Goal: Task Accomplishment & Management: Manage account settings

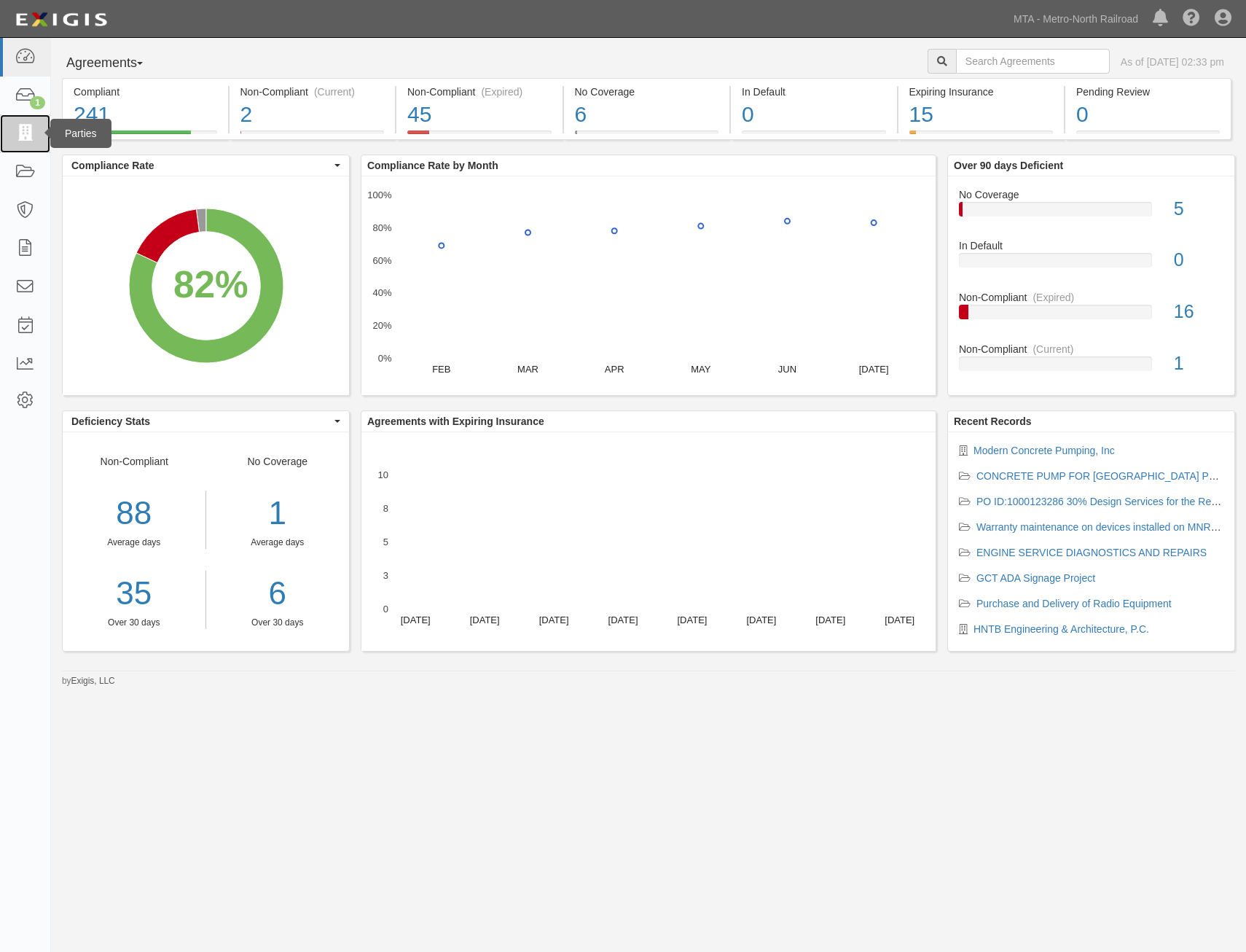
click at [24, 130] on icon at bounding box center [24, 133] width 20 height 17
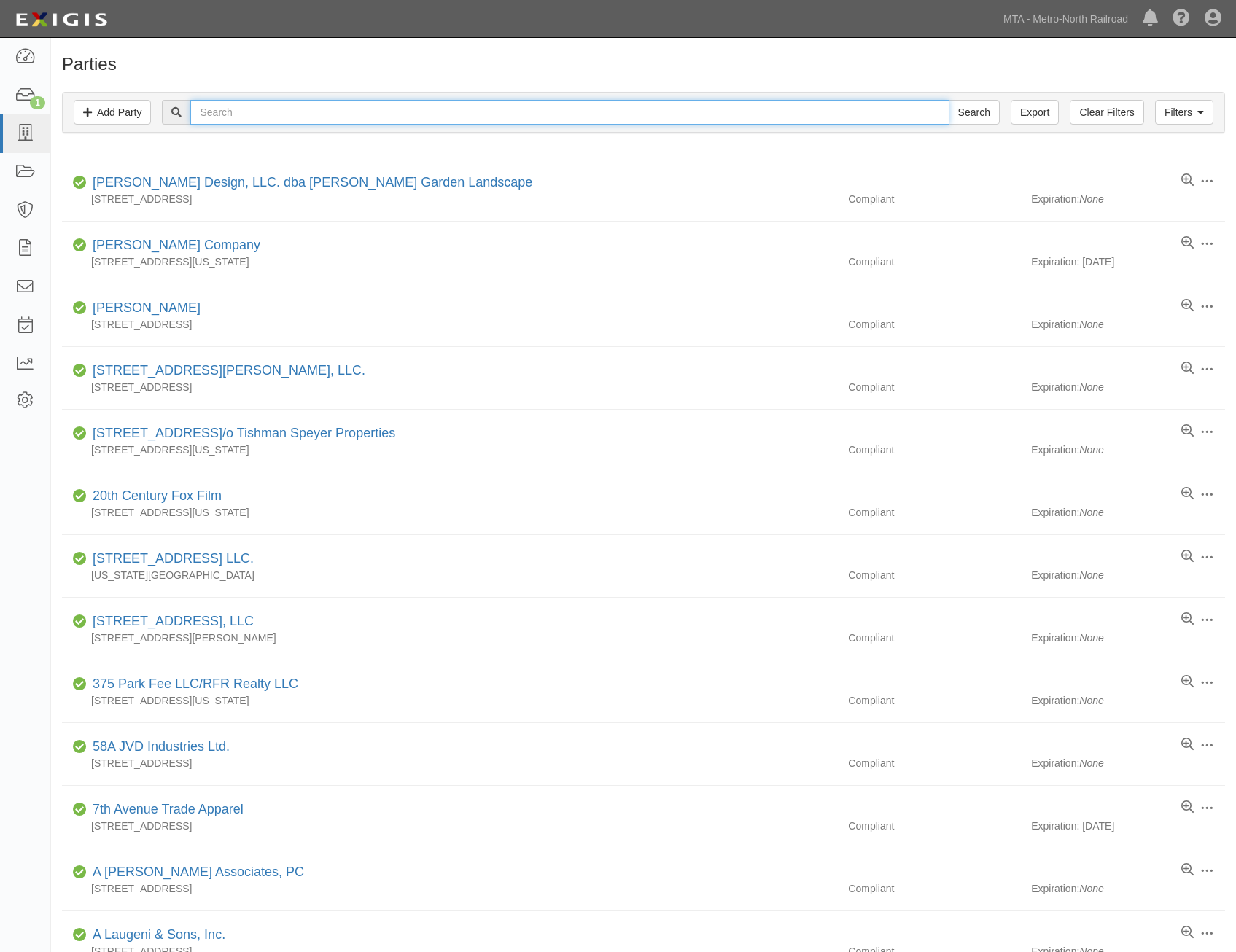
click at [457, 113] on input "text" at bounding box center [569, 113] width 759 height 25
type input "qei"
click at [949, 100] on input "Search" at bounding box center [975, 113] width 52 height 25
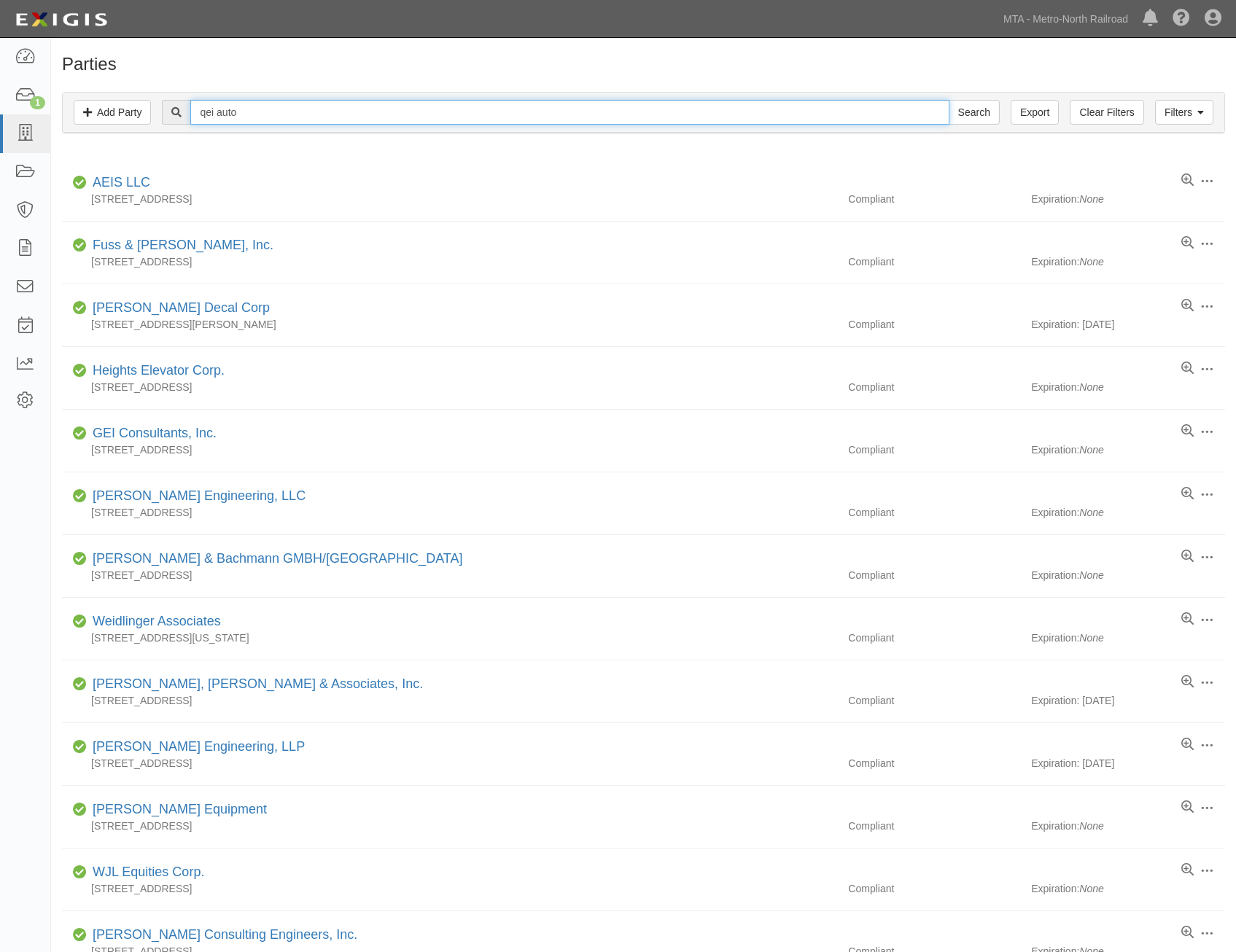
type input "qei auto"
click at [949, 100] on input "Search" at bounding box center [975, 113] width 52 height 25
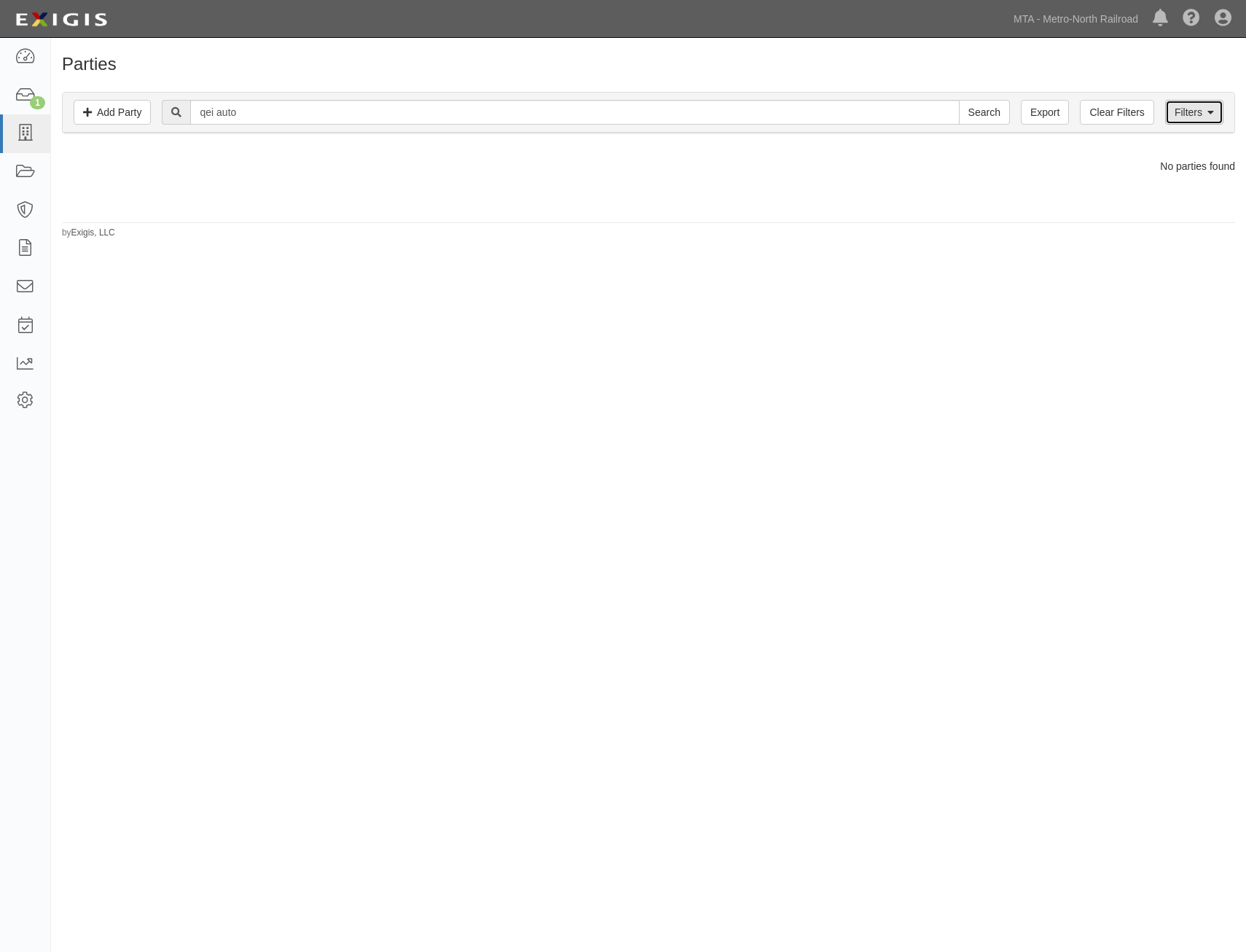
click at [1176, 113] on link "Filters" at bounding box center [1195, 113] width 58 height 25
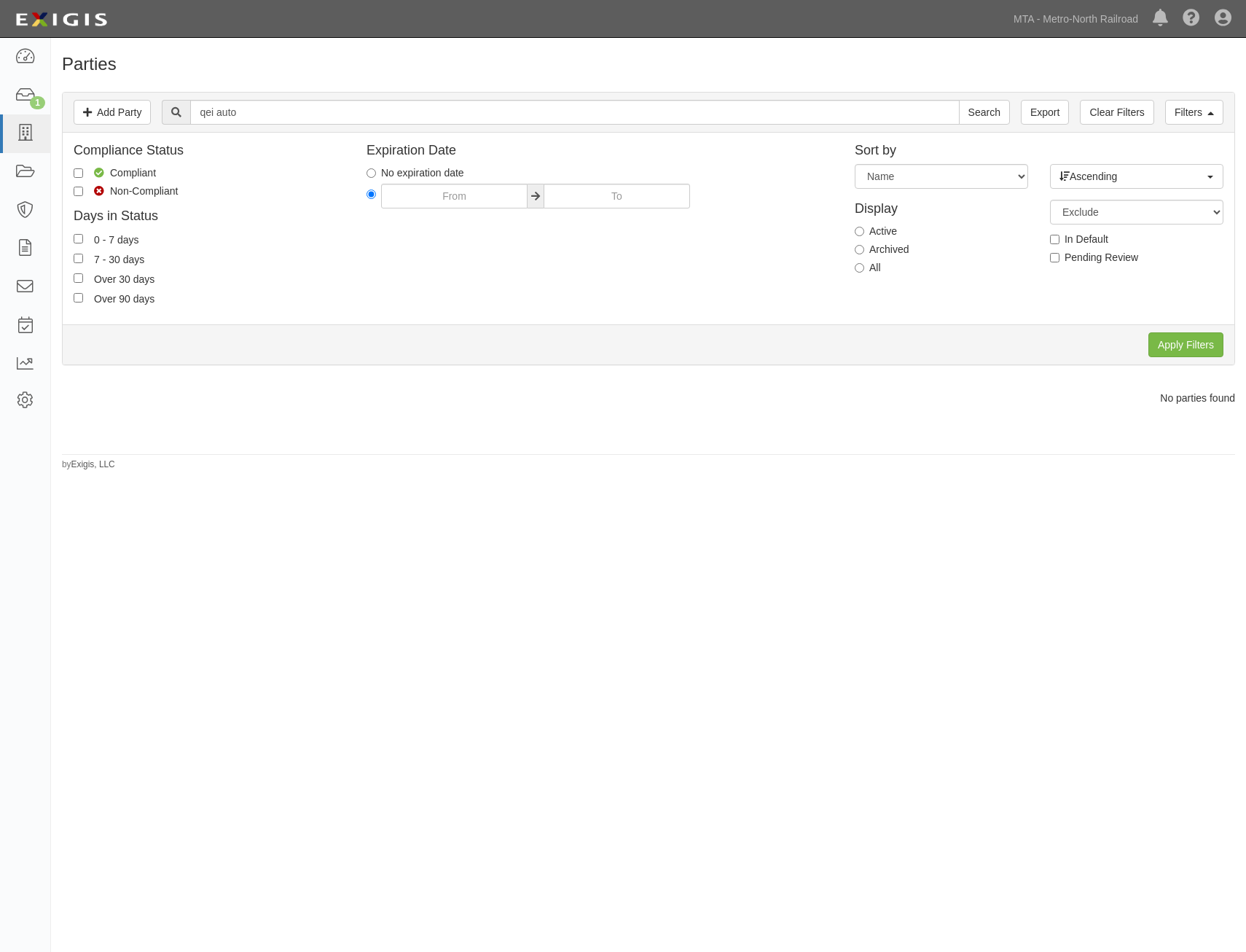
click at [877, 269] on label "All" at bounding box center [867, 267] width 26 height 15
click at [864, 269] on input "All" at bounding box center [859, 268] width 10 height 10
radio input "true"
click at [1214, 347] on input "Apply Filters" at bounding box center [1186, 345] width 75 height 25
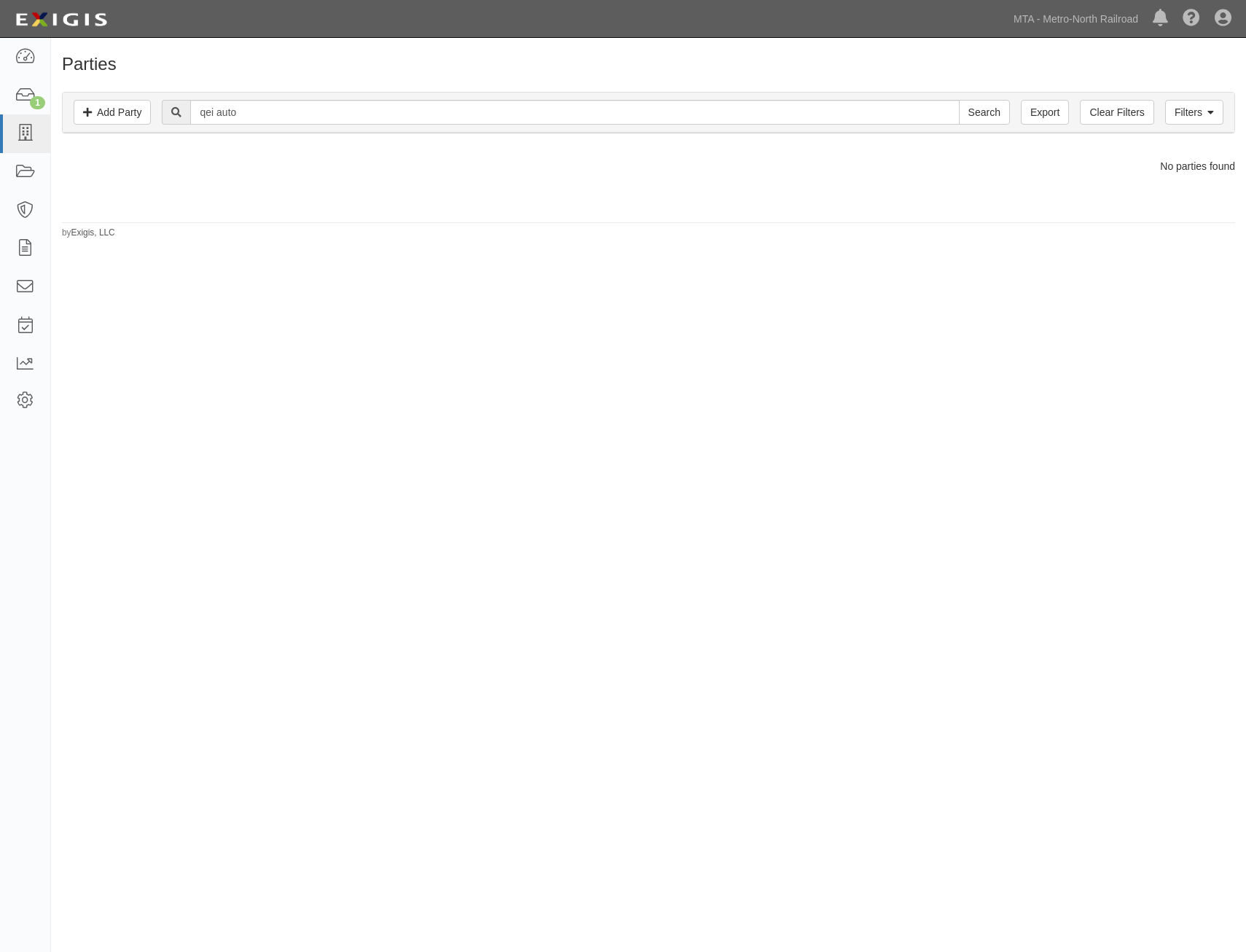
click at [1107, 34] on ul "MTA - Metro-North Railroad Metropolitan Transportation Authority MTA Bus Compan…" at bounding box center [1127, 18] width 240 height 37
click at [1104, 17] on link "MTA - Metro-North Railroad" at bounding box center [1076, 19] width 139 height 29
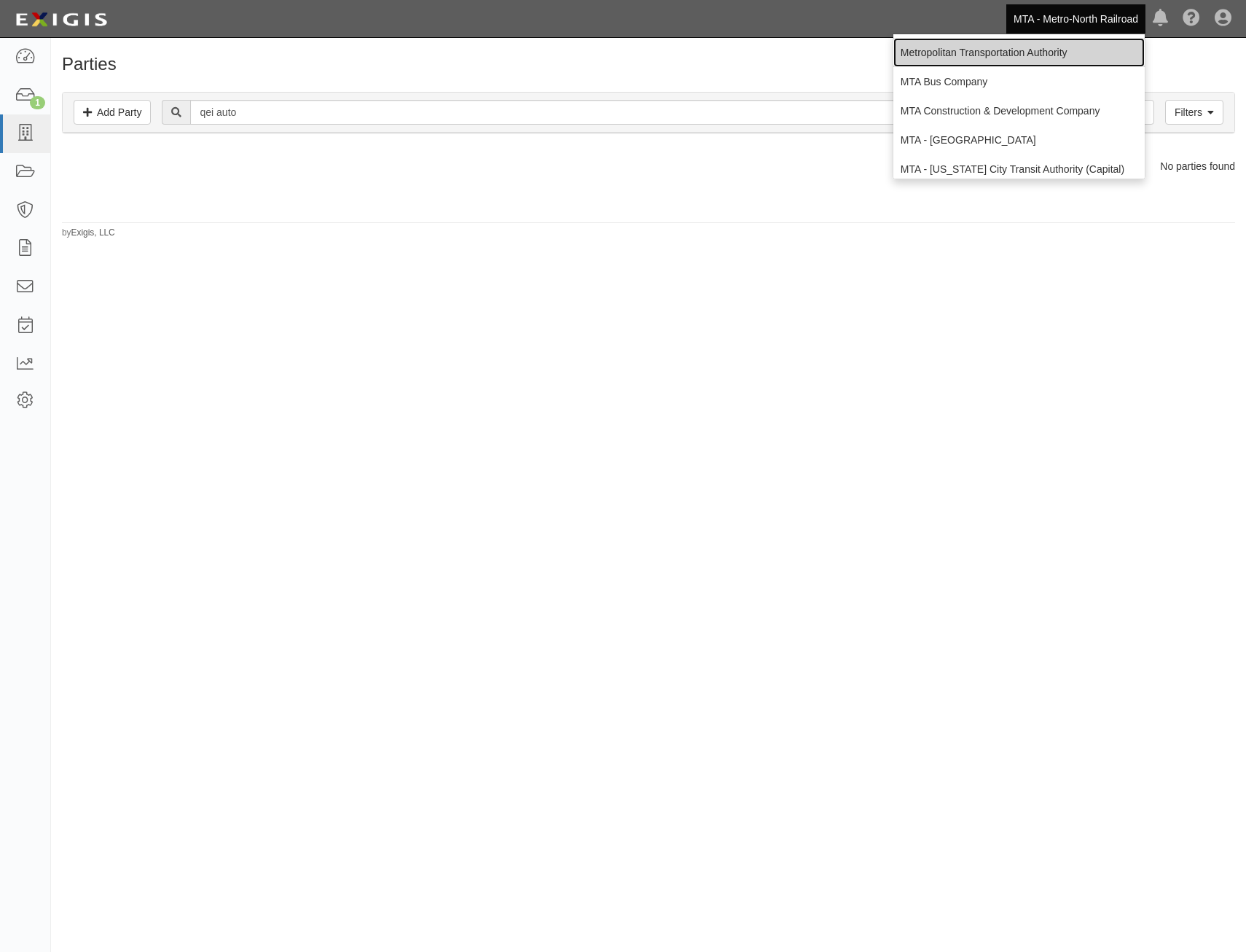
click at [1054, 60] on link "Metropolitan Transportation Authority" at bounding box center [1019, 52] width 252 height 29
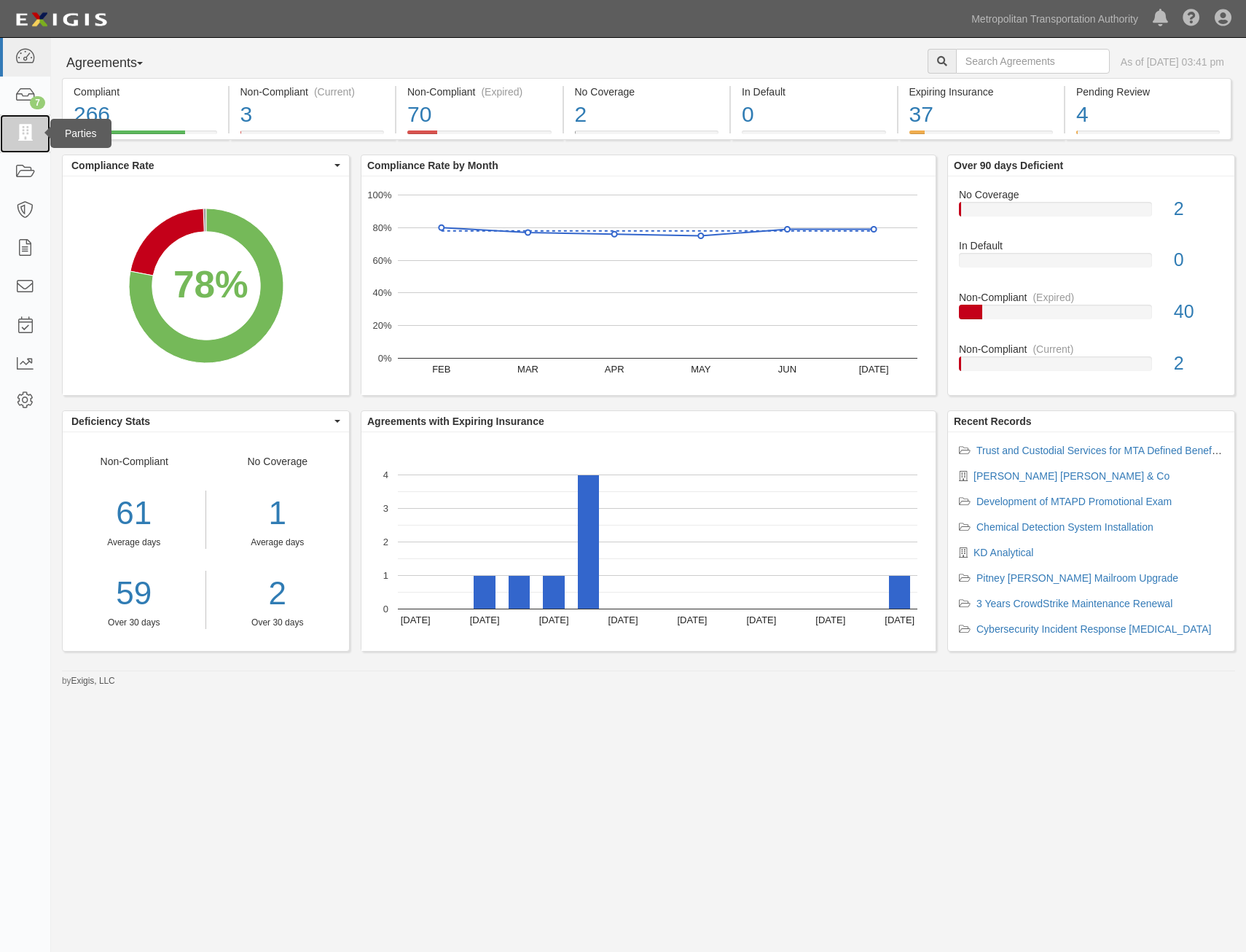
click at [8, 133] on link at bounding box center [25, 134] width 51 height 39
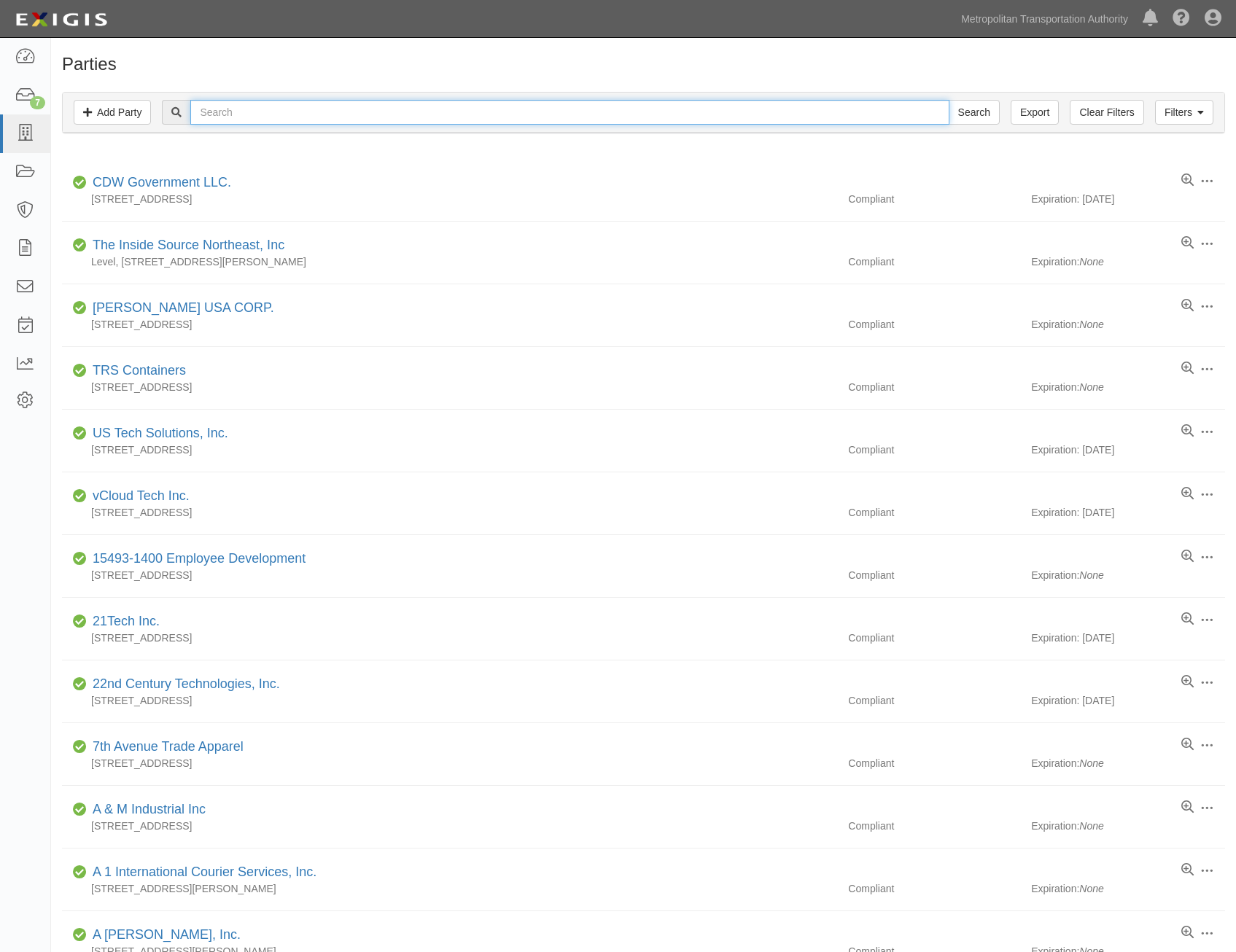
click at [361, 116] on input "text" at bounding box center [569, 113] width 759 height 25
type input "qei"
click at [949, 100] on input "Search" at bounding box center [975, 113] width 52 height 25
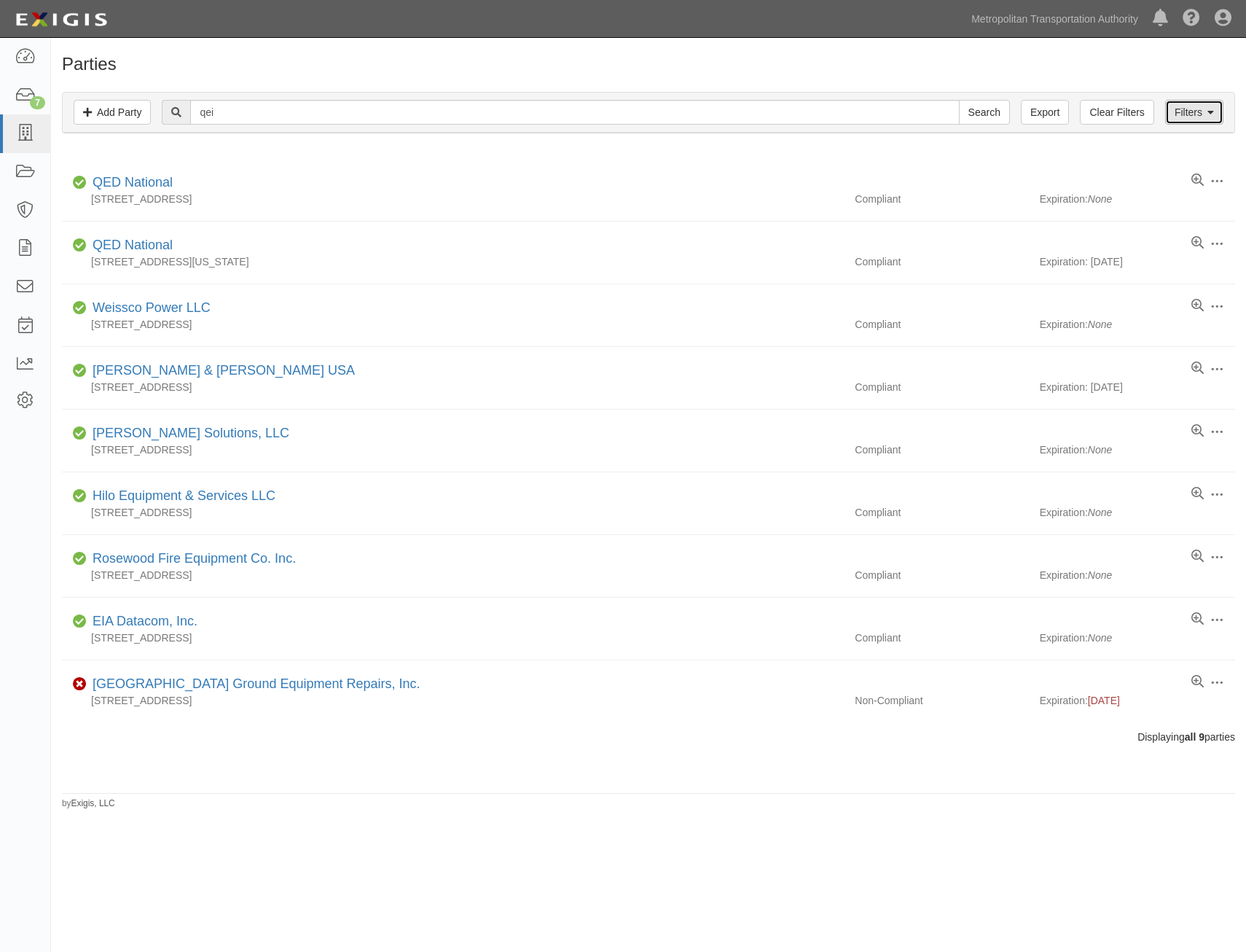
click at [1202, 107] on link "Filters" at bounding box center [1195, 113] width 58 height 25
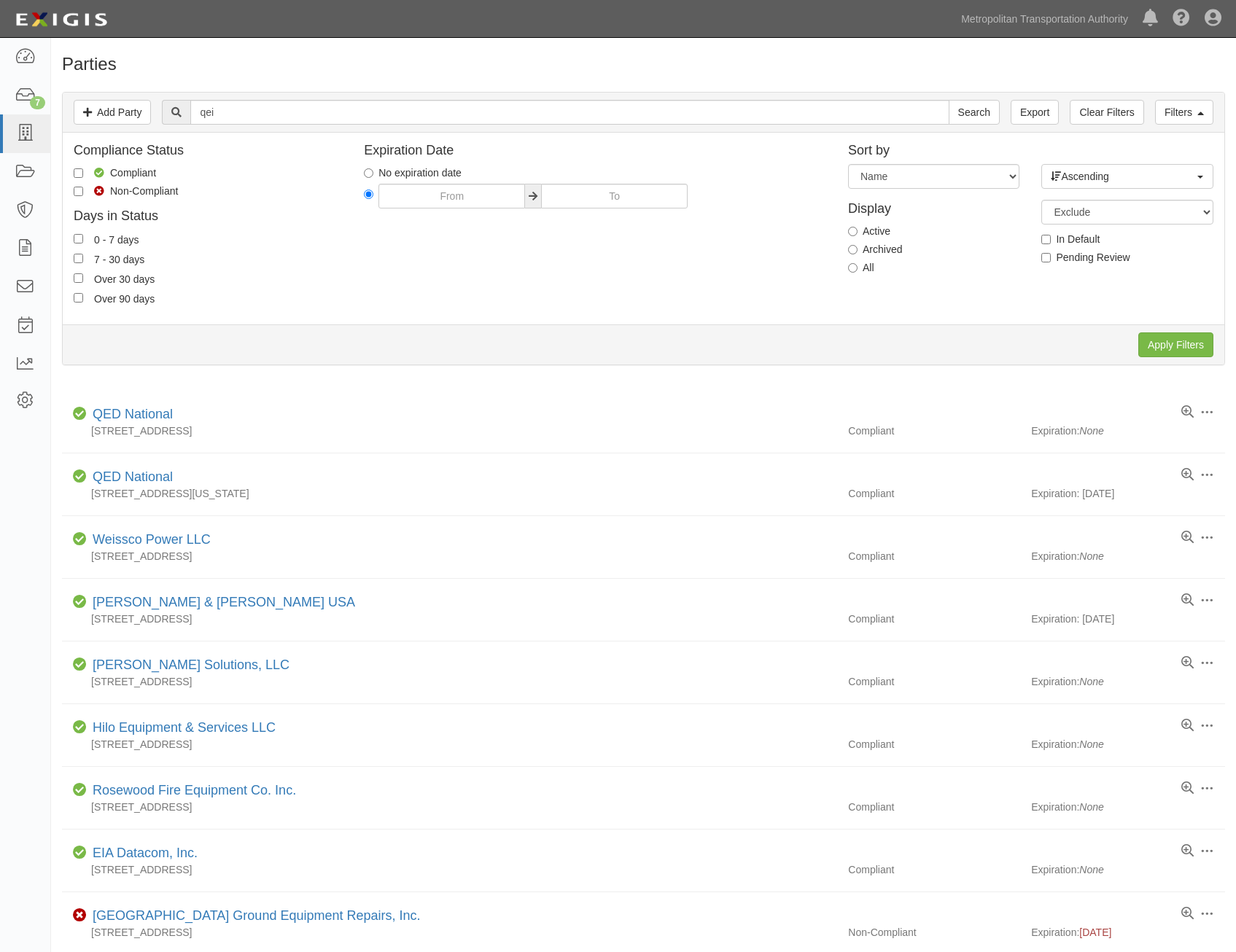
click at [868, 273] on label "All" at bounding box center [861, 267] width 26 height 15
click at [858, 273] on input "All" at bounding box center [853, 268] width 10 height 10
radio input "true"
click at [1194, 342] on input "Apply Filters" at bounding box center [1176, 345] width 75 height 25
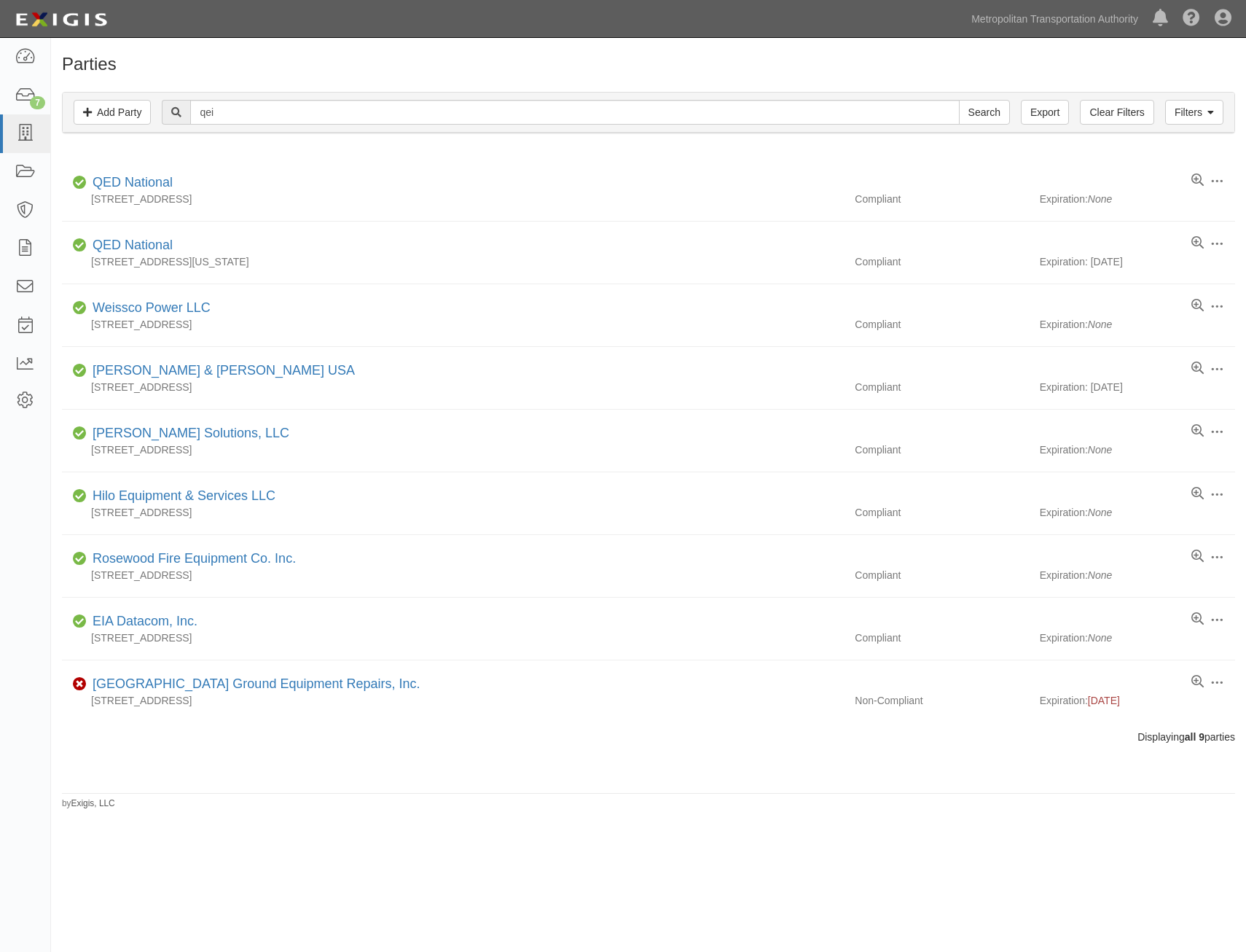
click at [1013, 75] on div "Parties Add Party Filters Add Party Clear Filters Export qei Search Filters Com…" at bounding box center [649, 432] width 1195 height 756
click at [10, 101] on link "7" at bounding box center [25, 96] width 51 height 39
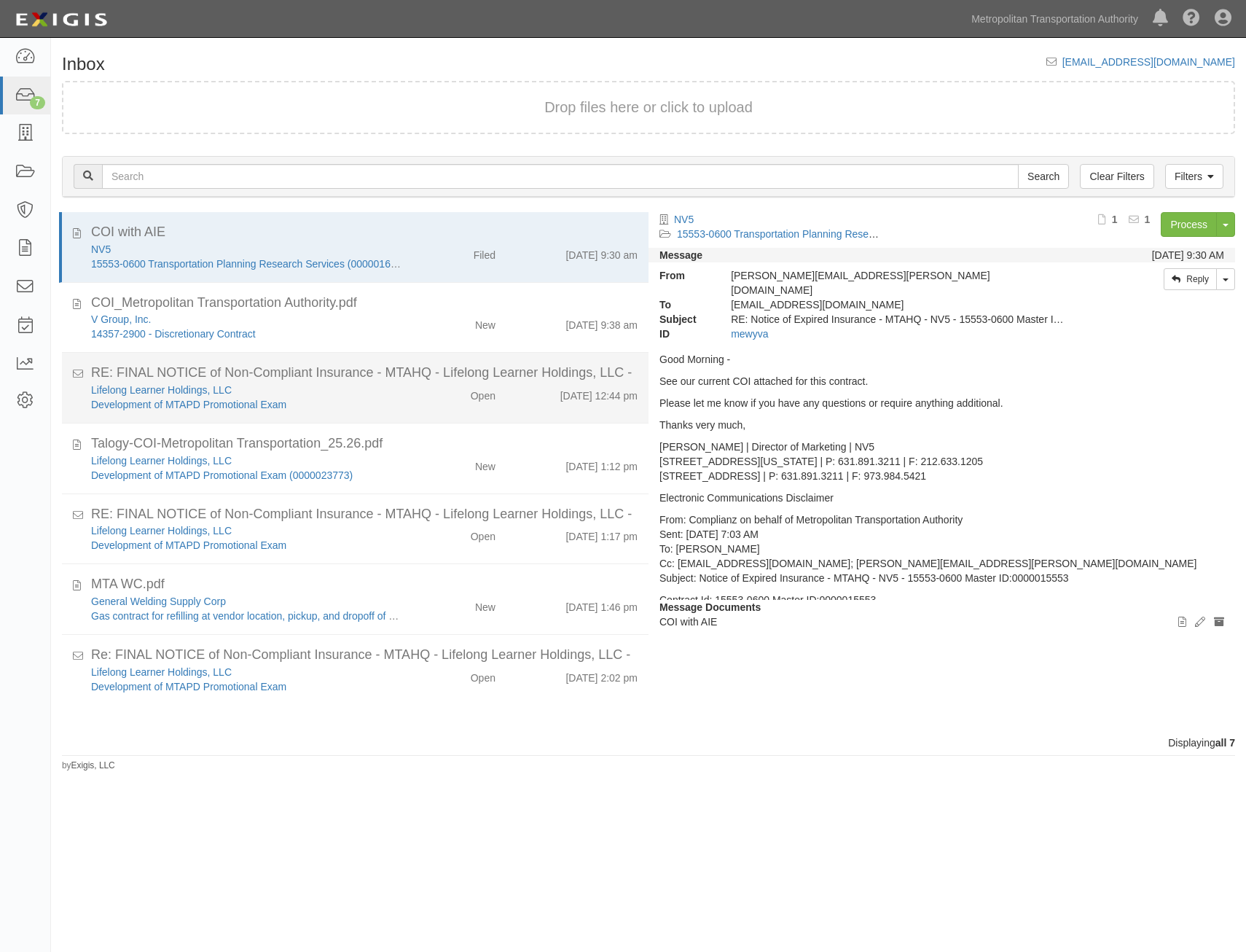
click at [516, 382] on div "RE: FINAL NOTICE of Non-Compliant Insurance - MTAHQ - Lifelong Learner Holdings…" at bounding box center [364, 374] width 547 height 19
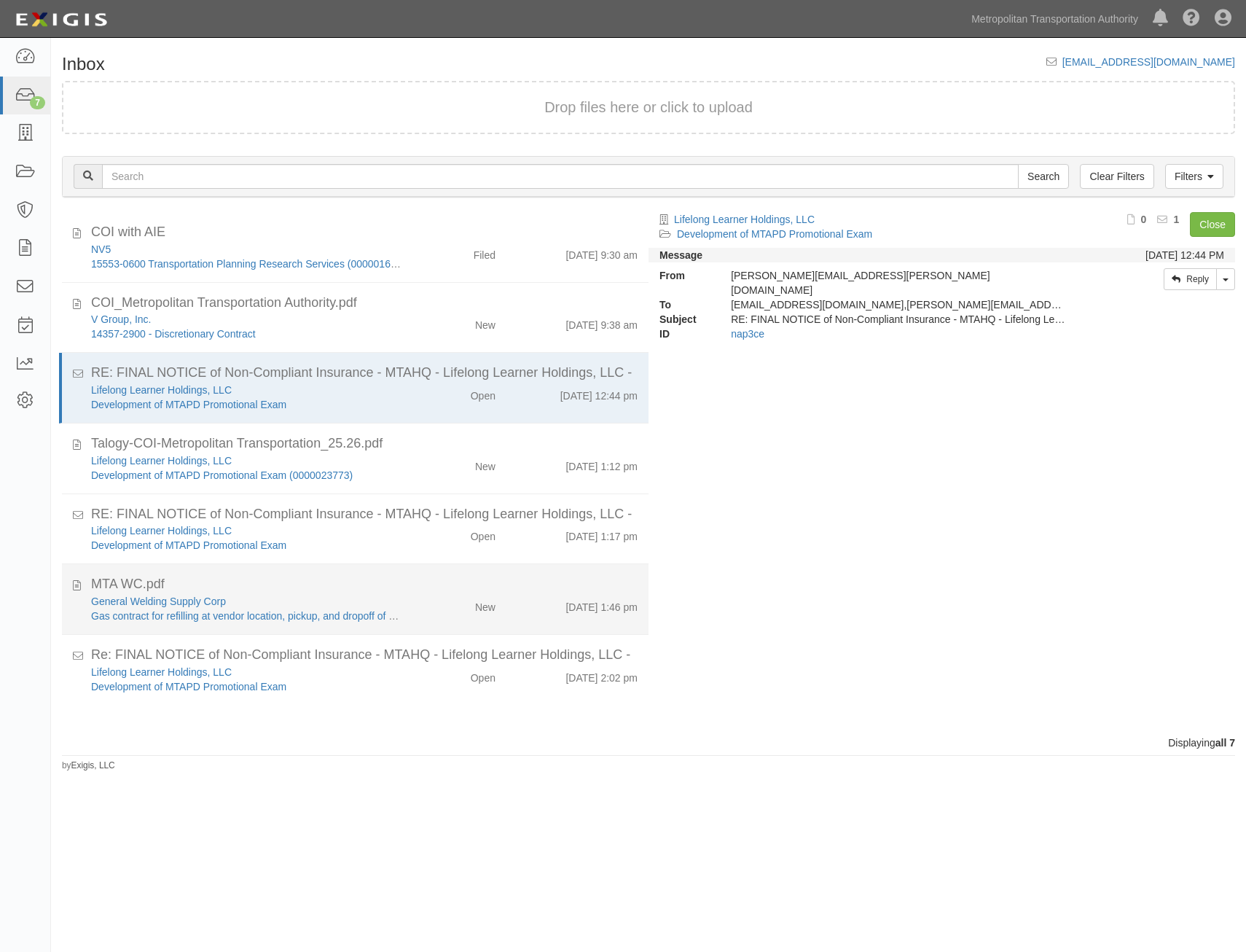
click at [503, 567] on li "MTA WC.pdf General Welding Supply Corp Gas contract for refilling at vendor loc…" at bounding box center [355, 599] width 587 height 71
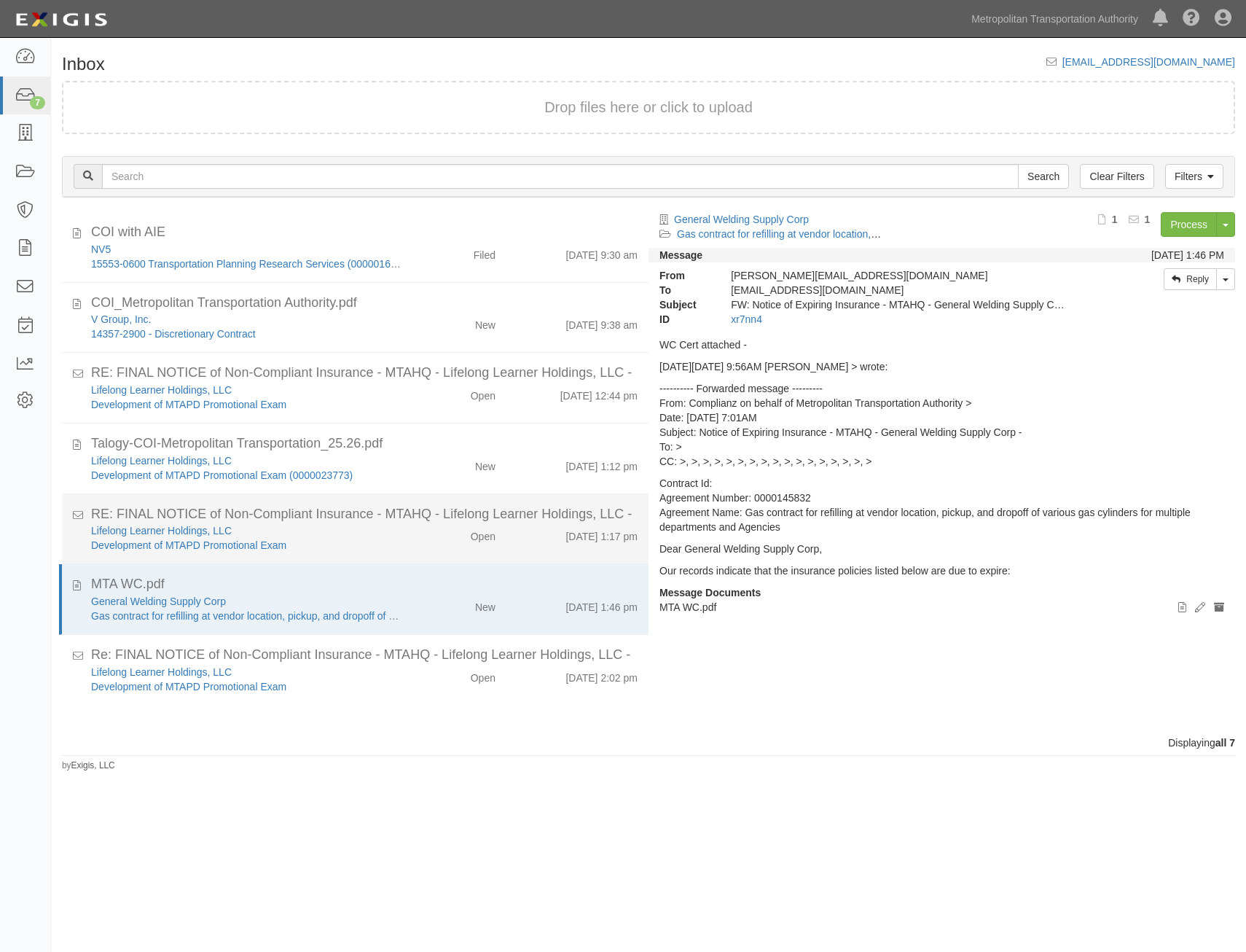
click at [510, 550] on div "Lifelong Learner Holdings, LLC Development of MTAPD Promotional Exam Open 8/26/…" at bounding box center [364, 538] width 568 height 29
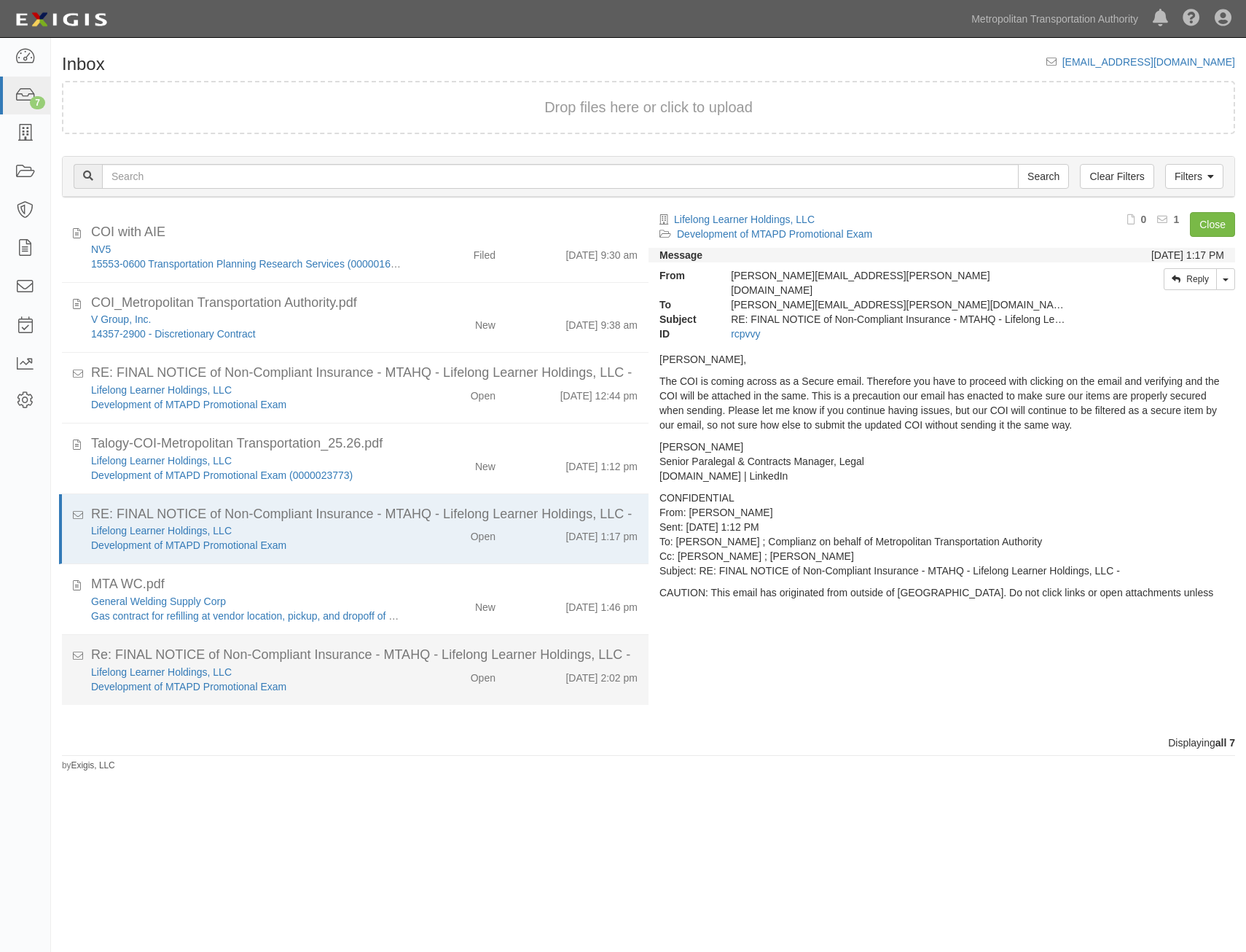
click at [472, 658] on div "Re: FINAL NOTICE of Non-Compliant Insurance - MTAHQ - Lifelong Learner Holdings…" at bounding box center [364, 656] width 547 height 19
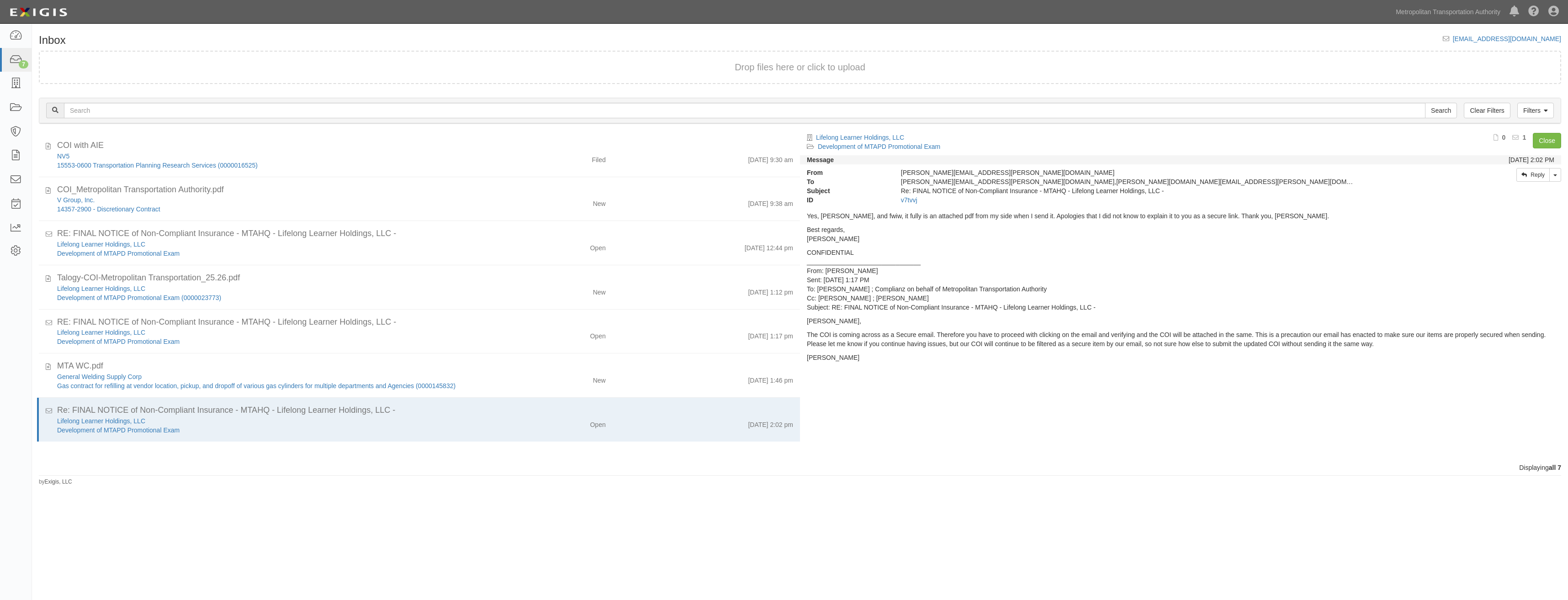
click at [781, 476] on footer "by Exigis, LLC" at bounding box center [800, 476] width 1522 height 3
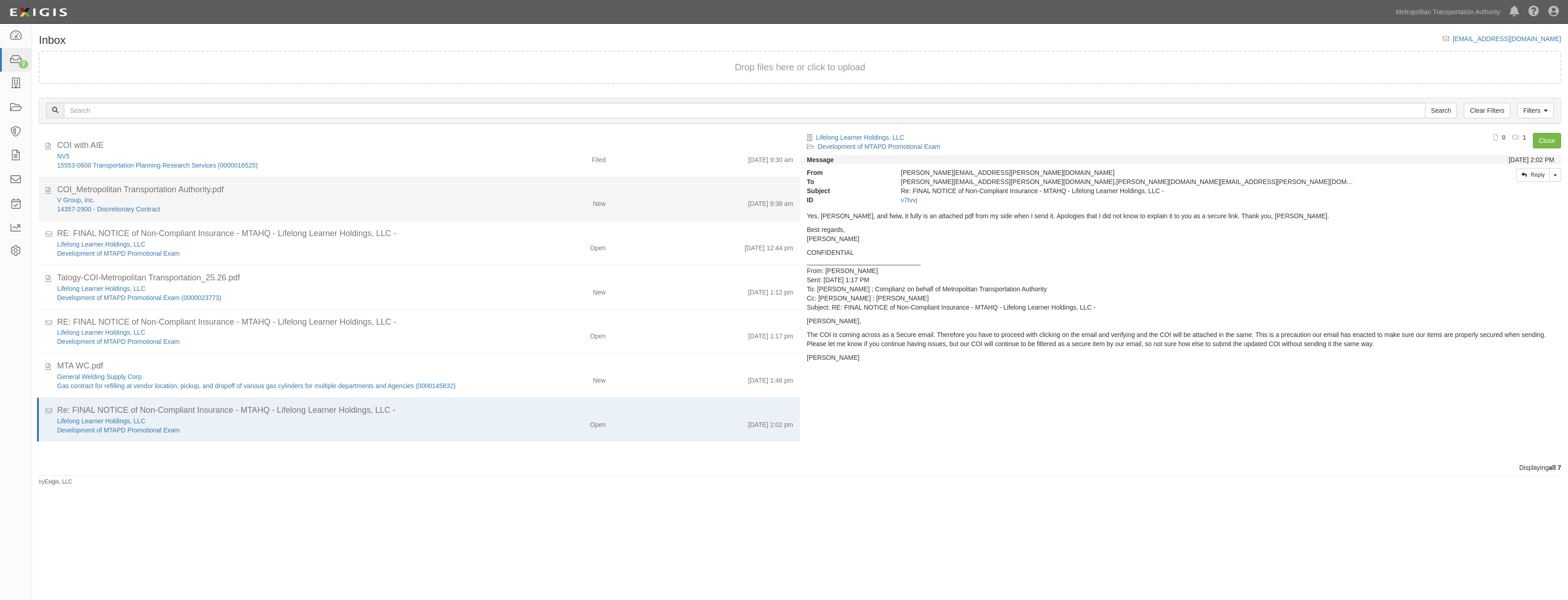
click at [633, 201] on div "8/26/25 9:38 am" at bounding box center [707, 201] width 187 height 13
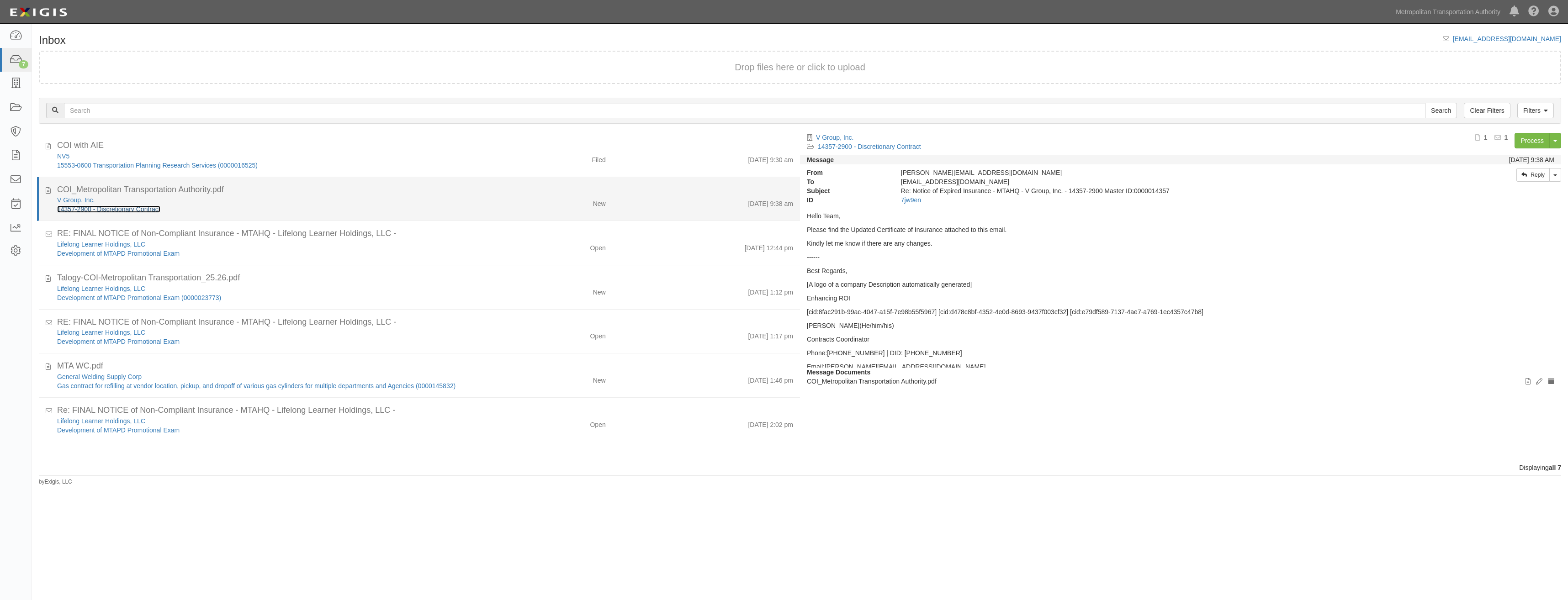
click at [154, 212] on link "14357-2900 - Discretionary Contract" at bounding box center [109, 209] width 103 height 7
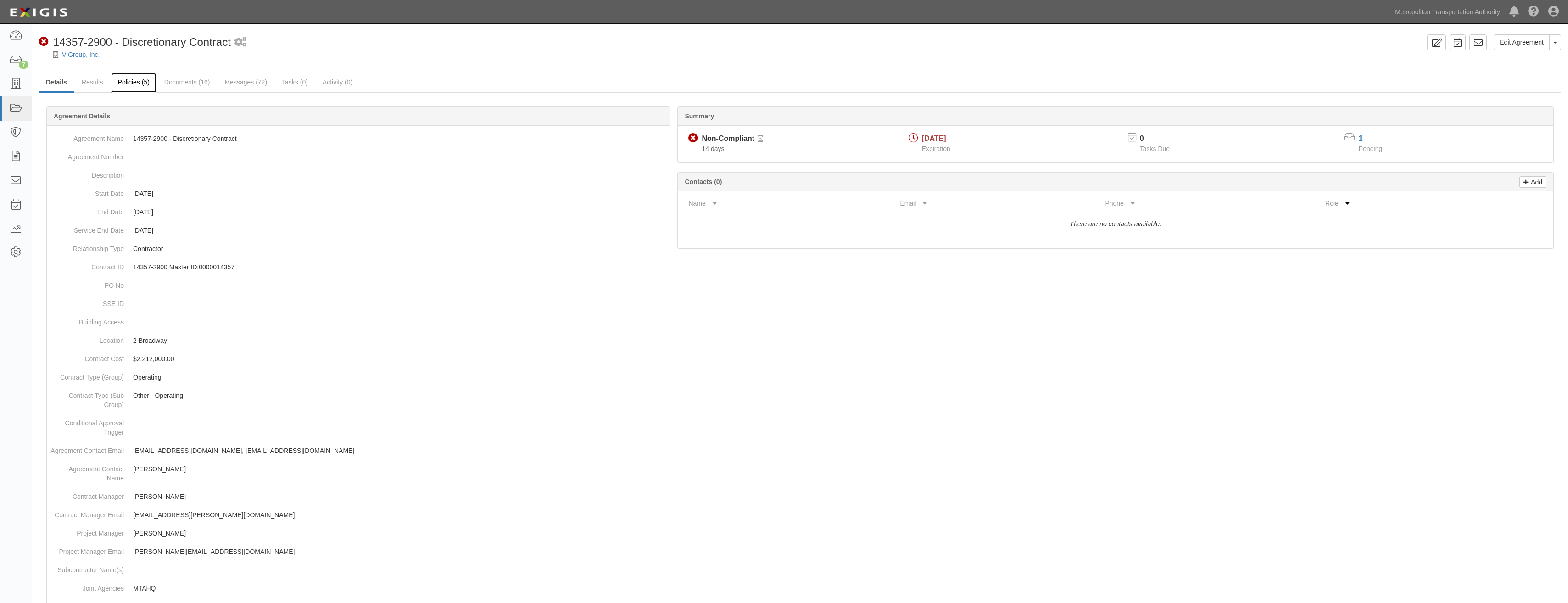
click at [147, 83] on link "Policies (5)" at bounding box center [134, 83] width 45 height 20
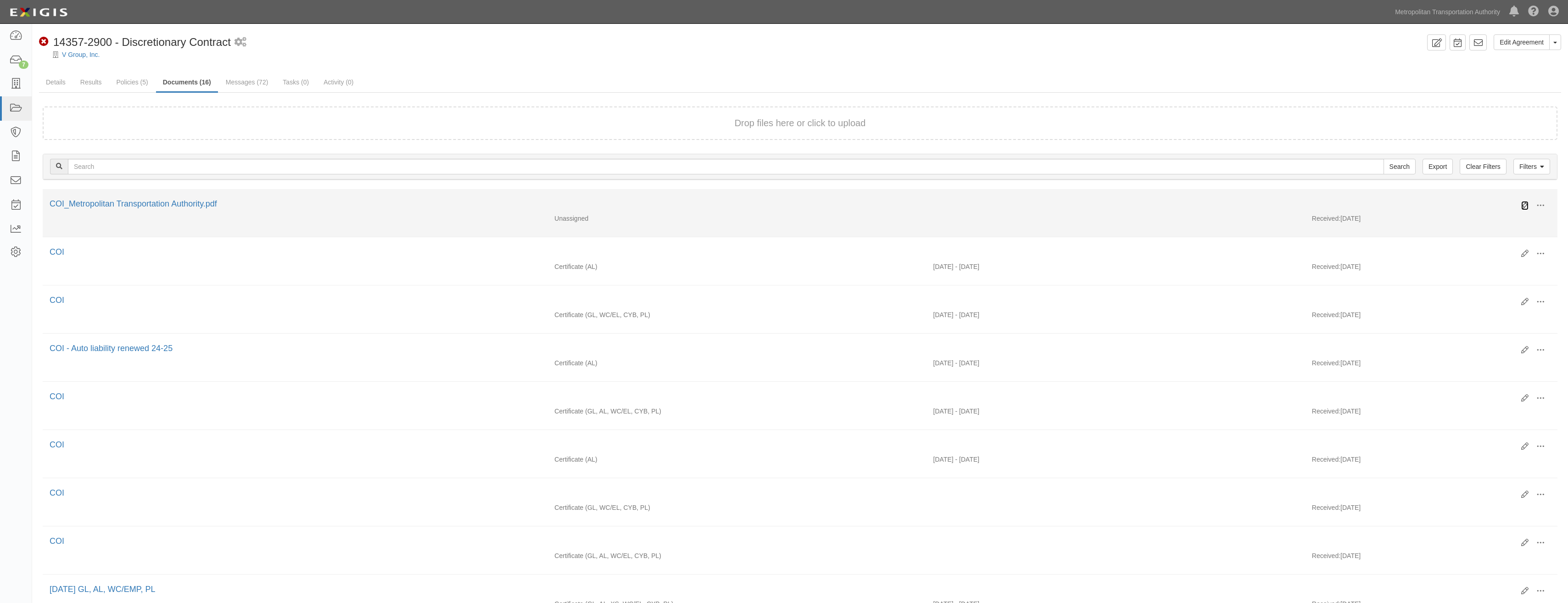
click at [1526, 205] on icon at bounding box center [1525, 205] width 7 height 7
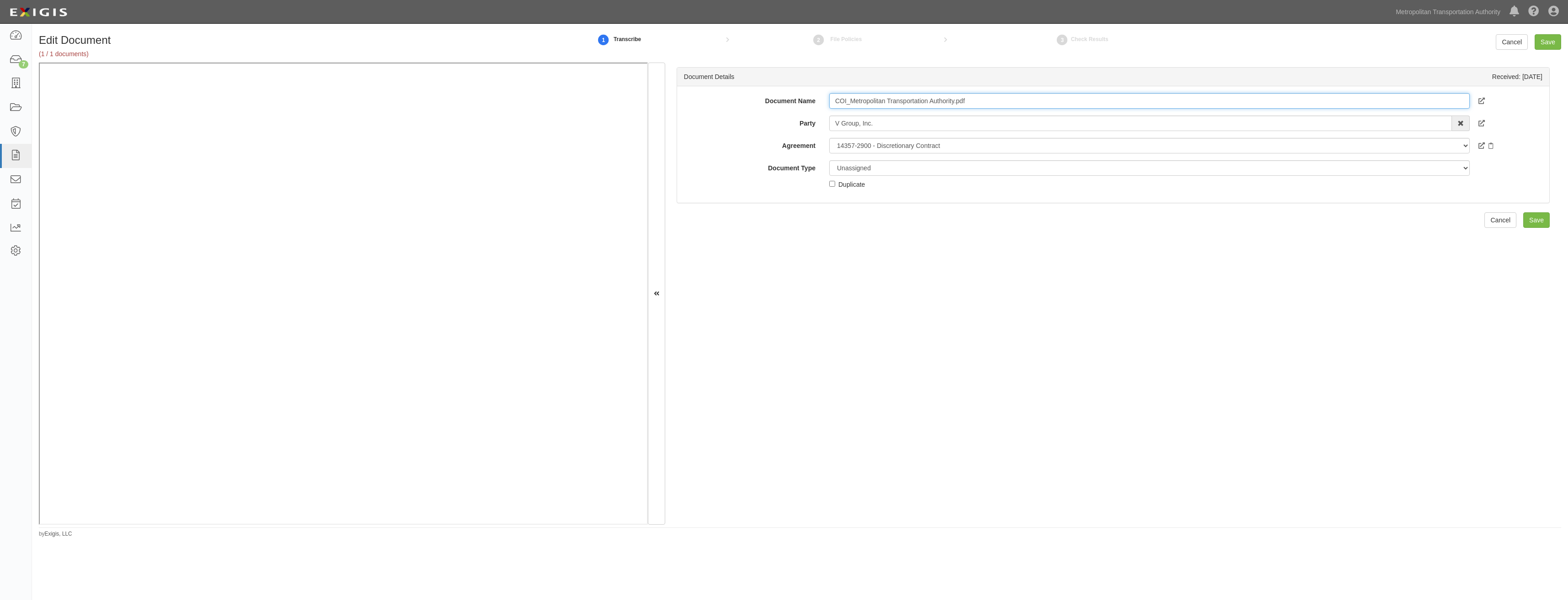
click at [965, 107] on input "COI_Metropolitan Transportation Authority.pdf" at bounding box center [1149, 101] width 640 height 16
type input "COI"
click at [939, 173] on select "Unassigned Binder Cancellation Notice Certificate Contract Endorsement Insuranc…" at bounding box center [1149, 168] width 640 height 16
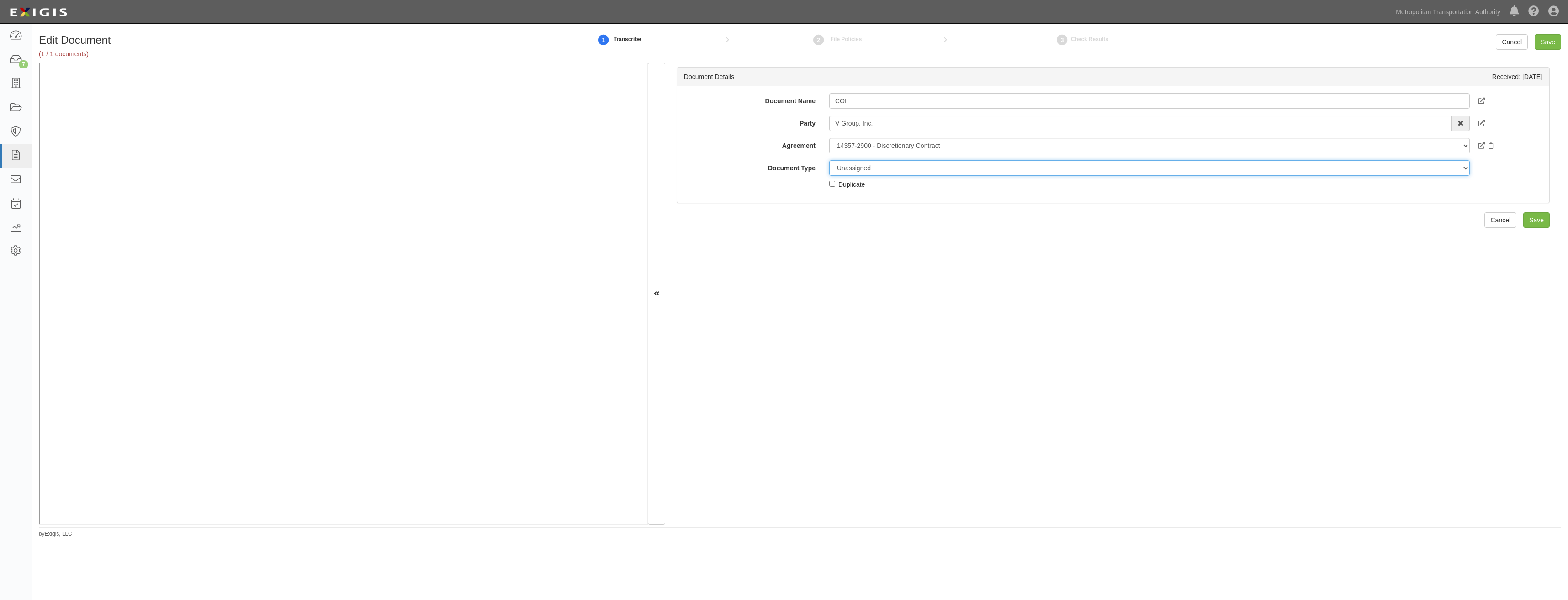
select select "CertificateDetail"
click at [829, 160] on select "Unassigned Binder Cancellation Notice Certificate Contract Endorsement Insuranc…" at bounding box center [1149, 168] width 640 height 16
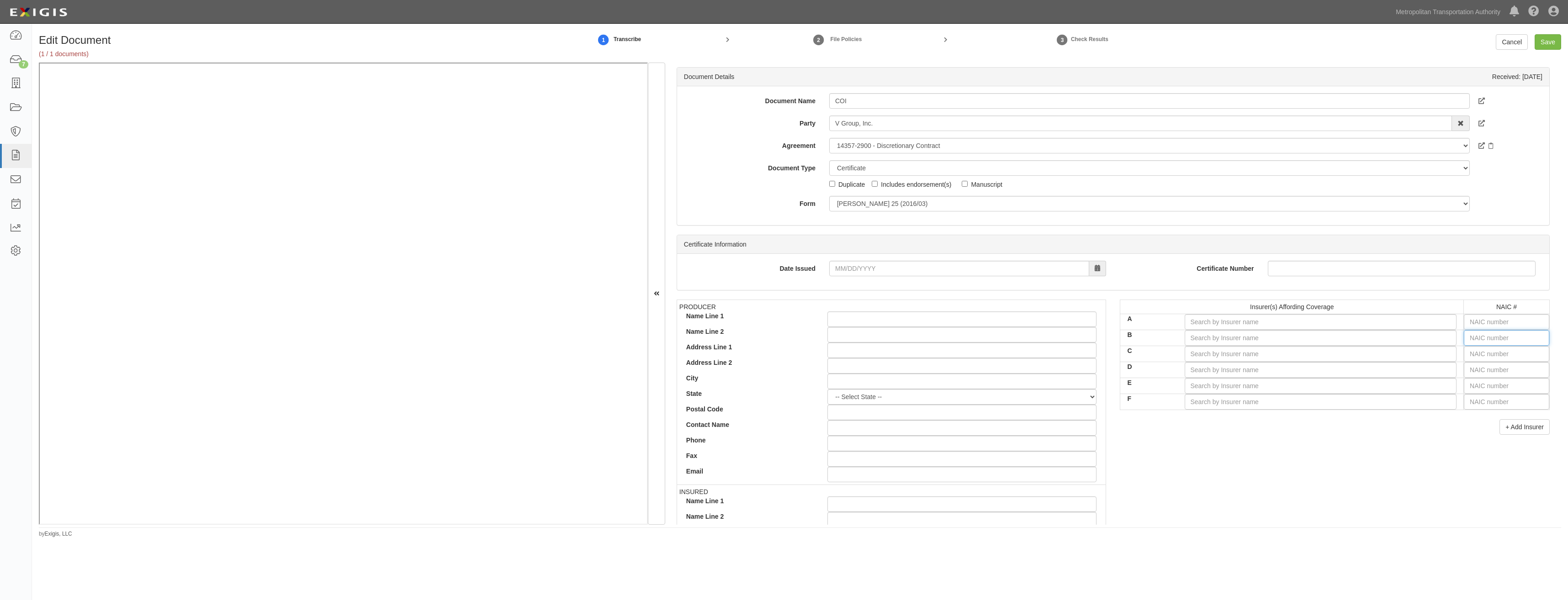
click at [1503, 340] on input "text" at bounding box center [1507, 338] width 85 height 16
type input "51411"
type input "5"
click at [1503, 340] on input "52524" at bounding box center [1507, 338] width 85 height 16
type input "52524"
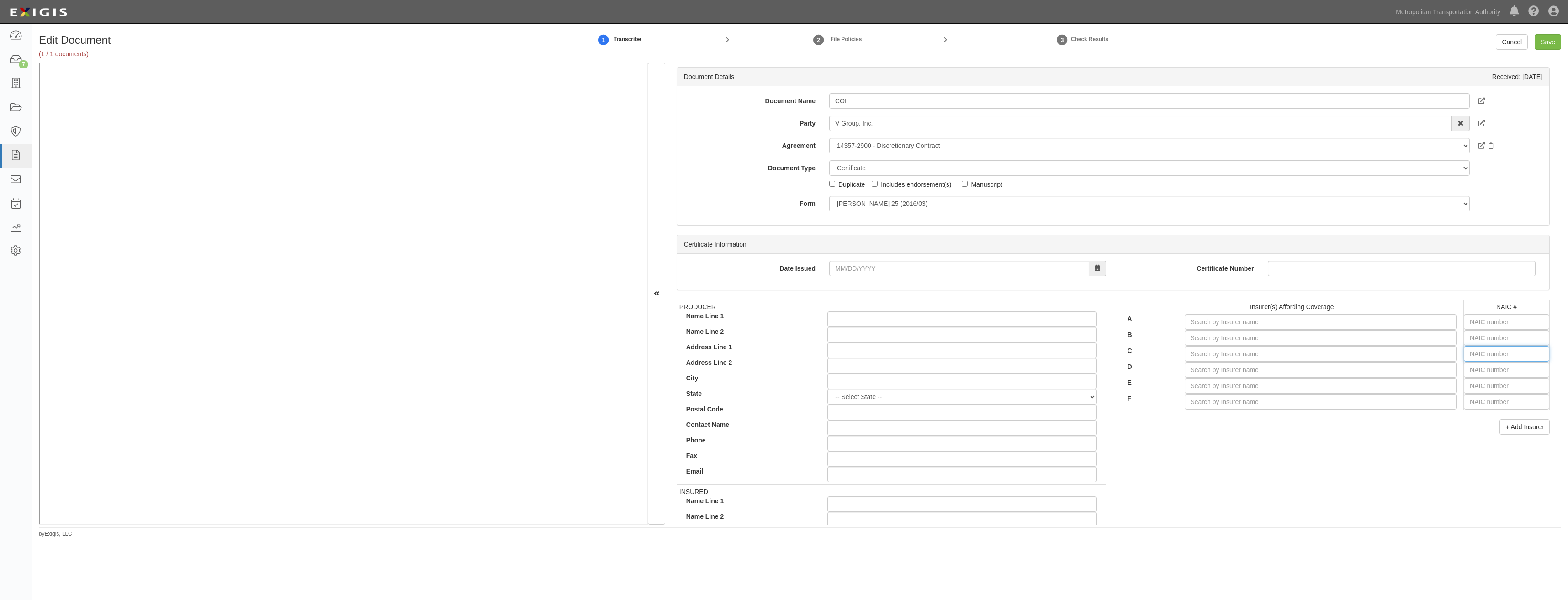
click at [1489, 352] on input "text" at bounding box center [1507, 354] width 85 height 16
click at [1492, 339] on input "text" at bounding box center [1507, 338] width 85 height 16
type input "51411"
type input "5"
type input "52524"
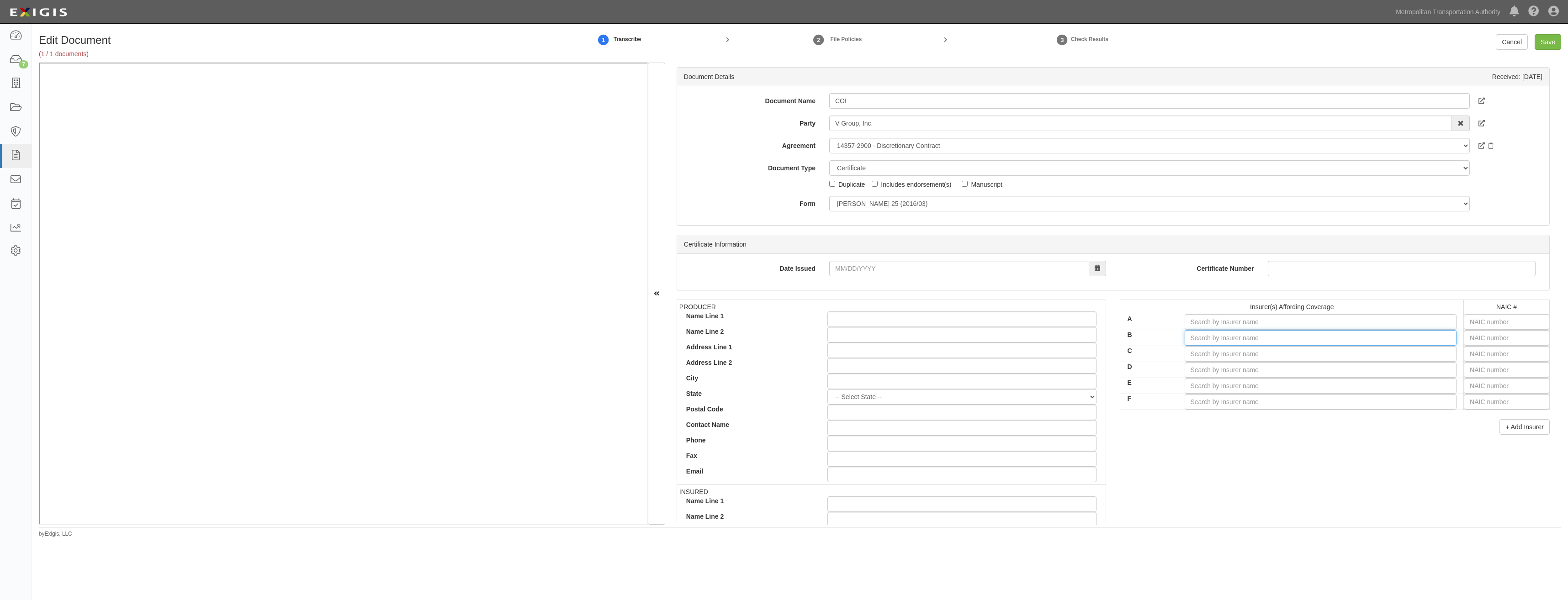
click at [1385, 340] on input "B" at bounding box center [1320, 338] width 272 height 16
type input "c"
click at [1509, 351] on input "text" at bounding box center [1507, 354] width 85 height 16
type input "51411"
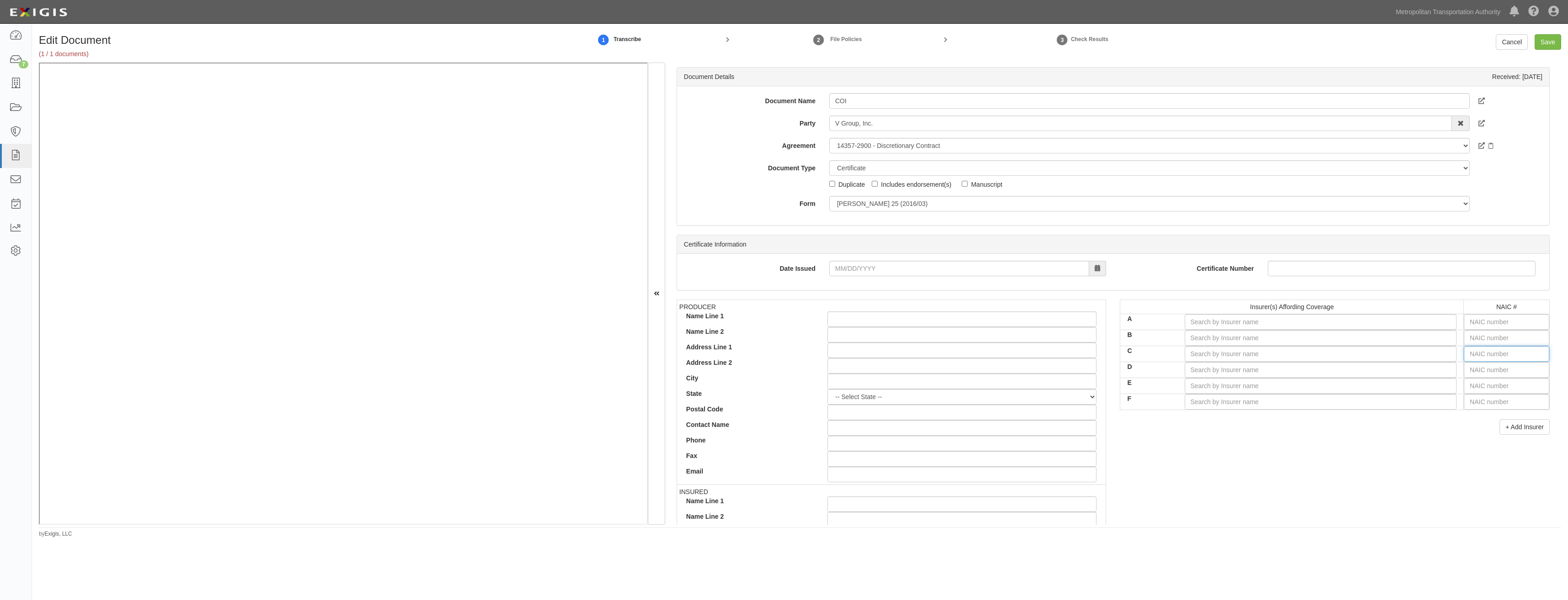
type input "5"
type input "52"
type input "51411"
type input "5"
type input "51411"
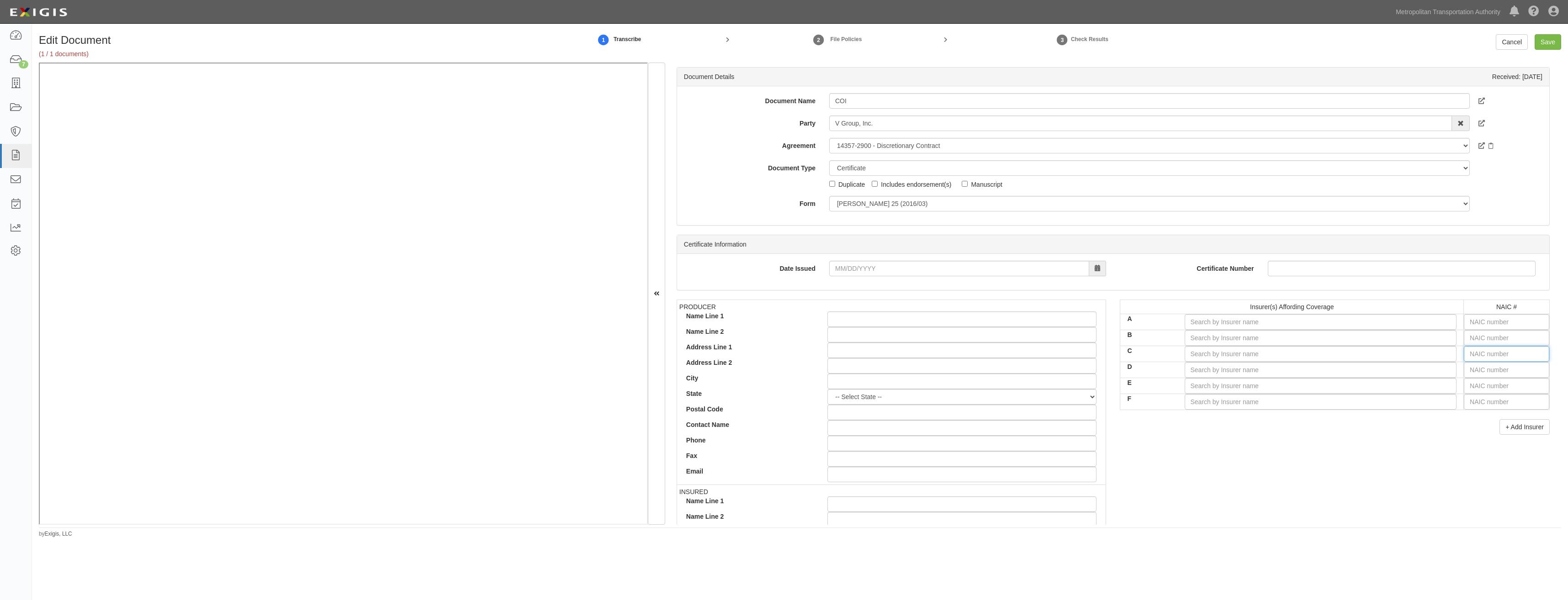
type input "5"
type input "52"
type input "51411"
type input "5"
click at [1532, 324] on input "text" at bounding box center [1507, 322] width 85 height 16
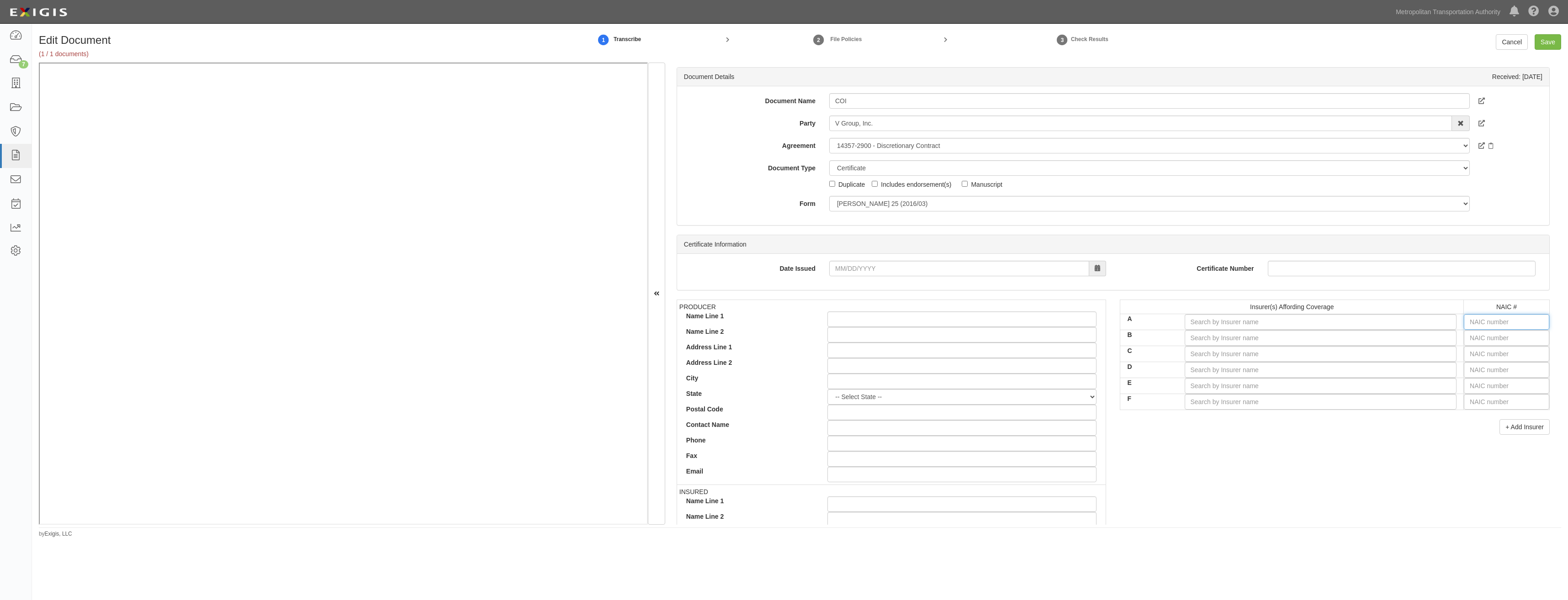
type input "25232"
type input "2"
type input "29335"
type input "29"
type input "29408"
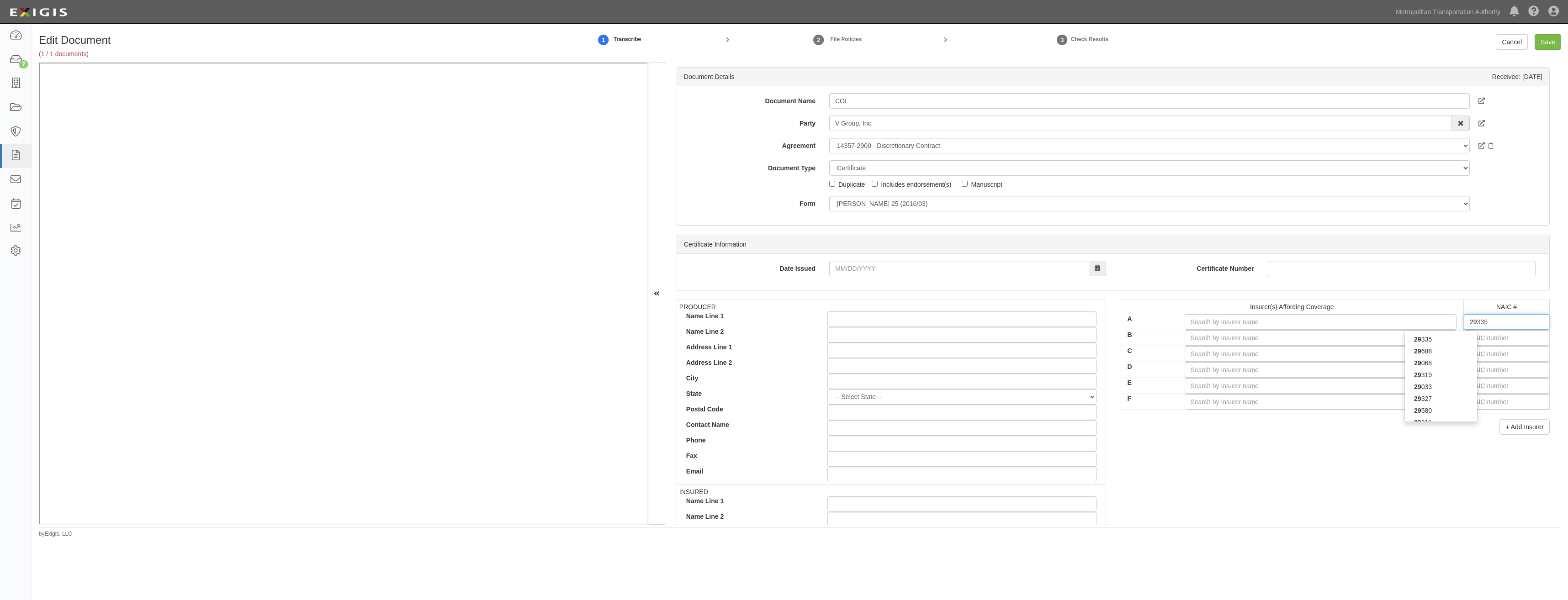
type input "294"
type input "29459"
type input "2945"
type input "29459"
click at [1460, 340] on div "29459" at bounding box center [1441, 340] width 72 height 12
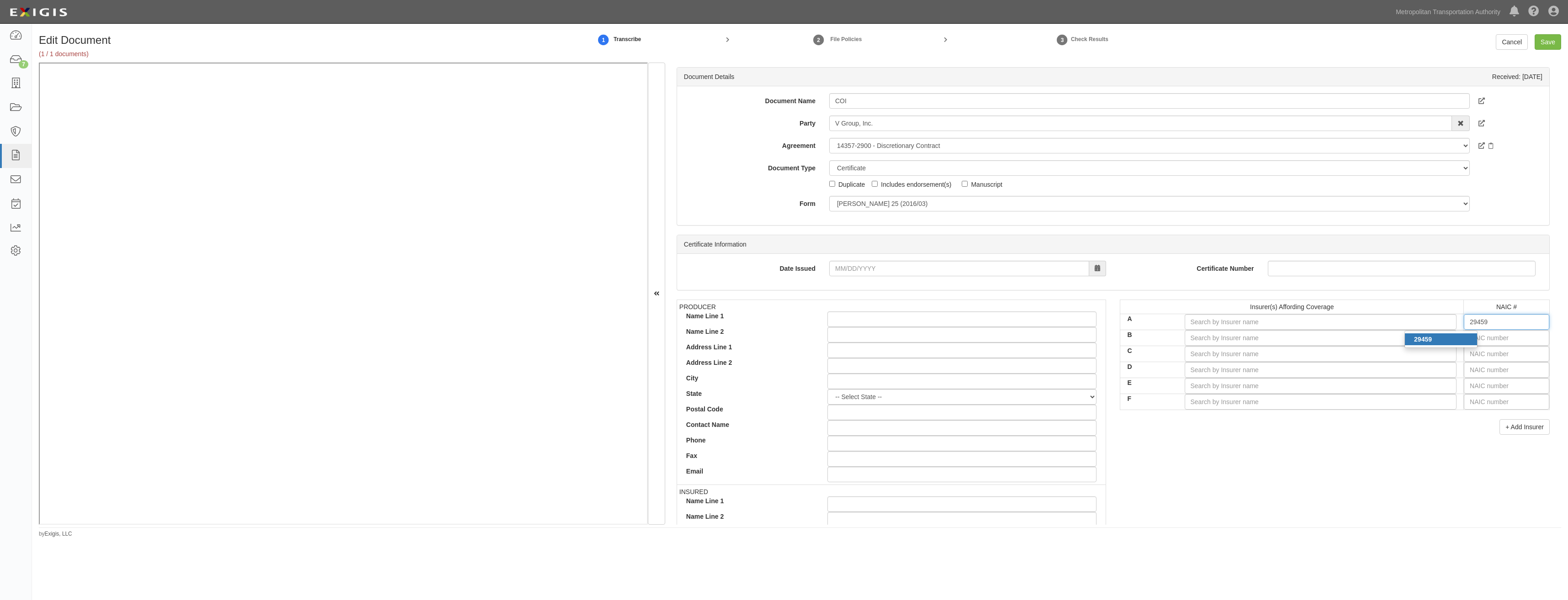
type input "Twin City Fire Insurance Company (A+ XV Rating)"
type input "29459"
click at [1480, 340] on input "text" at bounding box center [1507, 338] width 85 height 16
type input "51411"
type input "5"
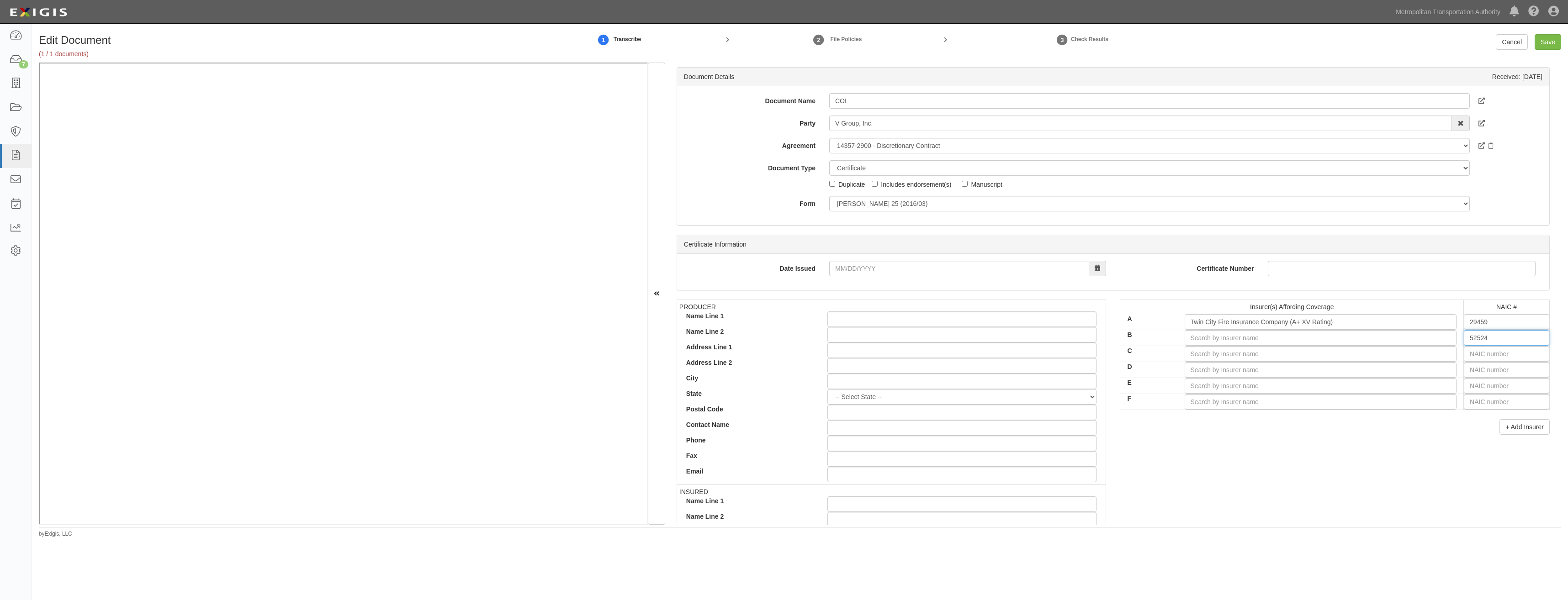
click at [1480, 340] on input "52524" at bounding box center [1507, 338] width 85 height 16
type input "52524"
click at [1505, 338] on input "text" at bounding box center [1507, 338] width 85 height 16
click at [1408, 339] on input "B" at bounding box center [1320, 338] width 272 height 16
click at [1197, 360] on div "Insurer is not in Complianz AM Best table" at bounding box center [1192, 355] width 133 height 12
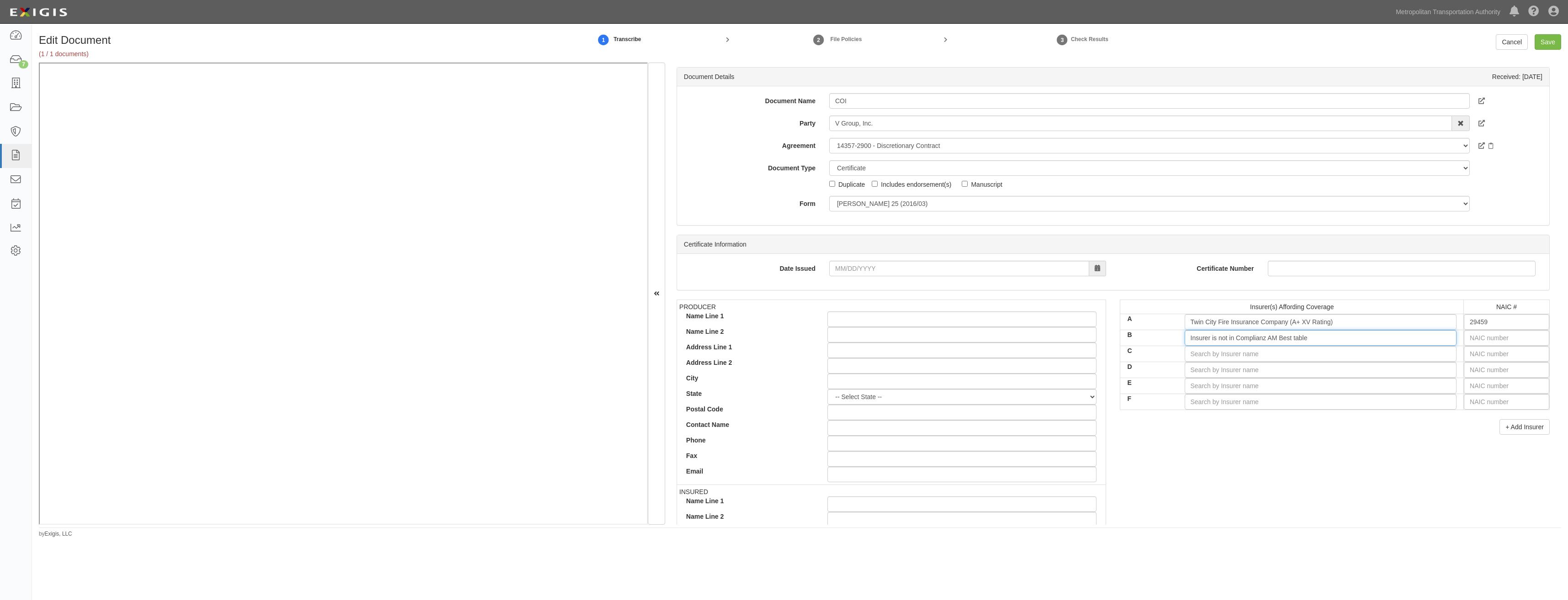
type input "Insurer is not in Complianz AM Best table"
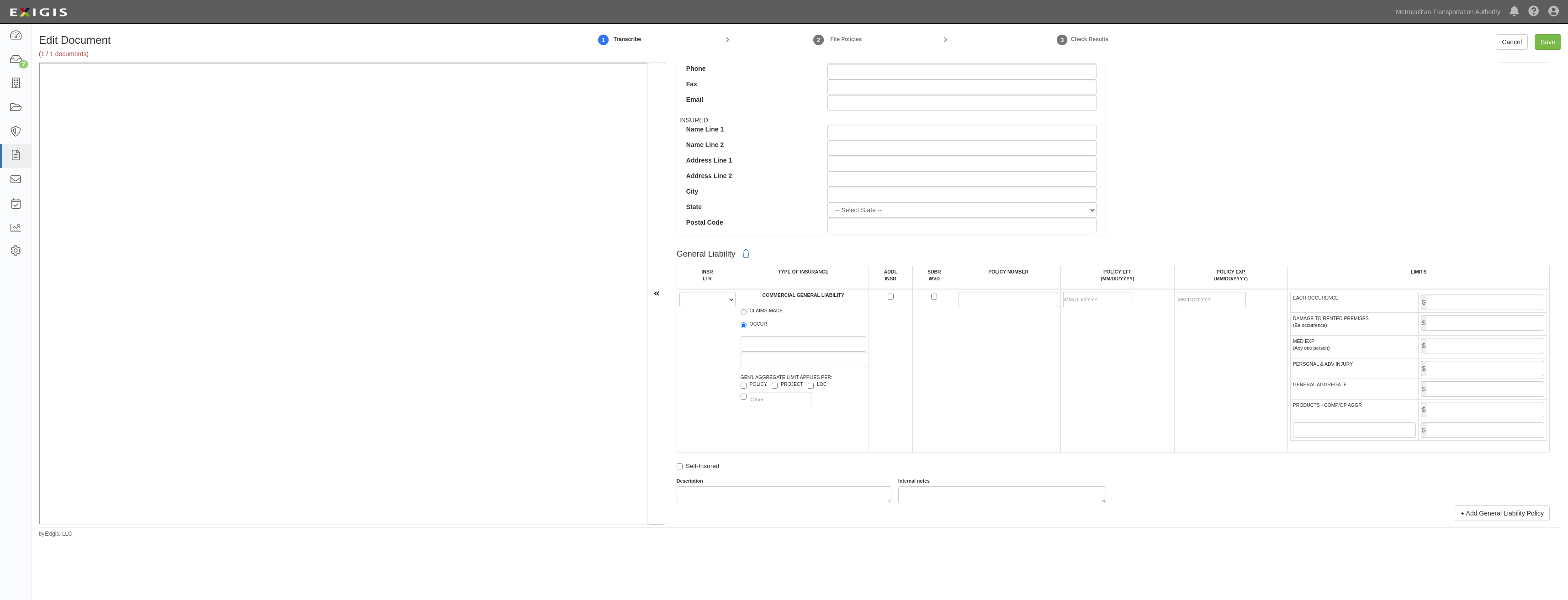
drag, startPoint x: 1173, startPoint y: 282, endPoint x: 1155, endPoint y: 381, distance: 100.6
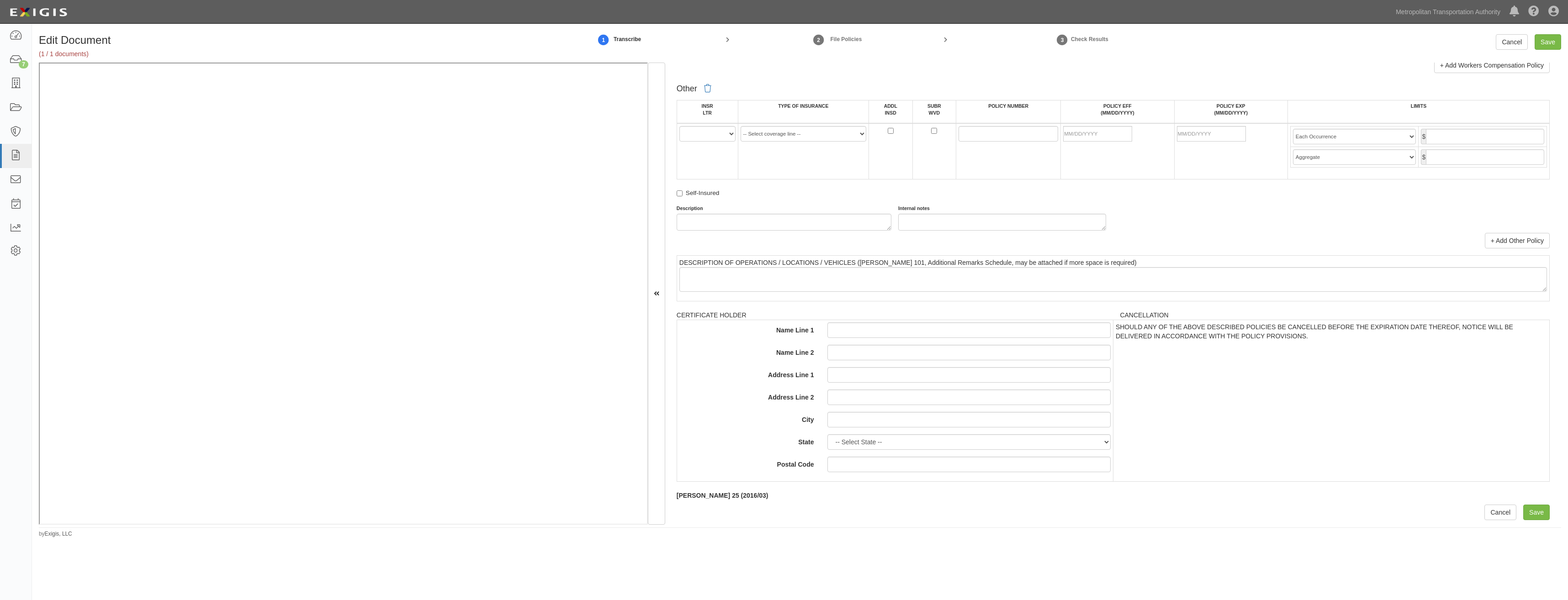
drag, startPoint x: 1043, startPoint y: 249, endPoint x: 961, endPoint y: 456, distance: 222.6
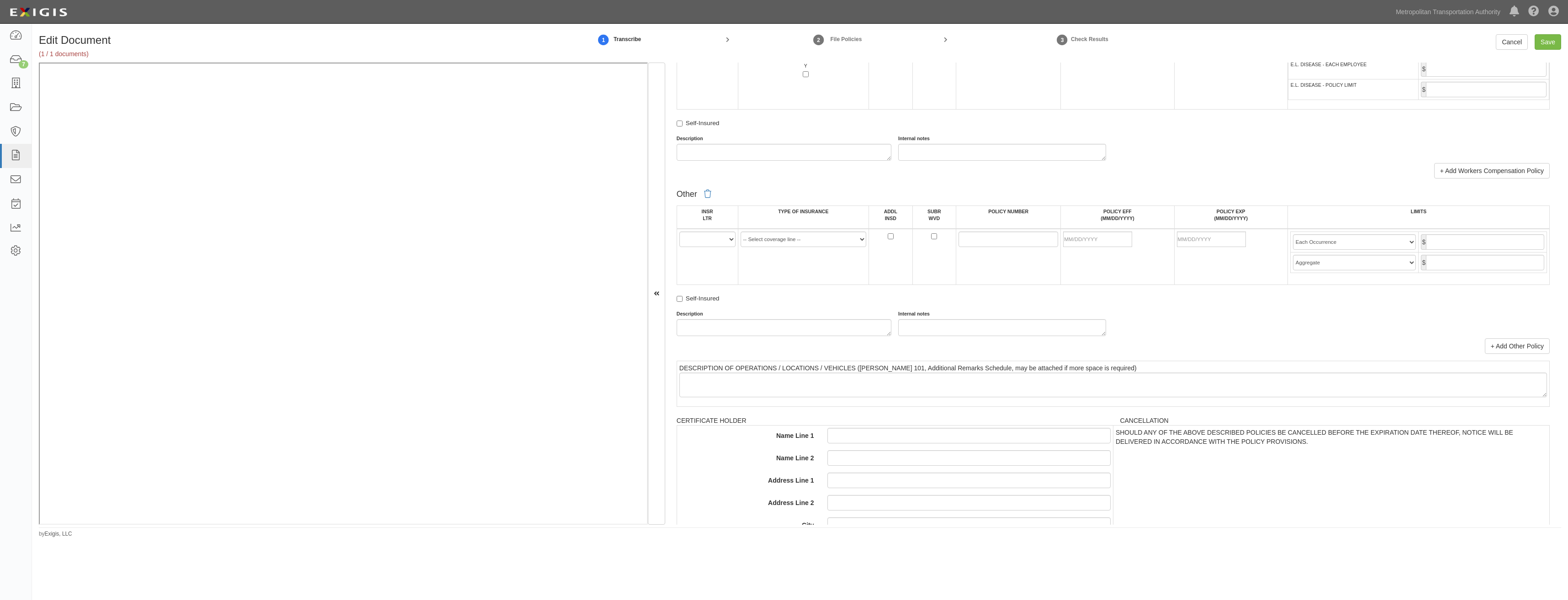
scroll to position [1468, 0]
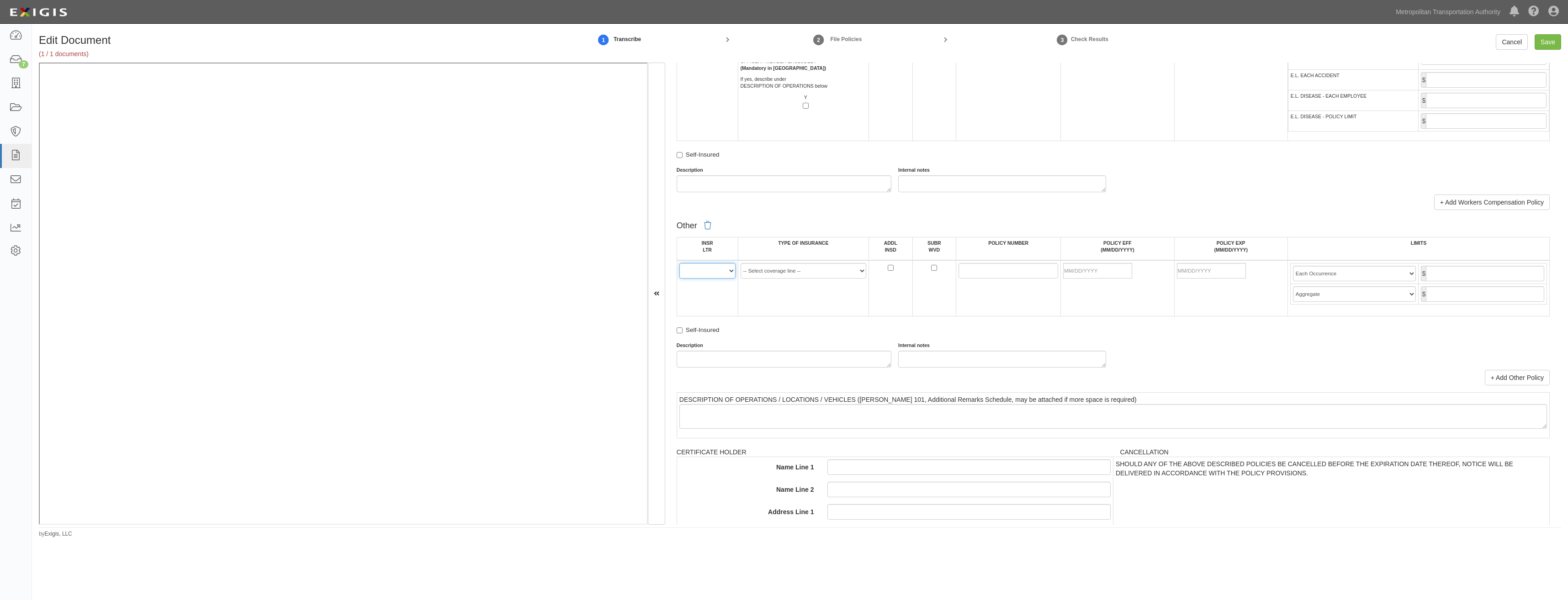
click at [699, 268] on select "A B C D E F" at bounding box center [707, 271] width 56 height 16
select select "B"
click at [679, 263] on select "A B C D E F" at bounding box center [707, 271] width 56 height 16
click at [1522, 382] on link "+ Add Other Policy" at bounding box center [1517, 378] width 65 height 16
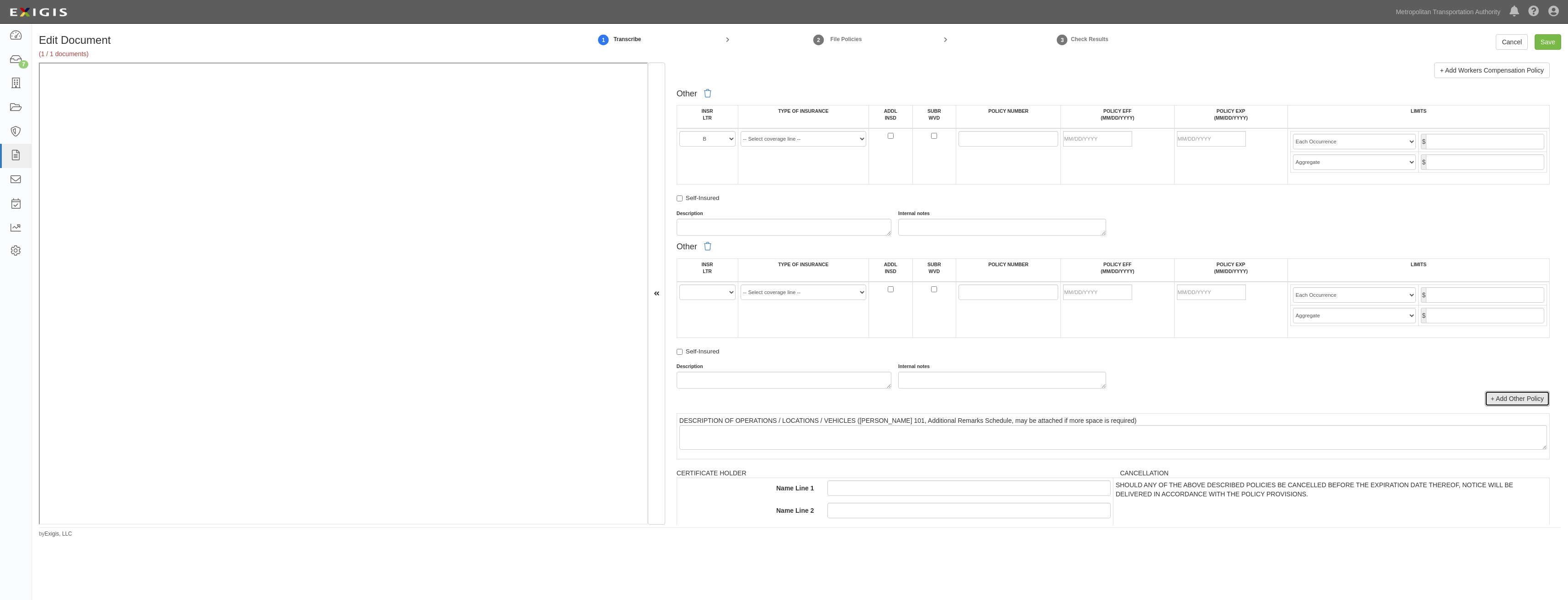
scroll to position [1605, 0]
click at [709, 291] on select "A B C D E F" at bounding box center [707, 287] width 56 height 16
select select "B"
click at [679, 279] on select "A B C D E F" at bounding box center [707, 287] width 56 height 16
drag, startPoint x: 820, startPoint y: 130, endPoint x: 814, endPoint y: 134, distance: 7.2
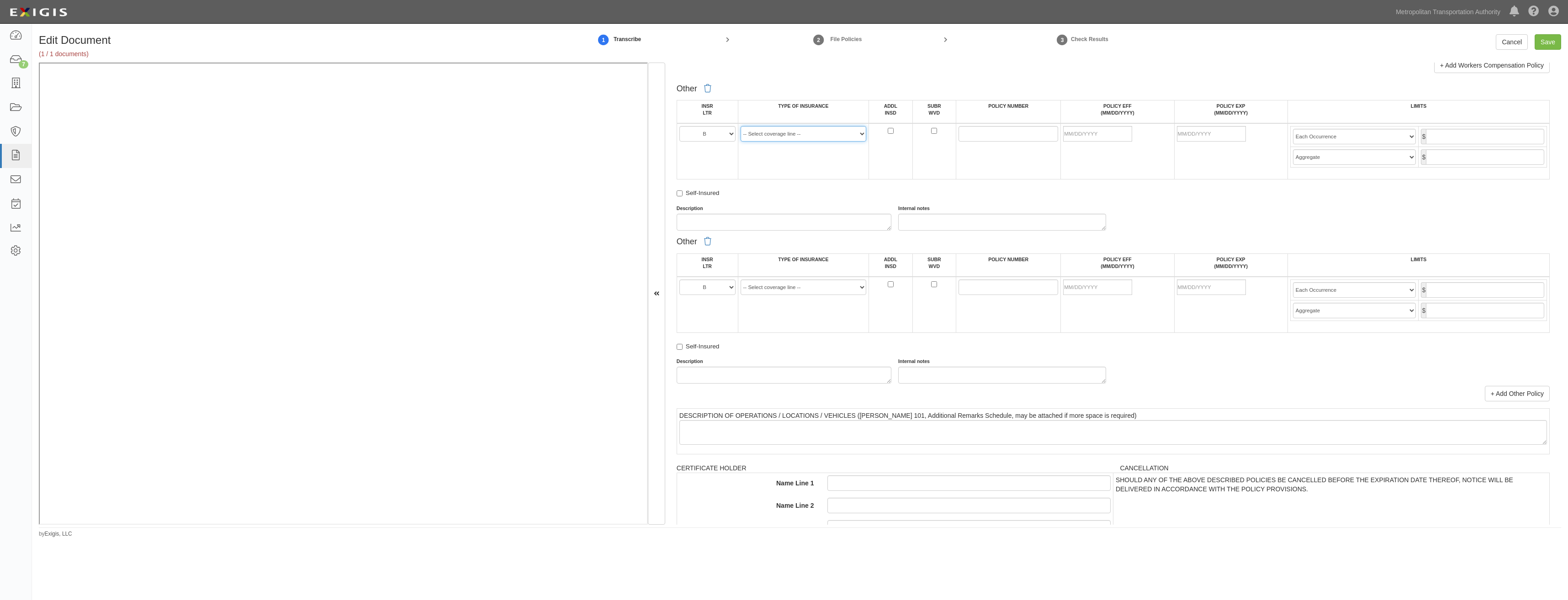
click at [820, 130] on select "-- Select coverage line -- Asbestos Abatement Auto Physical Damage Aviation Lia…" at bounding box center [803, 134] width 126 height 16
select select "152"
click at [741, 126] on select "-- Select coverage line -- Asbestos Abatement Auto Physical Damage Aviation Lia…" at bounding box center [803, 134] width 126 height 16
click at [802, 287] on select "-- Select coverage line -- Asbestos Abatement Auto Physical Damage Aviation Lia…" at bounding box center [803, 287] width 126 height 16
select select "44"
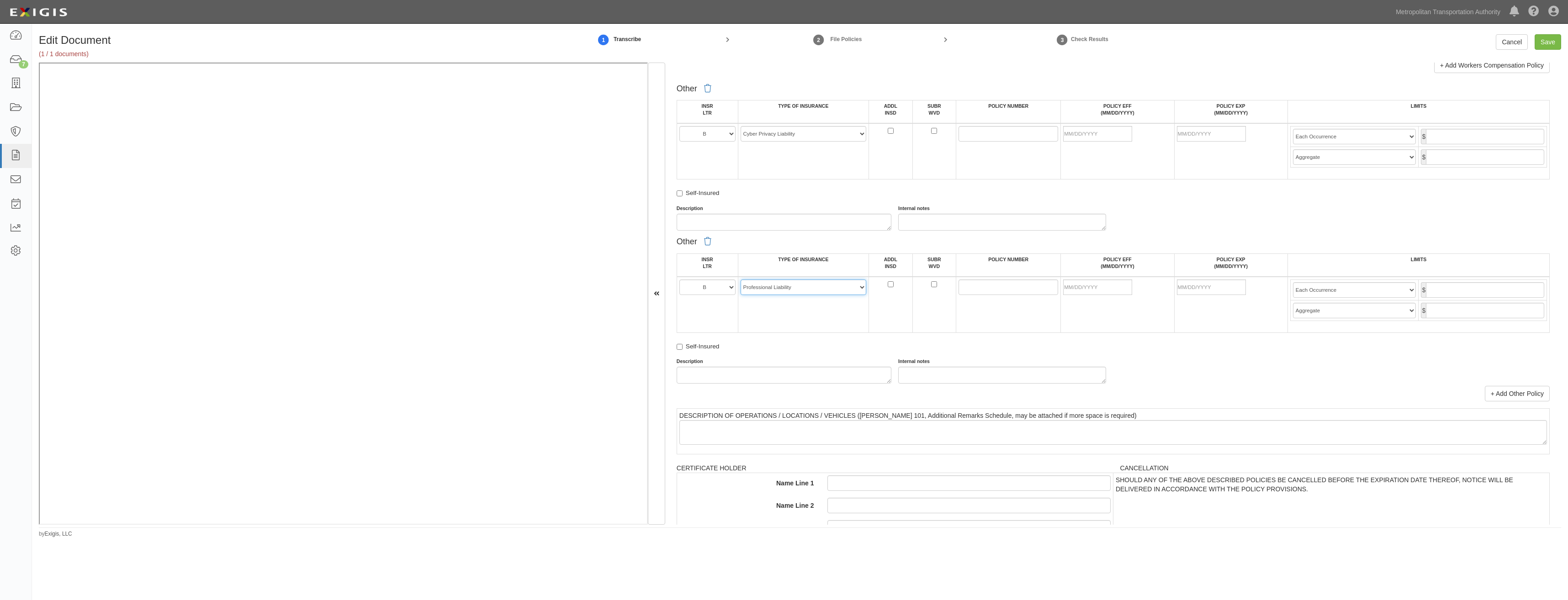
click at [741, 279] on select "-- Select coverage line -- Asbestos Abatement Auto Physical Damage Aviation Lia…" at bounding box center [803, 287] width 126 height 16
click at [977, 136] on input "POLICY NUMBER" at bounding box center [1009, 134] width 100 height 16
paste input "SN0040048333/EKS3537925"
type input "ESN0040048333/EKS3537925"
click at [989, 288] on input "POLICY NUMBER" at bounding box center [1009, 287] width 100 height 16
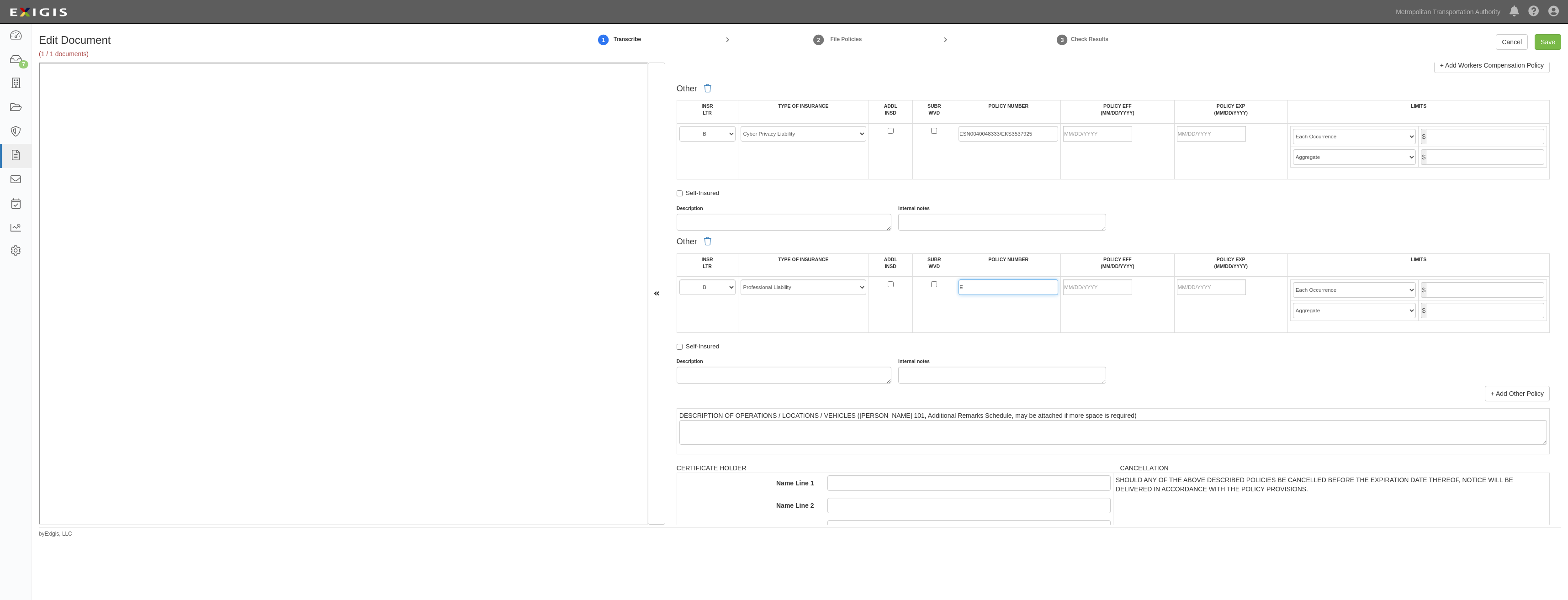
paste input "SN0040048333/EKS3537925"
type input "ESN0040048333/EKS3537925"
click at [1108, 129] on input "POLICY EFF (MM/DD/YYYY)" at bounding box center [1097, 134] width 69 height 16
type input "[DATE]"
click at [995, 192] on div "Self-Insured" at bounding box center [1113, 195] width 873 height 12
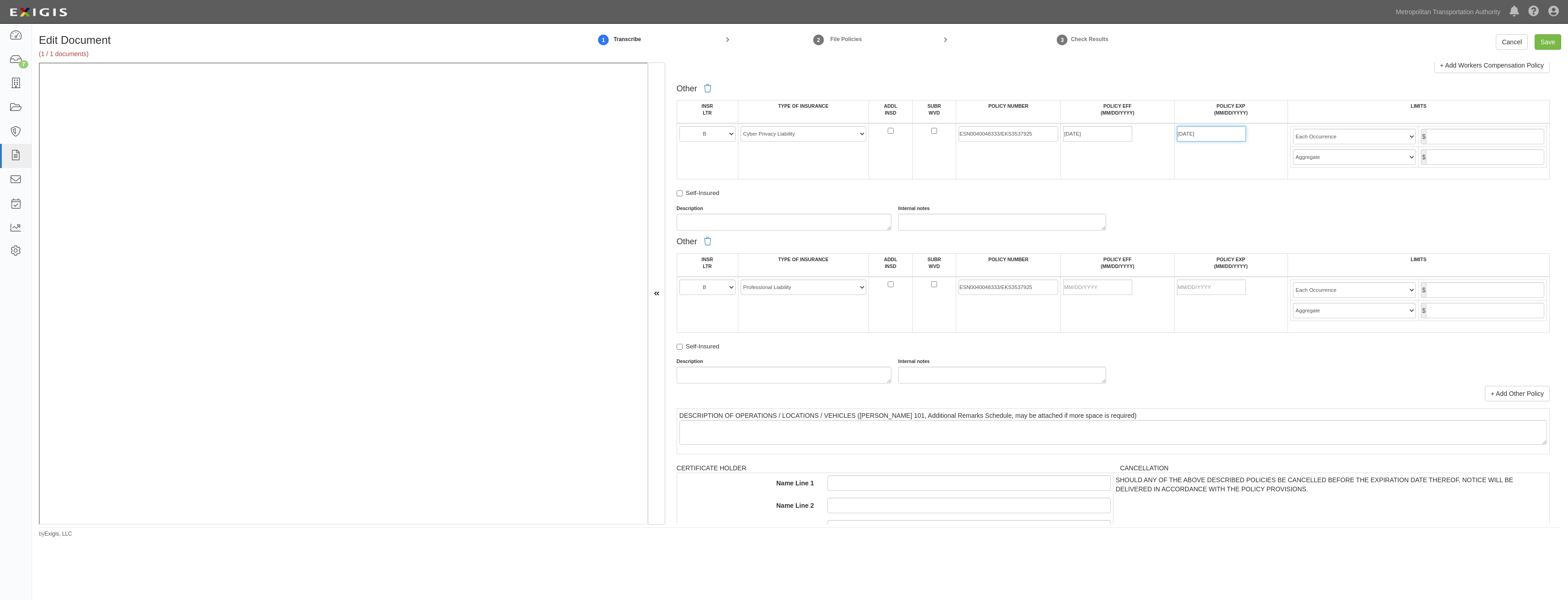
click at [1223, 127] on input "08/12/2026" at bounding box center [1211, 134] width 69 height 16
type input "10/12/2025"
click at [1094, 286] on input "POLICY EFF (MM/DD/YYYY)" at bounding box center [1097, 287] width 69 height 16
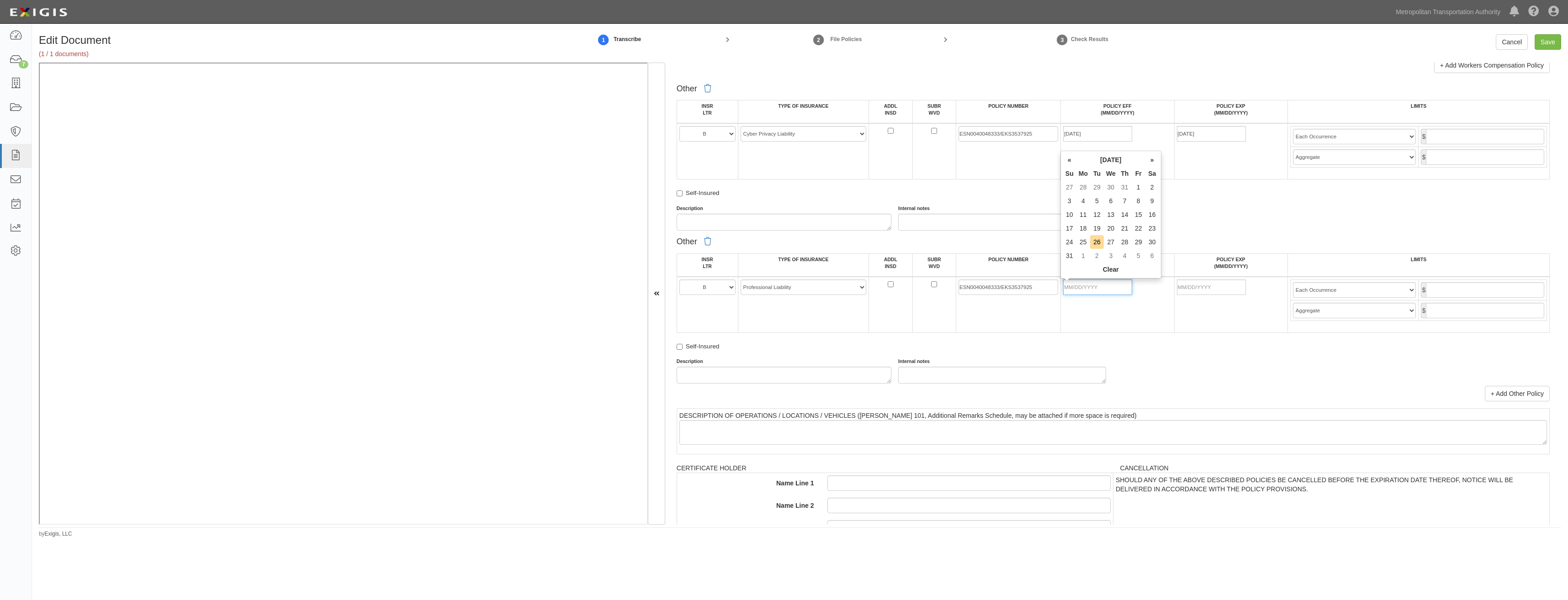
click at [1094, 286] on input "POLICY EFF (MM/DD/YYYY)" at bounding box center [1097, 287] width 69 height 16
type input "08/12/2025"
click at [1191, 357] on div "Other INSR LTR TYPE OF INSURANCE ADDL INSD SUBR WVD POLICY NUMBER POLICY EFF (M…" at bounding box center [1113, 309] width 873 height 151
click at [1225, 291] on input "08/12/2026" at bounding box center [1211, 287] width 69 height 16
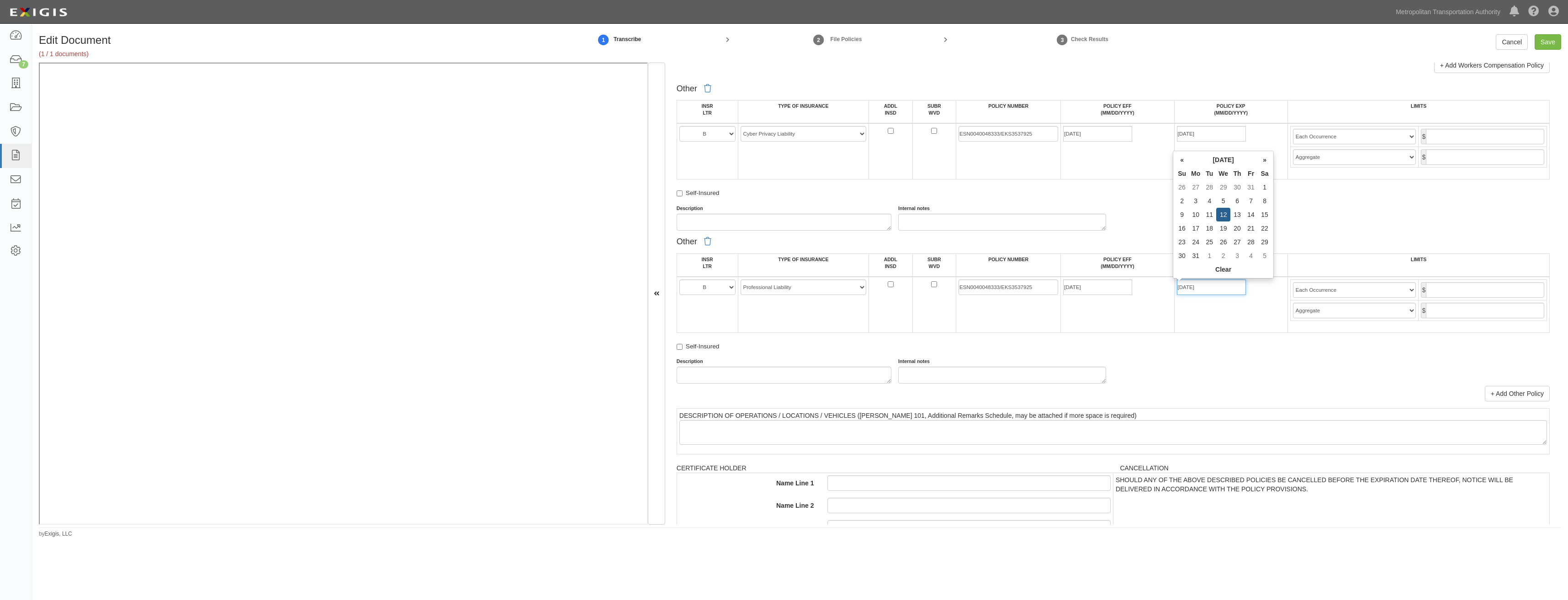
click at [1225, 291] on input "08/12/2026" at bounding box center [1211, 287] width 69 height 16
type input "10/12/2025"
click at [1205, 329] on td "10/12/2025" at bounding box center [1231, 305] width 113 height 56
click at [1468, 133] on input "text" at bounding box center [1485, 137] width 118 height 16
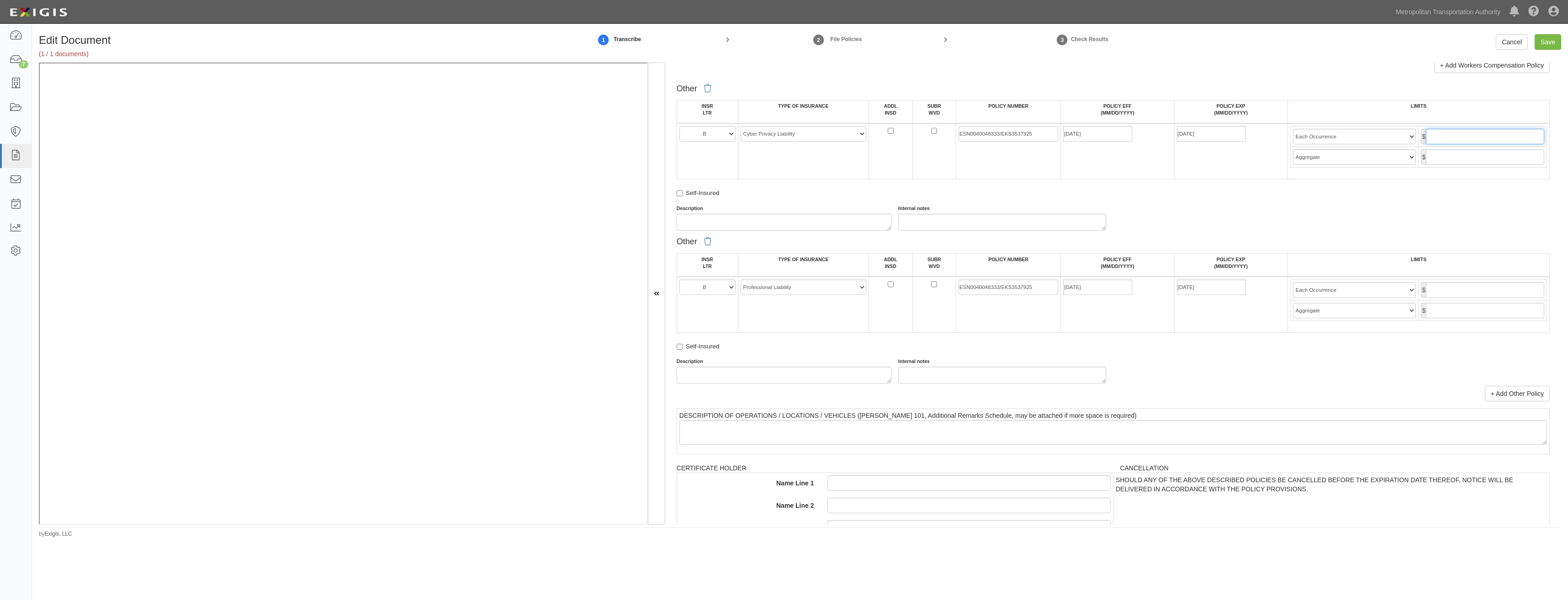
type input "10,000,000"
click at [1485, 149] on input "text" at bounding box center [1485, 157] width 118 height 16
type input "10,000,000"
click at [1460, 288] on input "text" at bounding box center [1485, 290] width 118 height 16
type input "10,000,000"
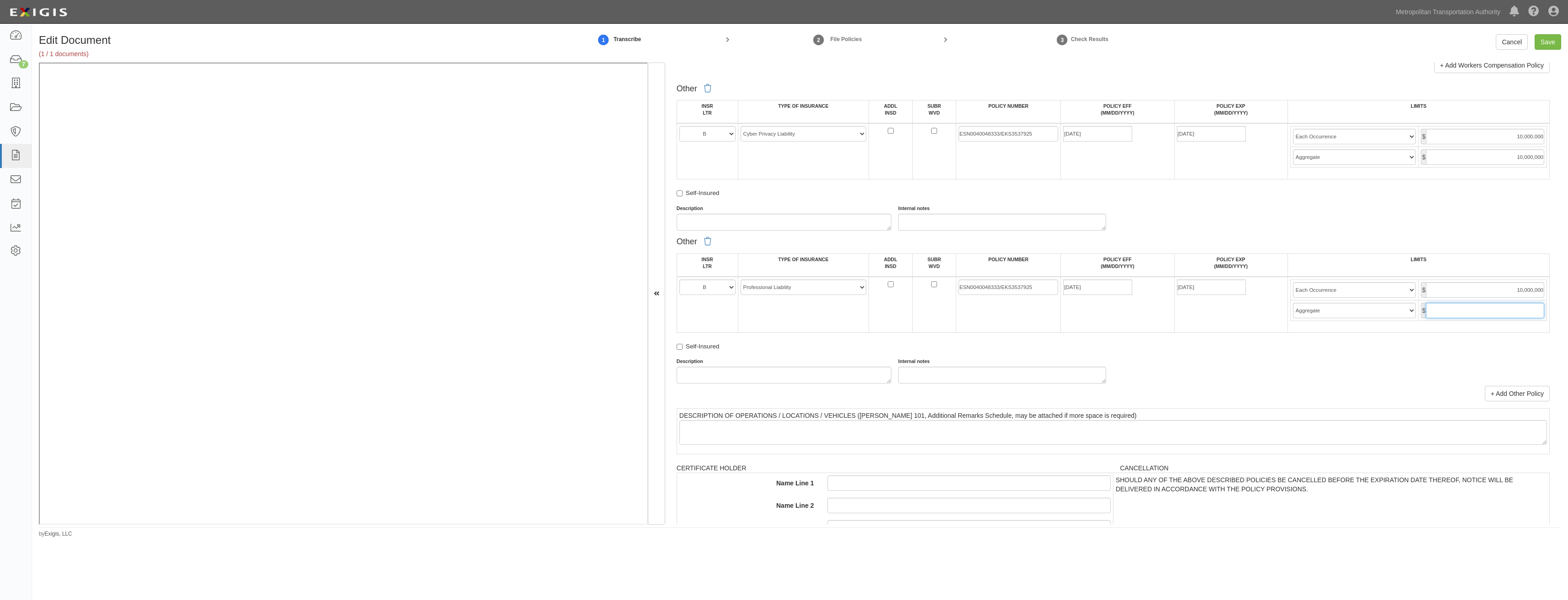
click at [1458, 308] on input "text" at bounding box center [1485, 311] width 118 height 16
type input "10,000,000"
click at [1210, 194] on div "Self-Insured" at bounding box center [1113, 195] width 873 height 12
click at [1052, 339] on div "Other INSR LTR TYPE OF INSURANCE ADDL INSD SUBR WVD POLICY NUMBER POLICY EFF (M…" at bounding box center [1113, 309] width 873 height 151
click at [1550, 44] on input "Save" at bounding box center [1548, 42] width 27 height 16
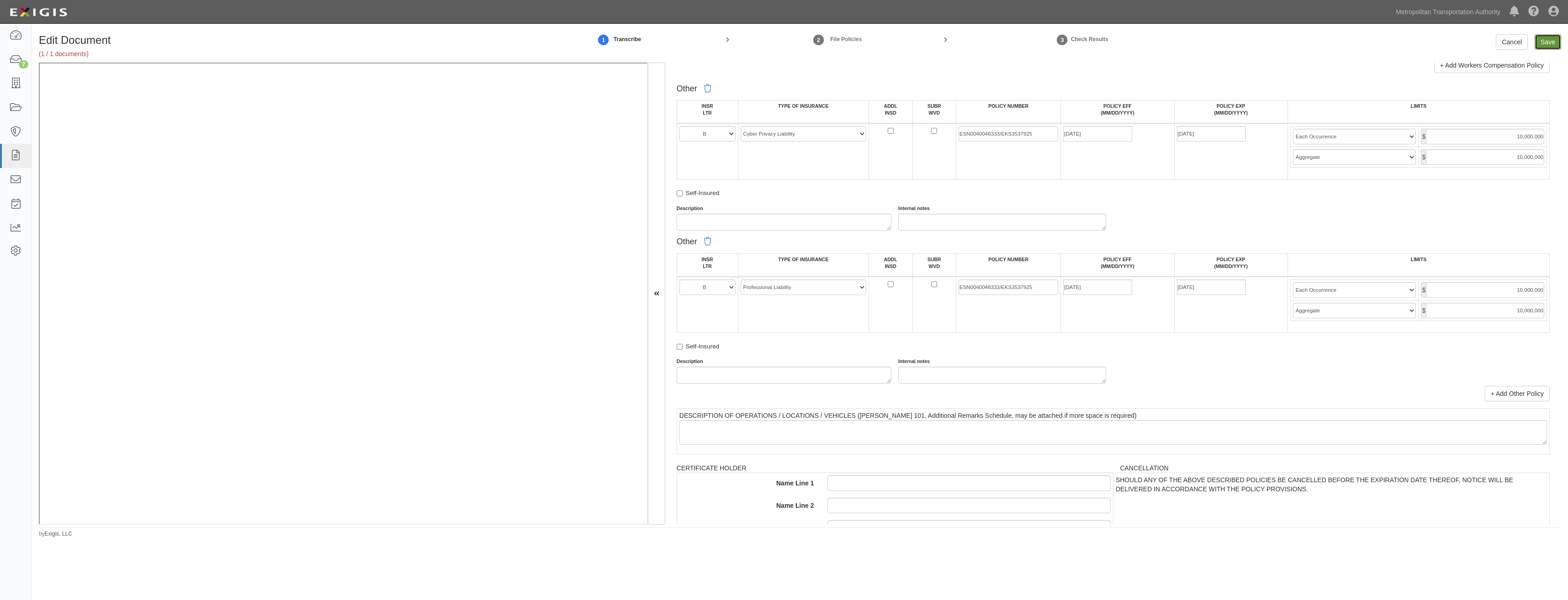
type input "10000000"
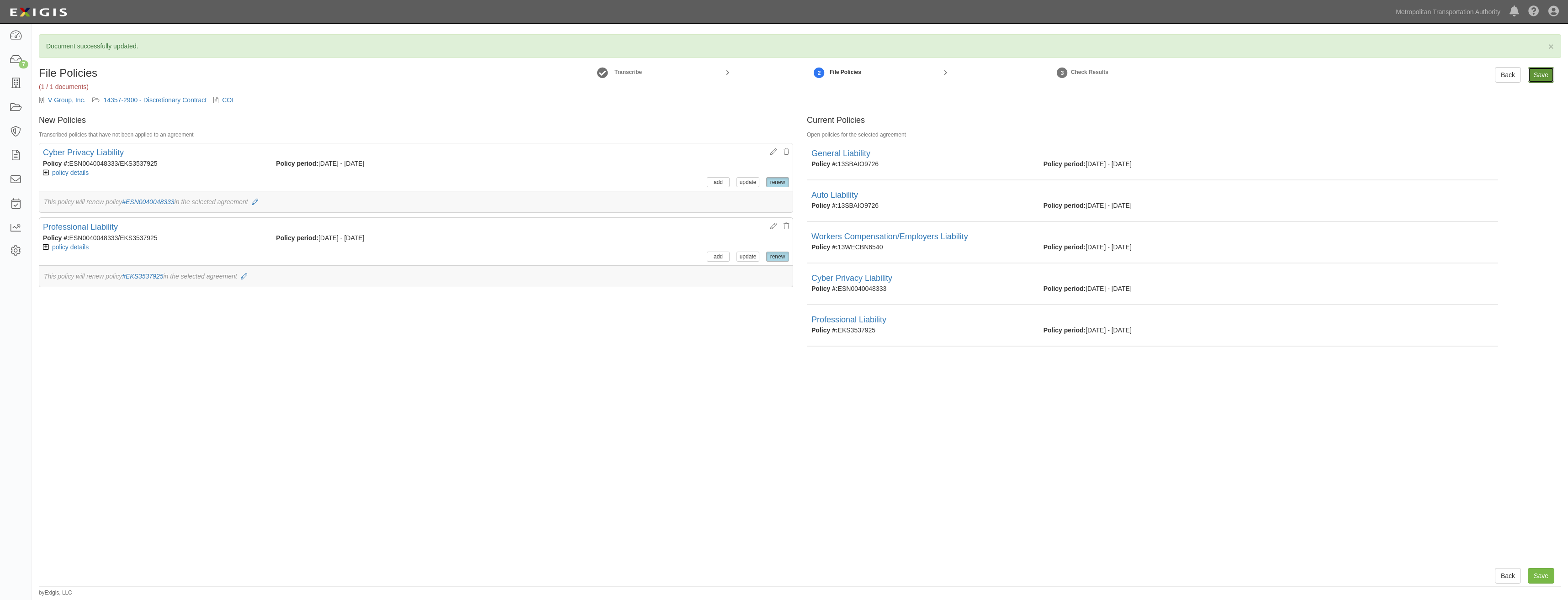
click at [1542, 75] on input "Save" at bounding box center [1541, 75] width 27 height 16
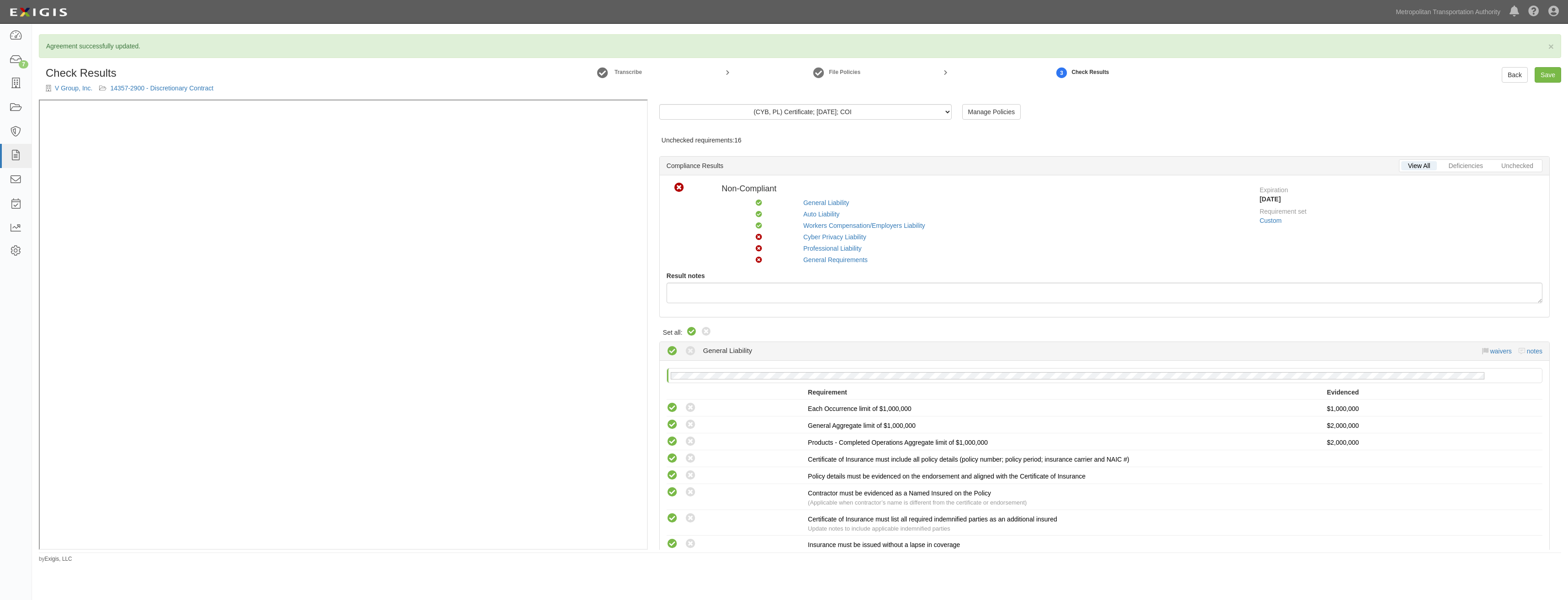
click at [694, 334] on icon at bounding box center [691, 332] width 11 height 11
radio input "true"
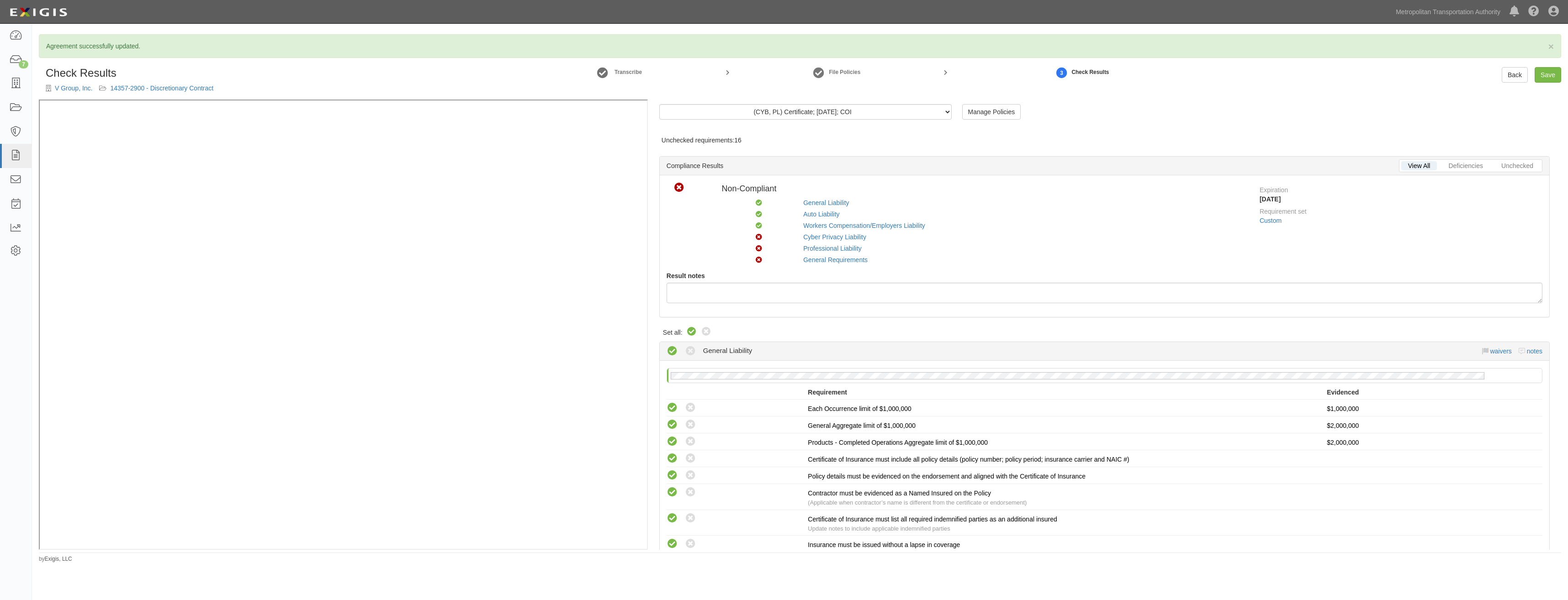
radio input "true"
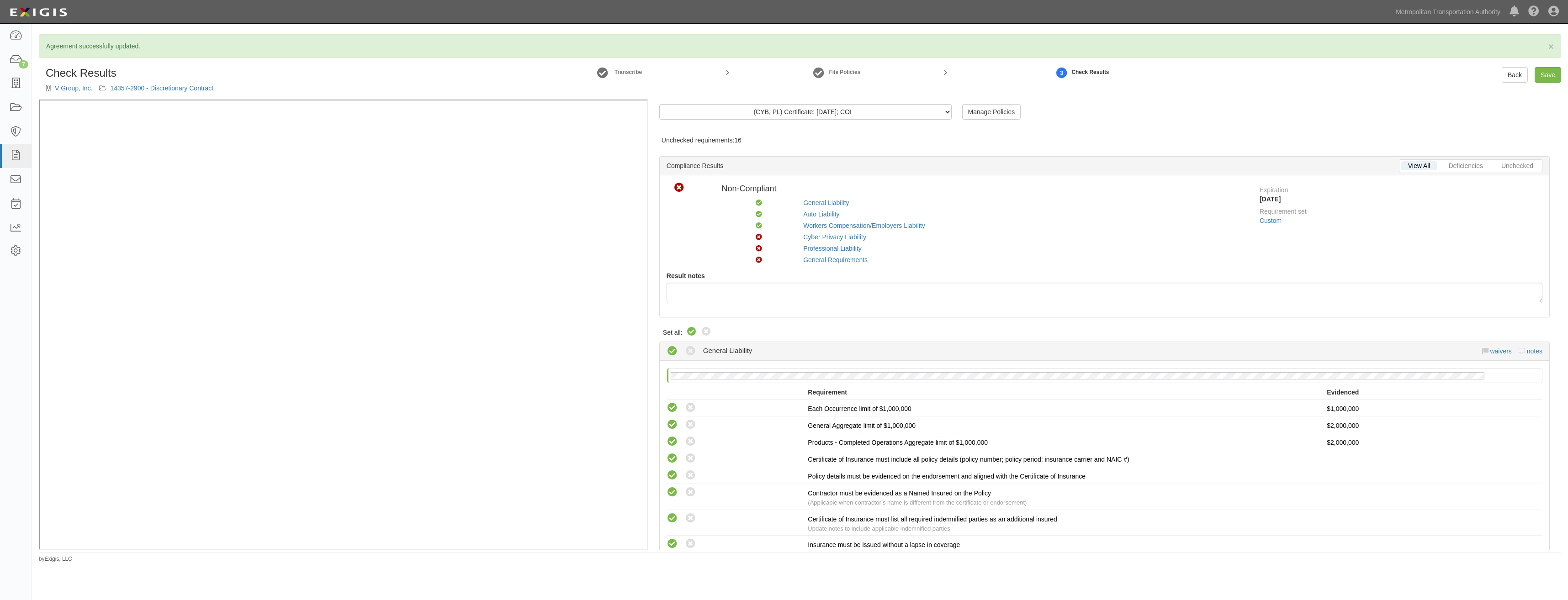
radio input "true"
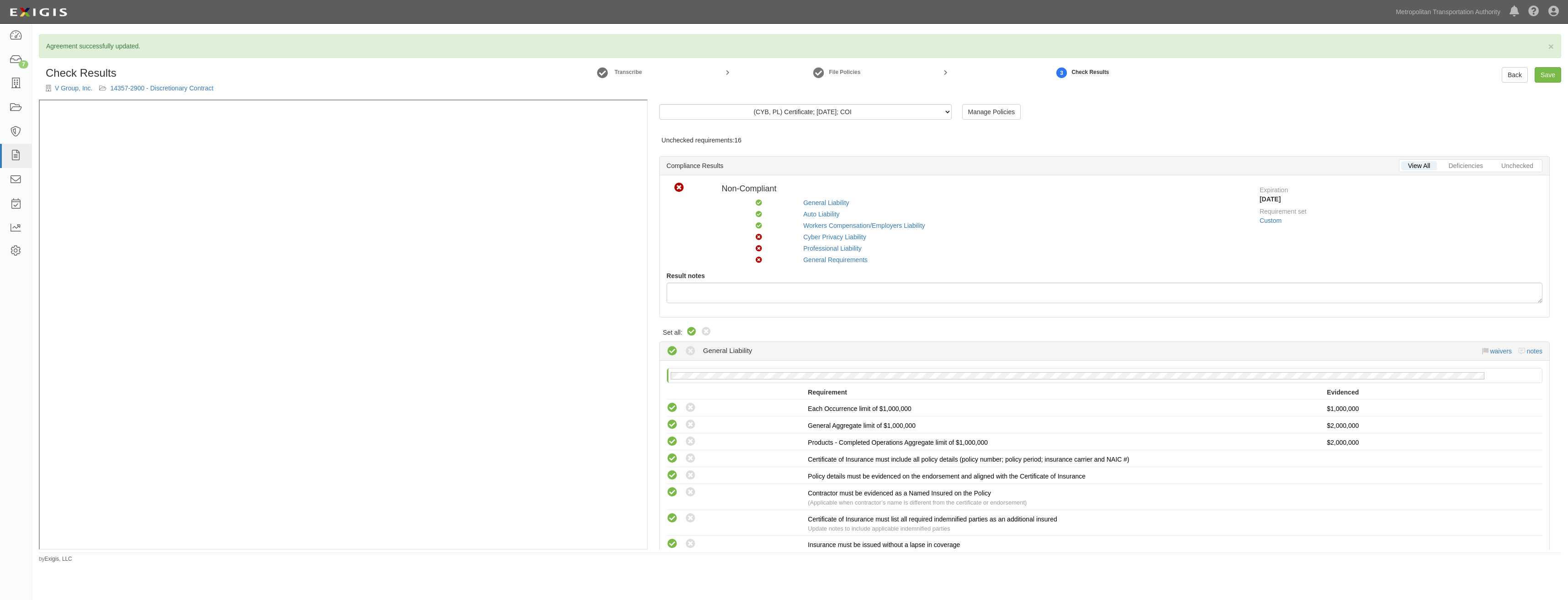
radio input "true"
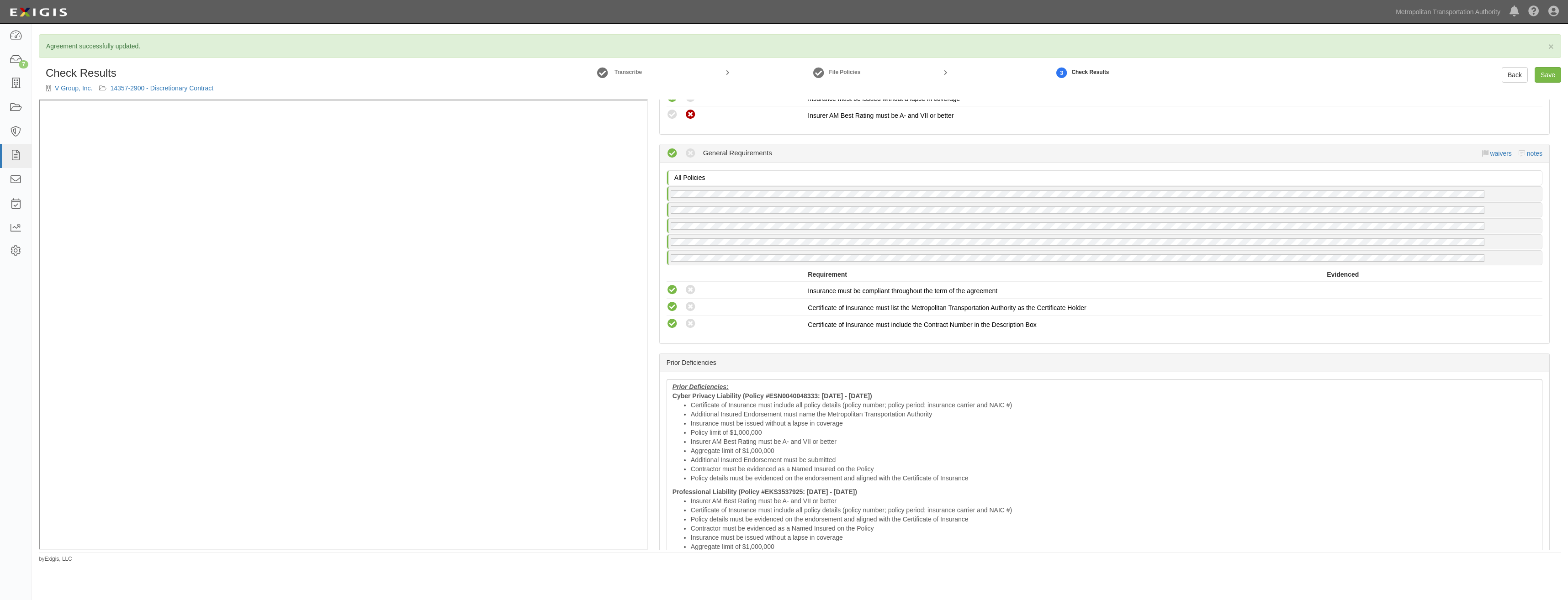
drag, startPoint x: 1031, startPoint y: 210, endPoint x: 1009, endPoint y: 327, distance: 119.1
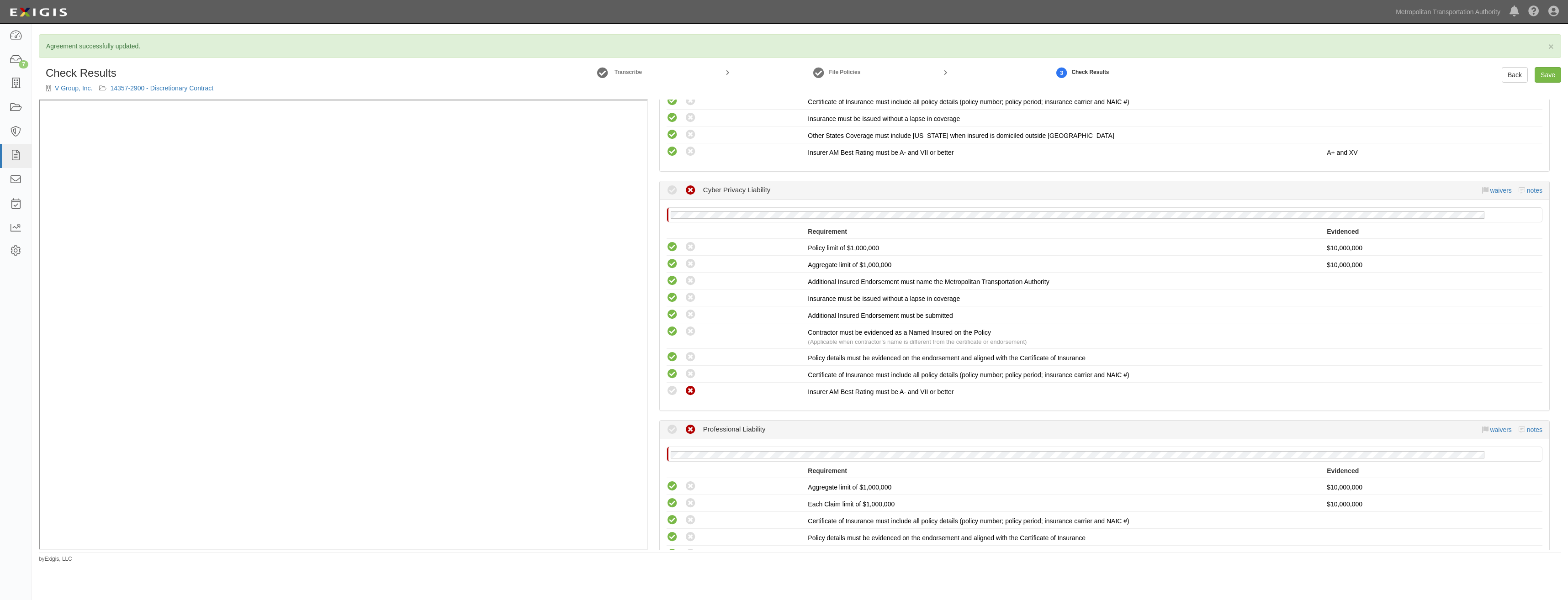
scroll to position [748, 0]
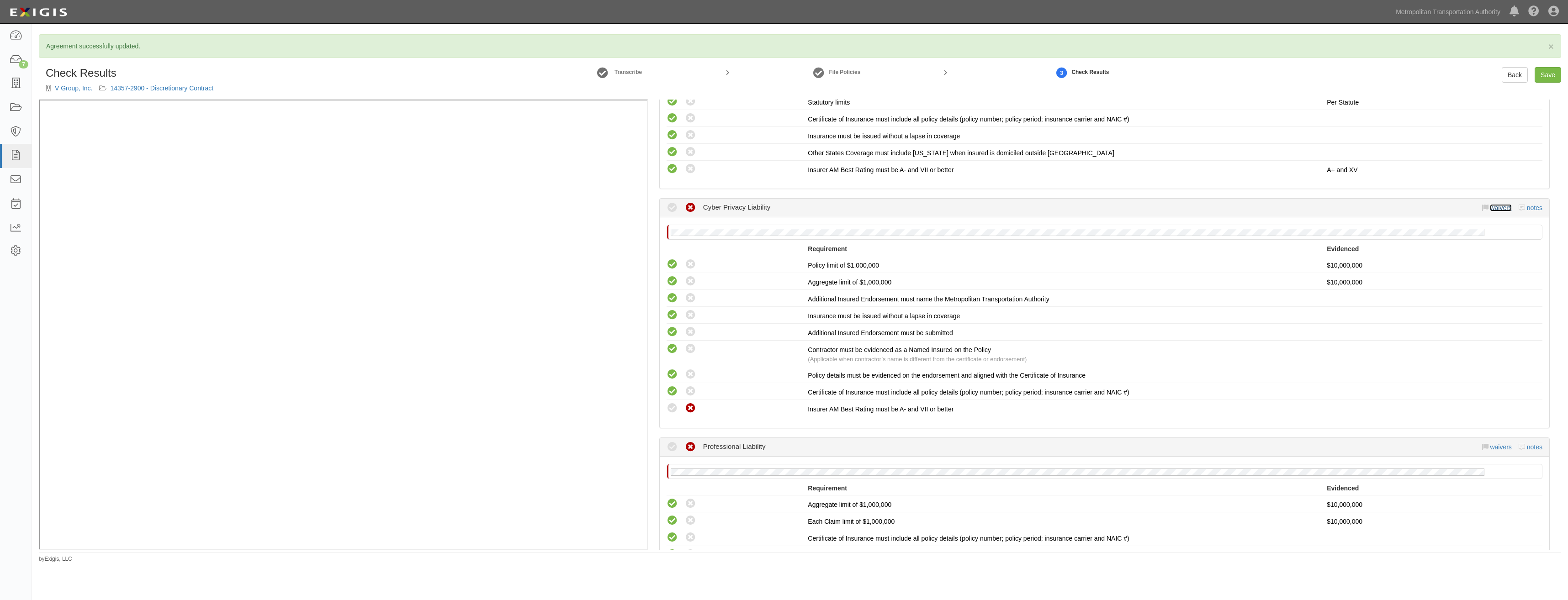
click at [1496, 209] on link "waivers" at bounding box center [1500, 208] width 21 height 7
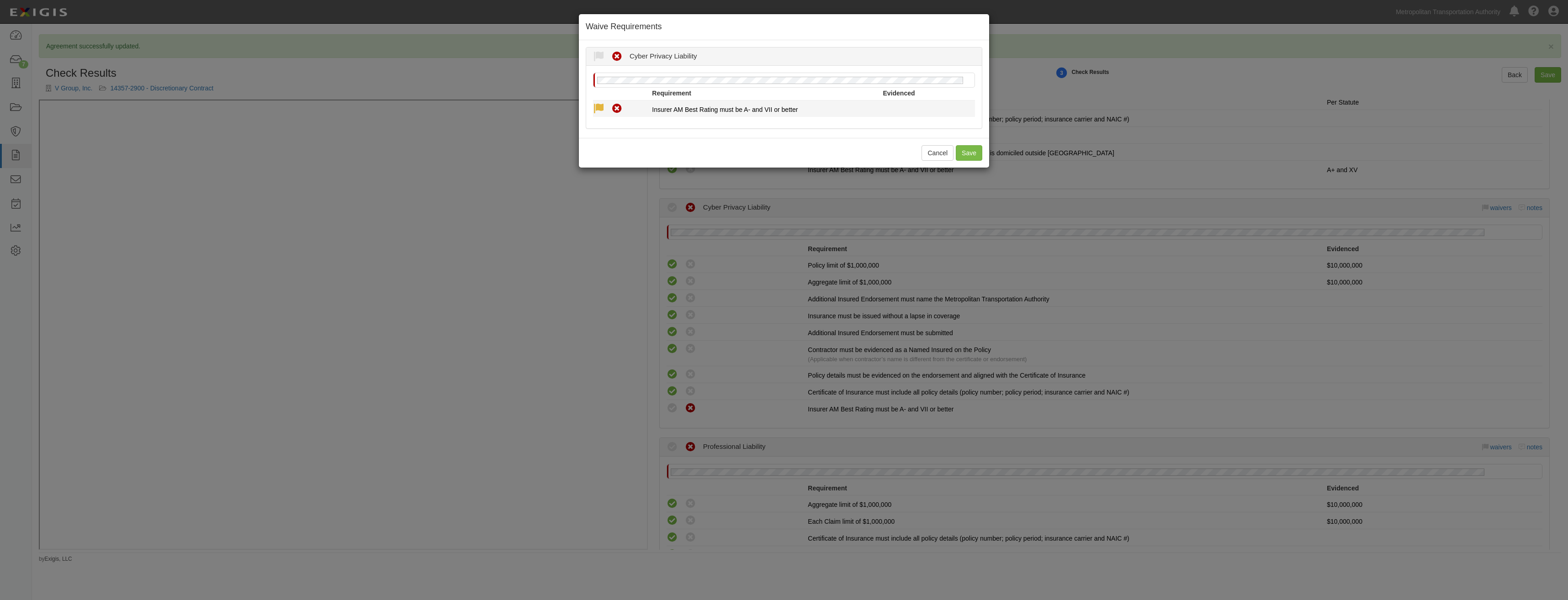
click at [597, 110] on icon at bounding box center [598, 109] width 12 height 12
radio input "true"
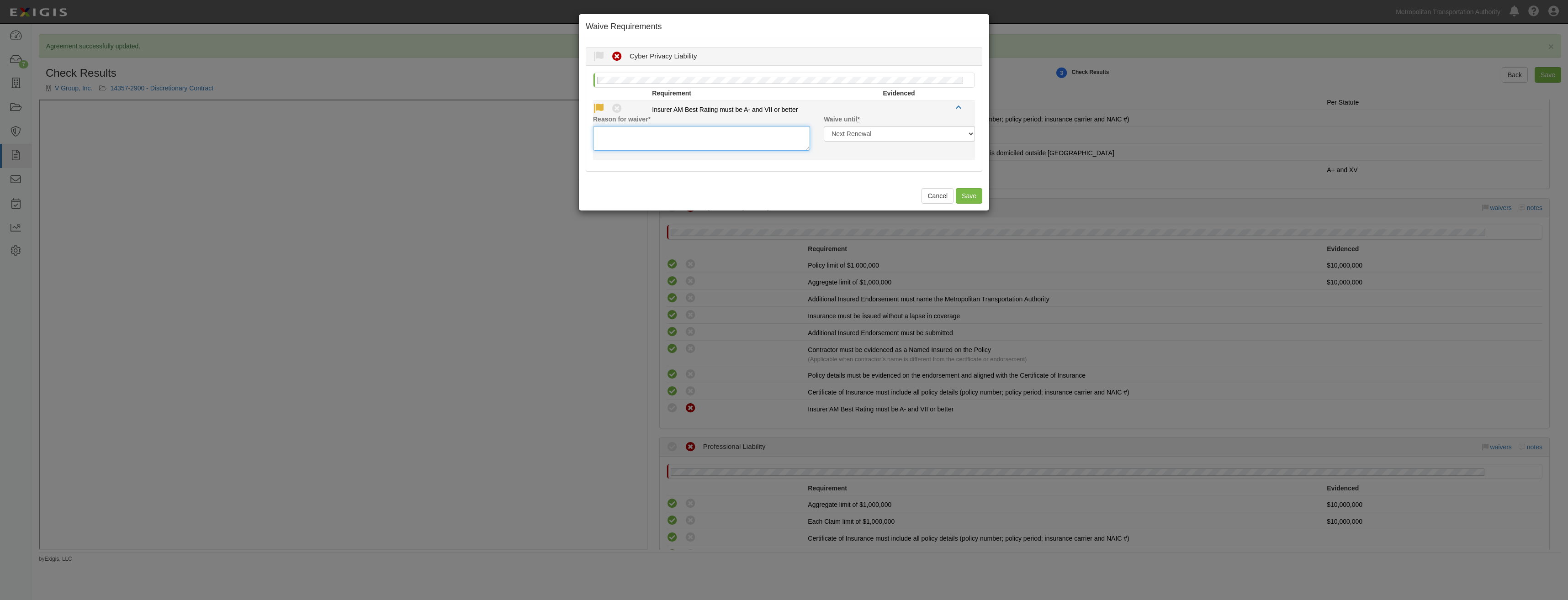
click at [697, 141] on textarea "Reason for waiver *" at bounding box center [701, 138] width 217 height 25
type textarea "N"
drag, startPoint x: 697, startPoint y: 141, endPoint x: 579, endPoint y: 138, distance: 118.0
click at [579, 138] on div "Waived Non-Compliant Cyber Privacy Liability Reason for waiver * Waive until * …" at bounding box center [784, 109] width 410 height 125
type textarea "A+ rating, not in AM Best table"
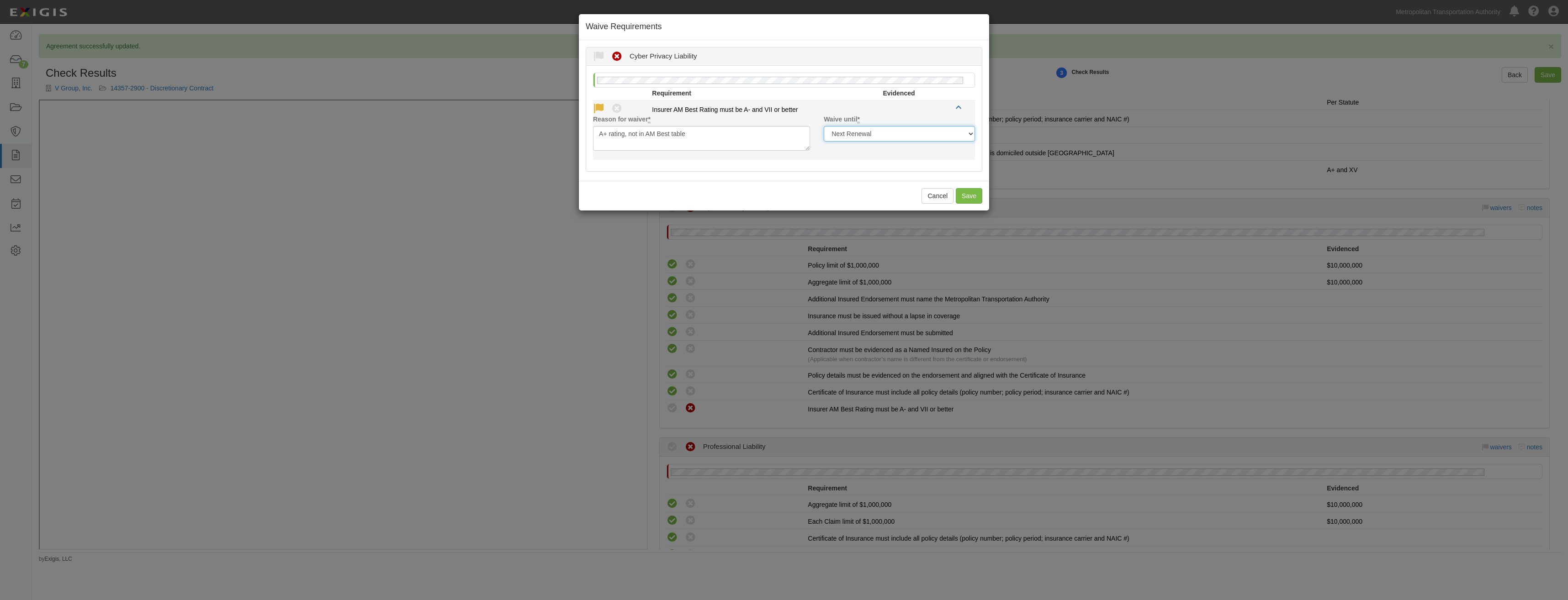
click at [912, 131] on select "Next Renewal Indefinitely" at bounding box center [899, 134] width 151 height 16
click at [824, 126] on select "Next Renewal Indefinitely" at bounding box center [899, 134] width 151 height 16
click at [964, 193] on button "Save" at bounding box center [969, 196] width 27 height 16
radio input "true"
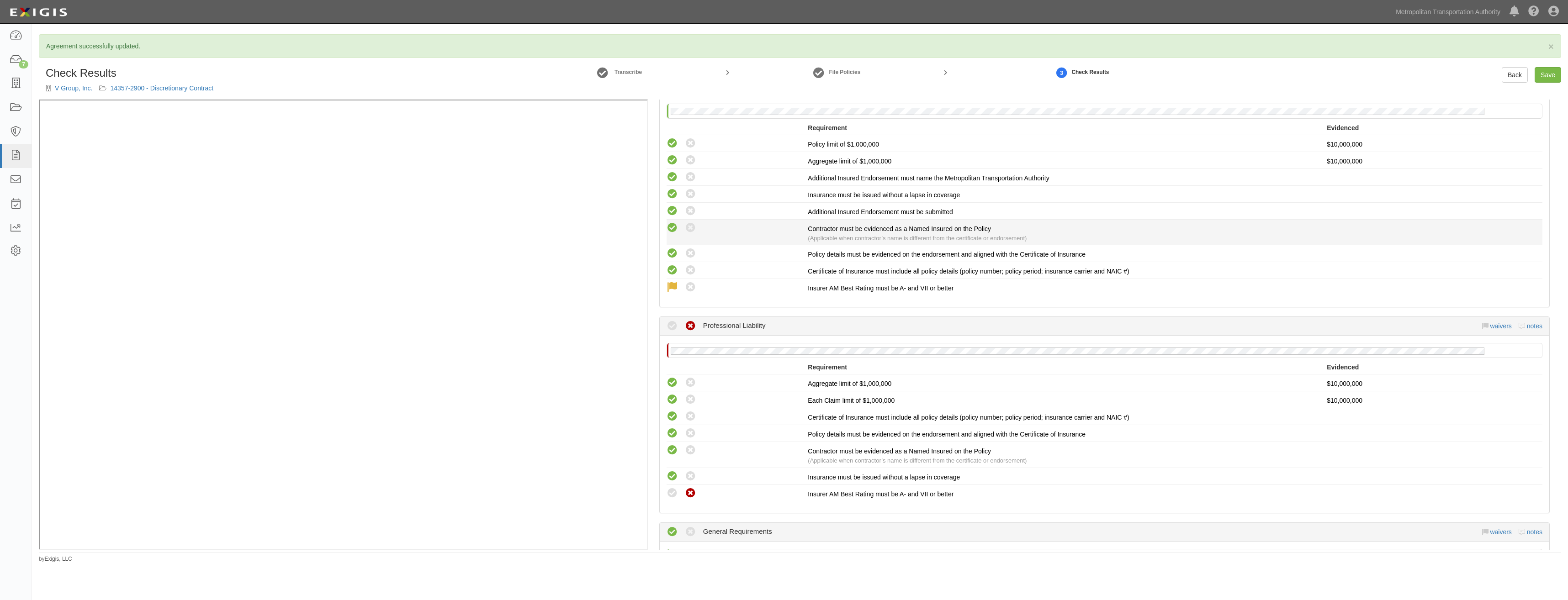
drag, startPoint x: 991, startPoint y: 173, endPoint x: 990, endPoint y: 234, distance: 61.0
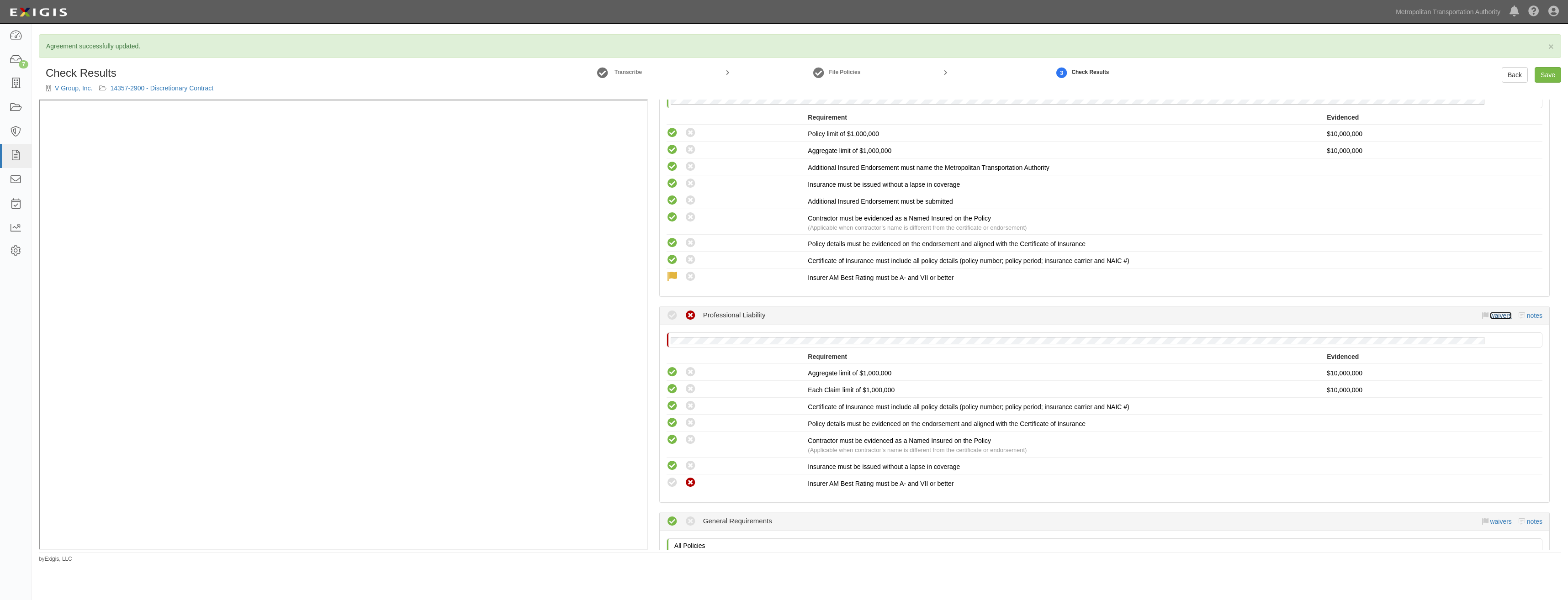
click at [1490, 318] on link "waivers" at bounding box center [1500, 316] width 21 height 7
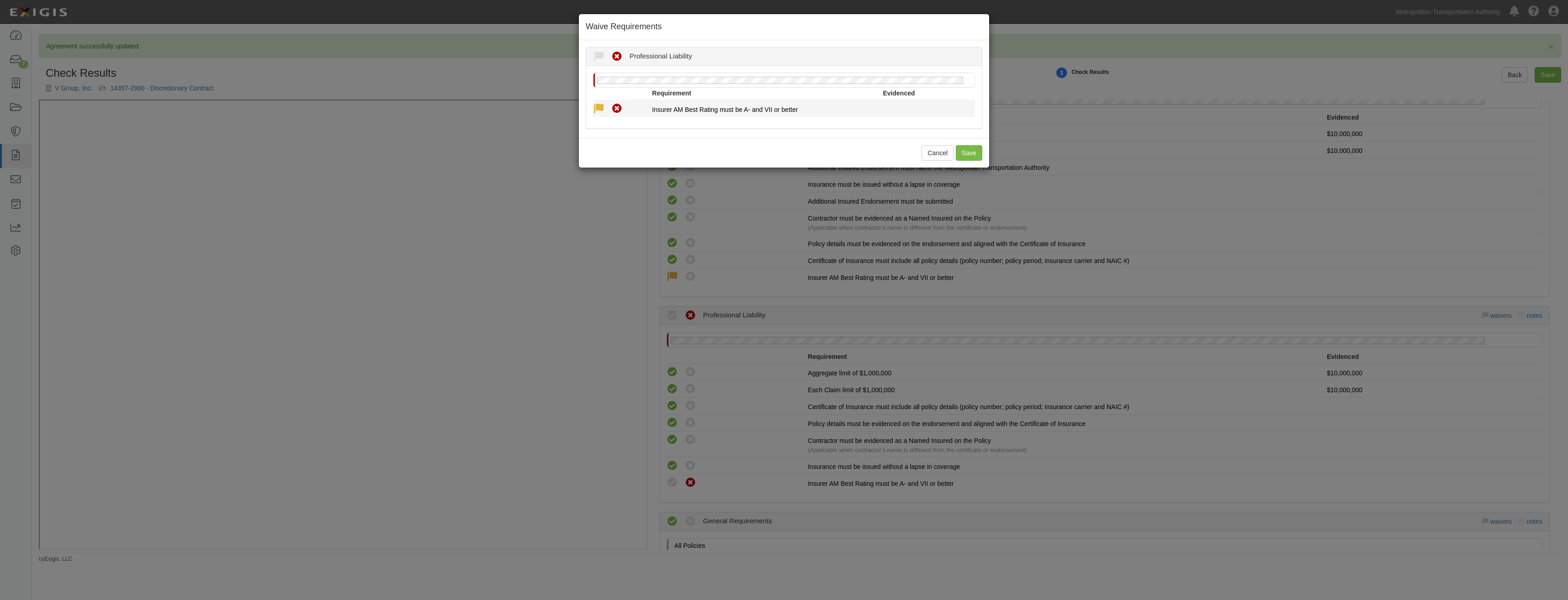
click at [597, 109] on icon at bounding box center [598, 109] width 12 height 12
radio input "true"
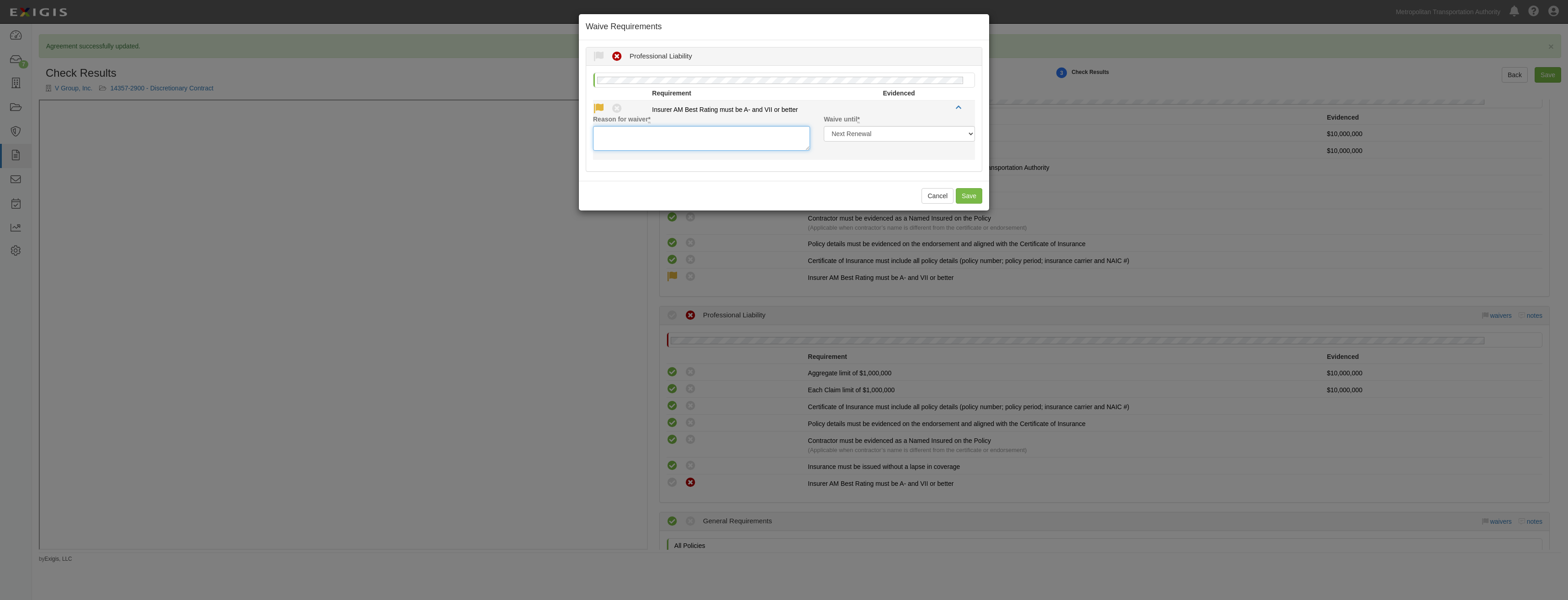
click at [713, 133] on textarea "Reason for waiver *" at bounding box center [701, 138] width 217 height 25
paste textarea "A+ rating, not in AM Best table"
type textarea "A+ rating, not in AM Best table"
click at [968, 193] on button "Save" at bounding box center [969, 196] width 27 height 16
radio input "true"
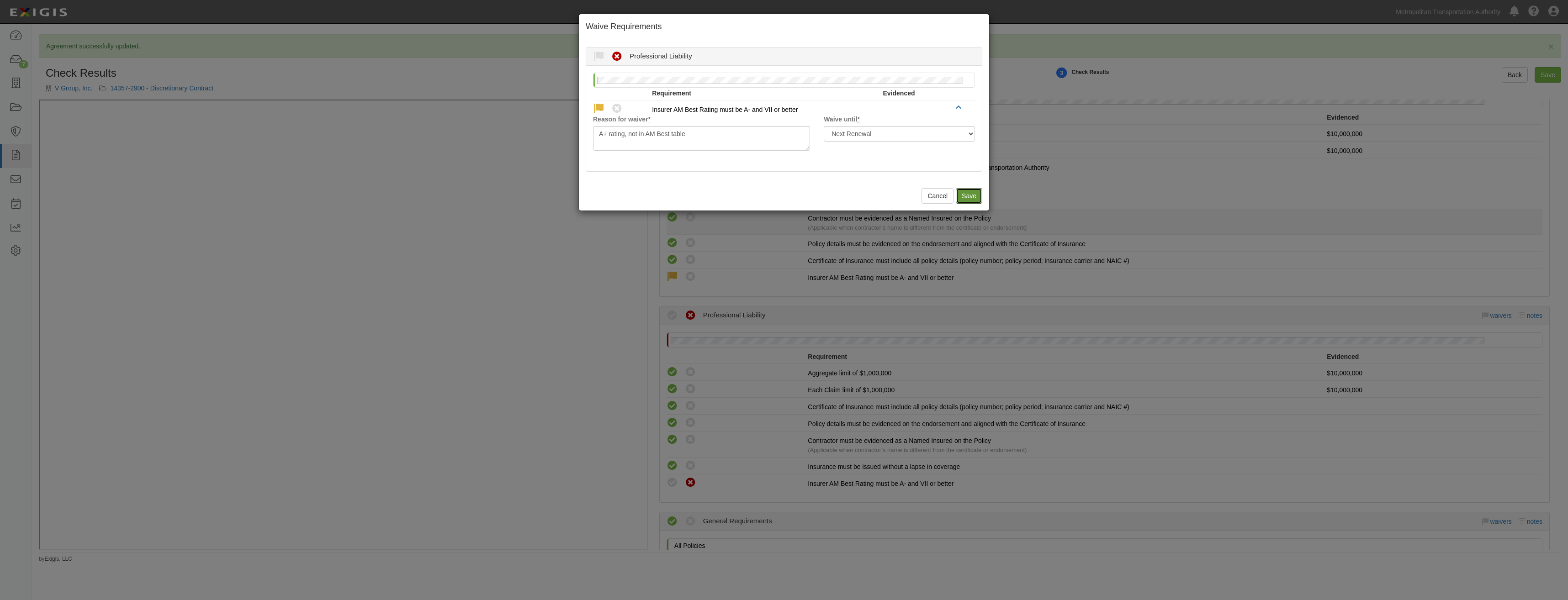
radio input "true"
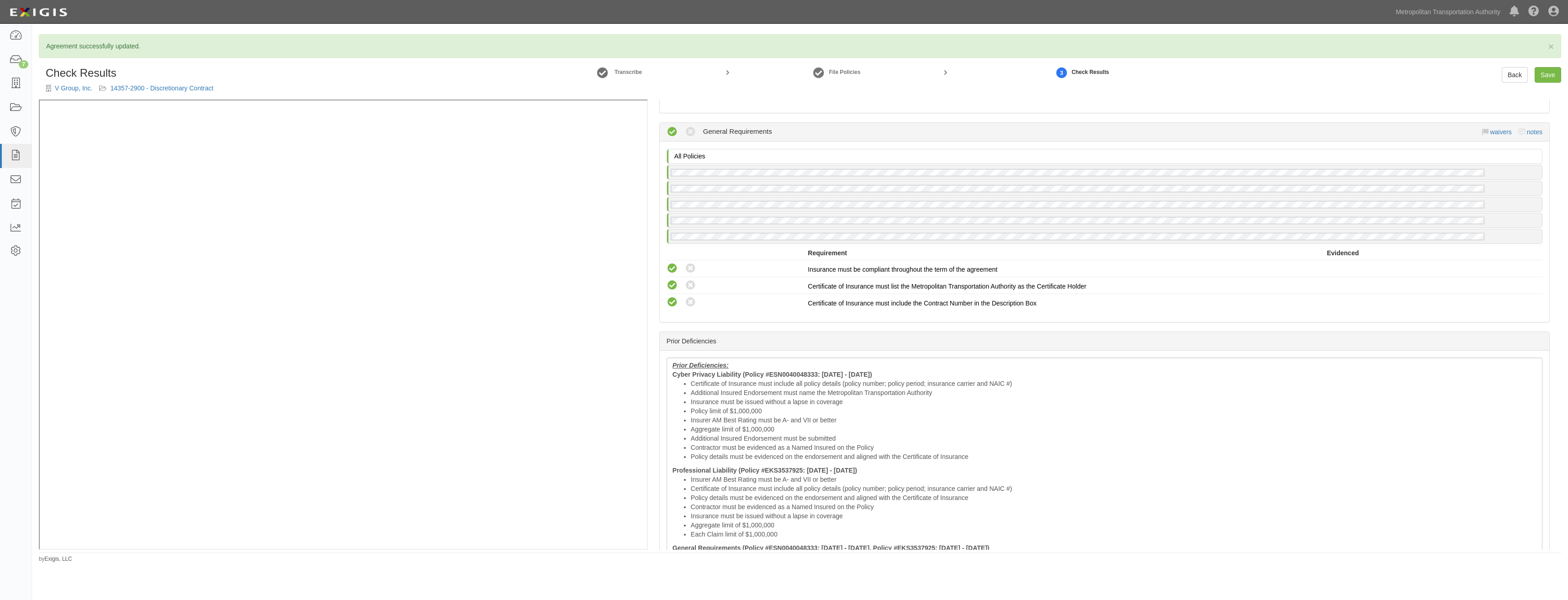
scroll to position [1453, 0]
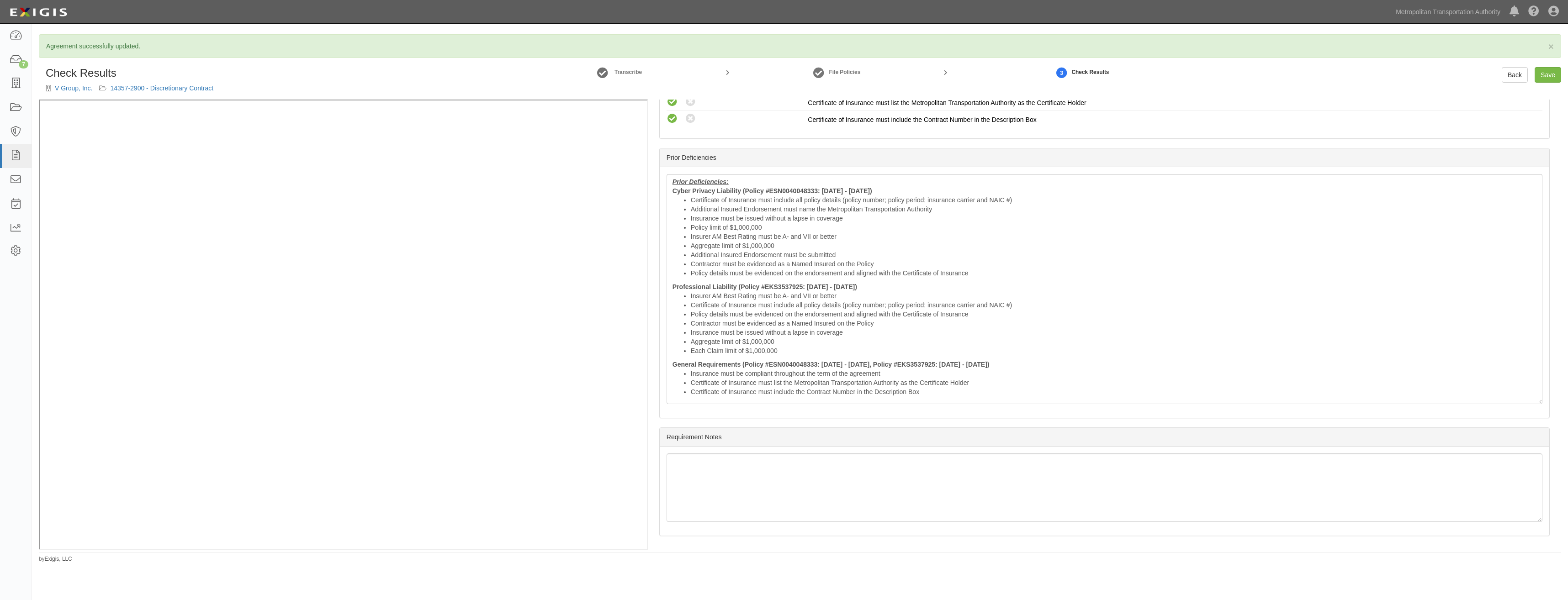
drag, startPoint x: 1093, startPoint y: 284, endPoint x: 1080, endPoint y: 403, distance: 119.7
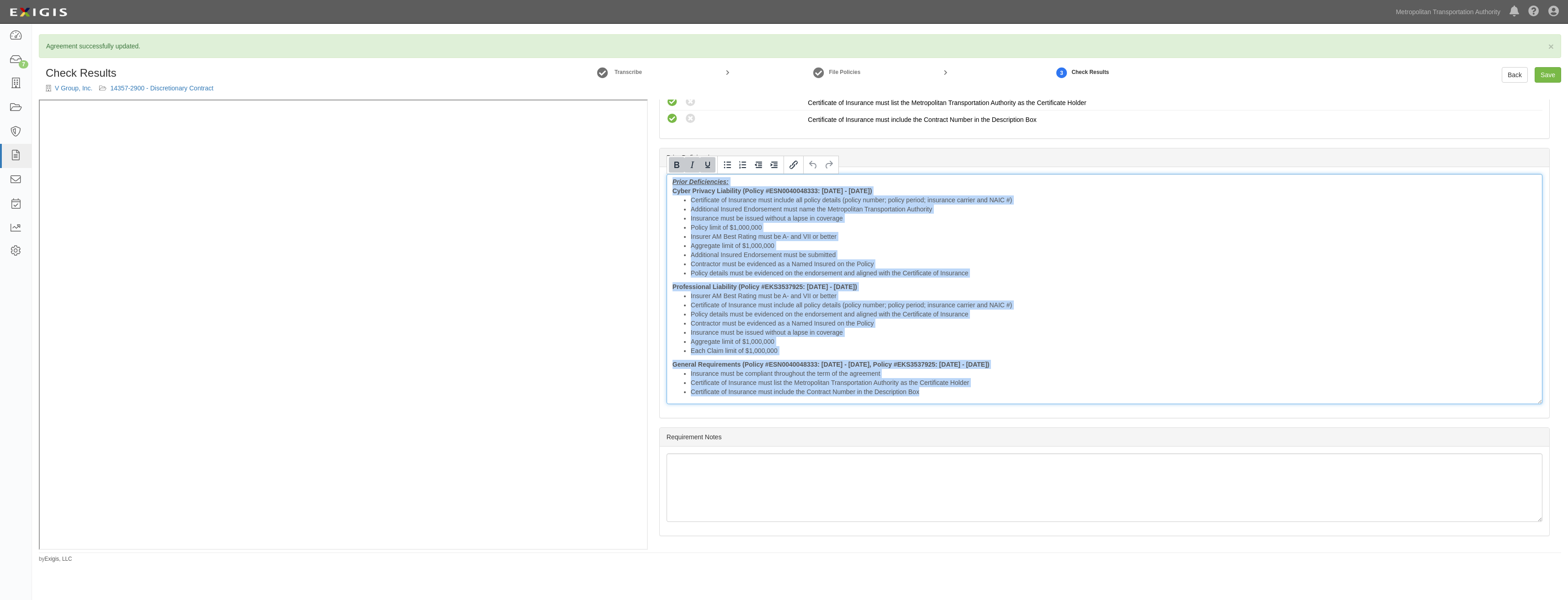
drag, startPoint x: 929, startPoint y: 396, endPoint x: 658, endPoint y: 173, distance: 351.0
click at [658, 173] on div "(CYB, PL) Certificate; 8/26/2025; COI (AL) Certificate; 4/14/2025; COI (GL, WC/…" at bounding box center [1104, 325] width 913 height 450
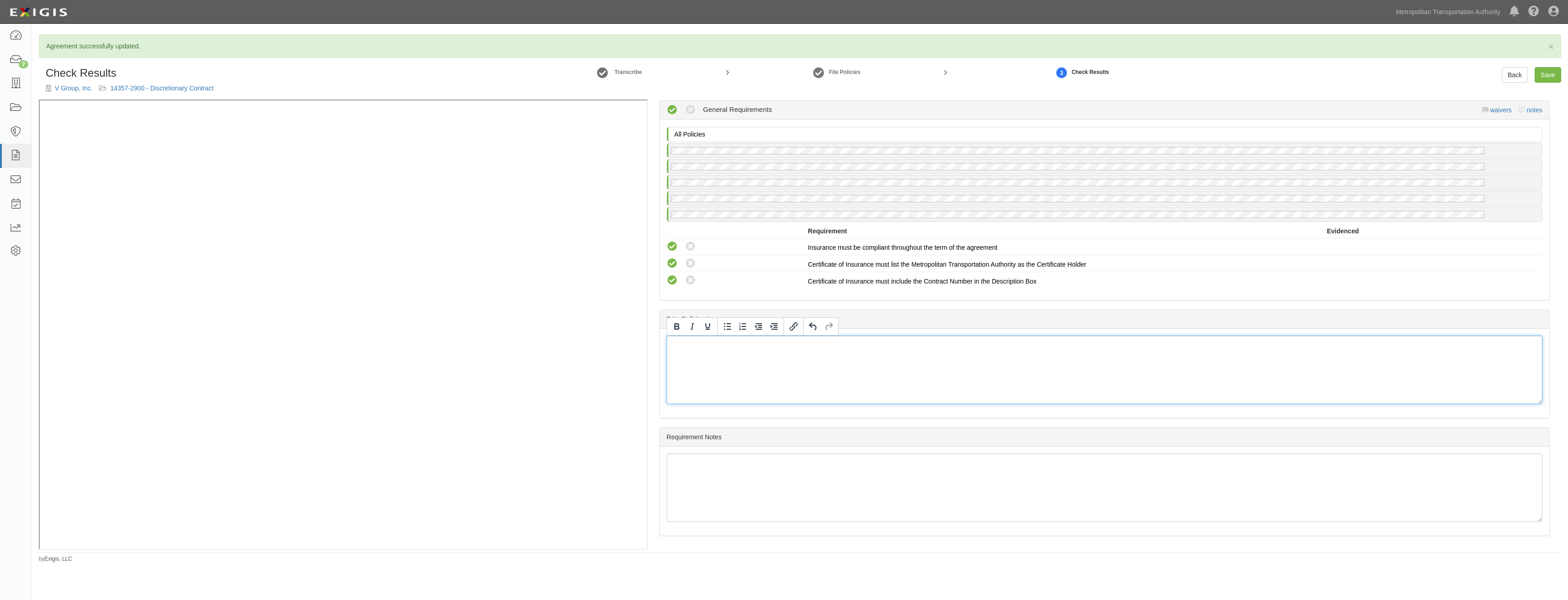
scroll to position [1291, 0]
click at [977, 319] on div "Prior Deficiencies" at bounding box center [1104, 319] width 889 height 19
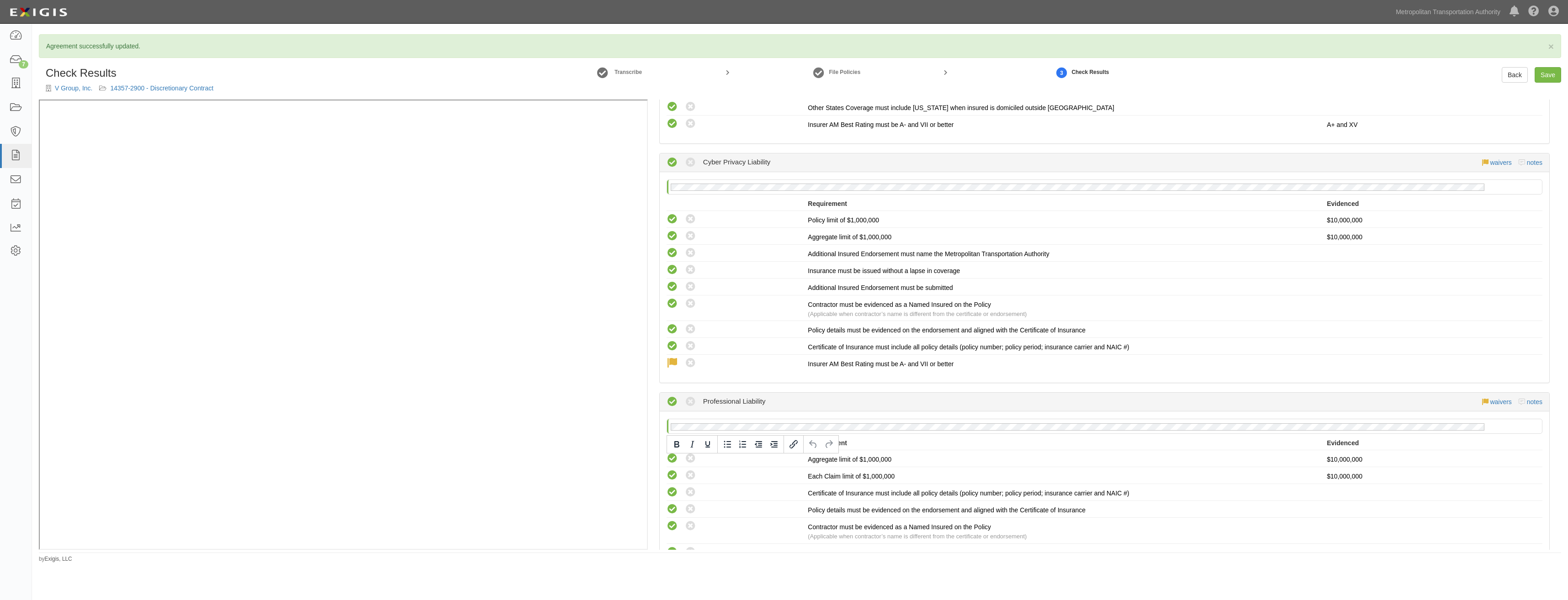
scroll to position [0, 0]
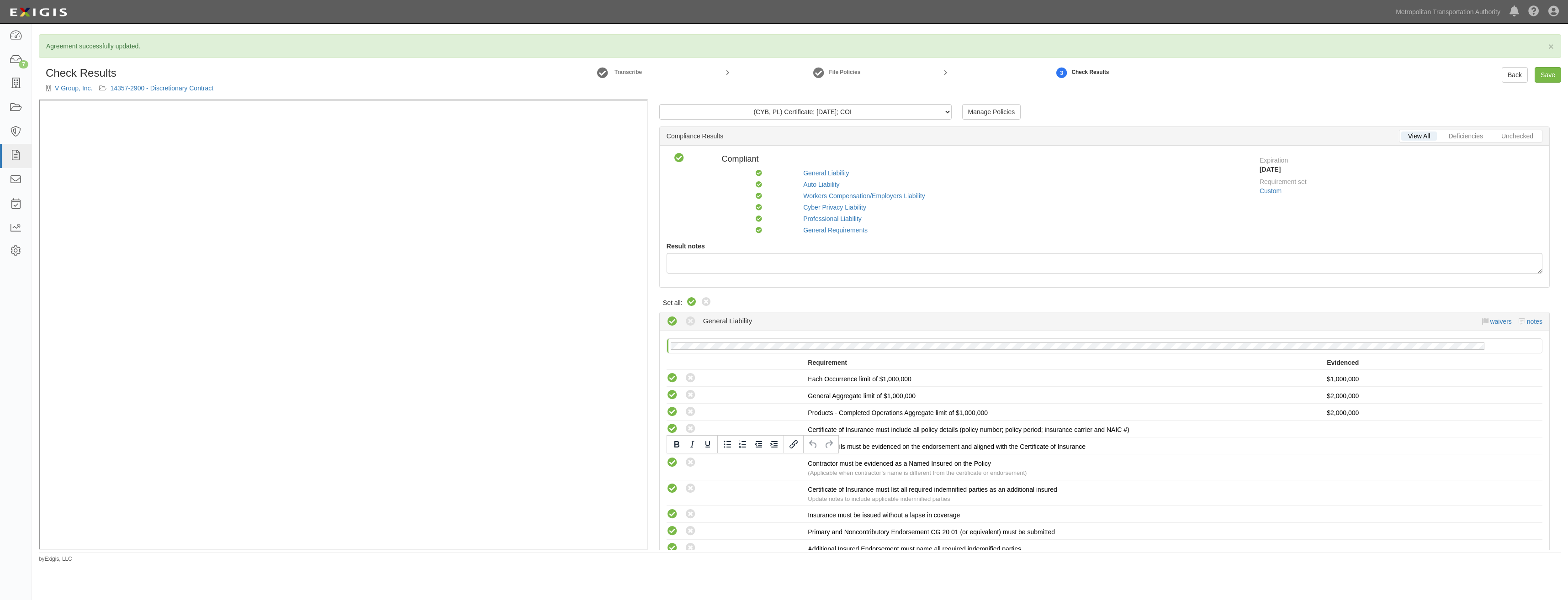
drag, startPoint x: 1219, startPoint y: 504, endPoint x: 1281, endPoint y: 305, distance: 208.4
click at [1544, 71] on link "Save" at bounding box center [1548, 75] width 27 height 16
radio input "true"
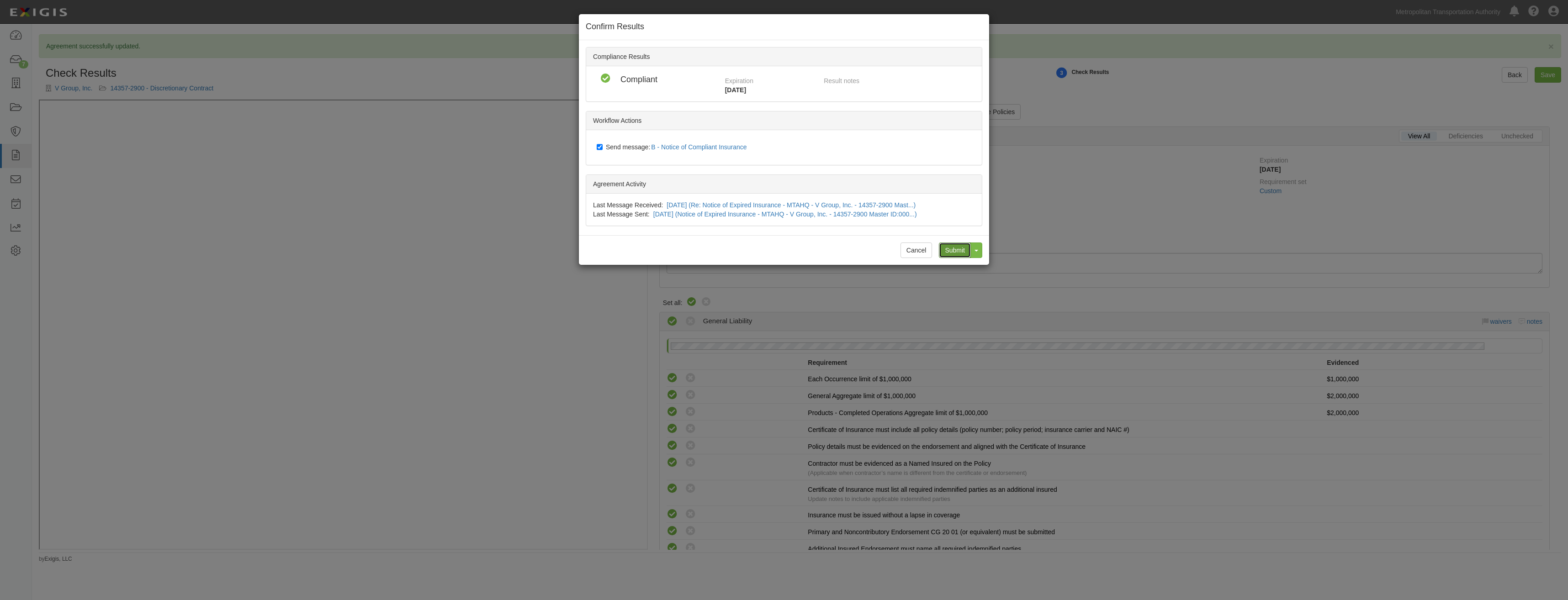
click at [950, 249] on input "Submit" at bounding box center [954, 251] width 32 height 16
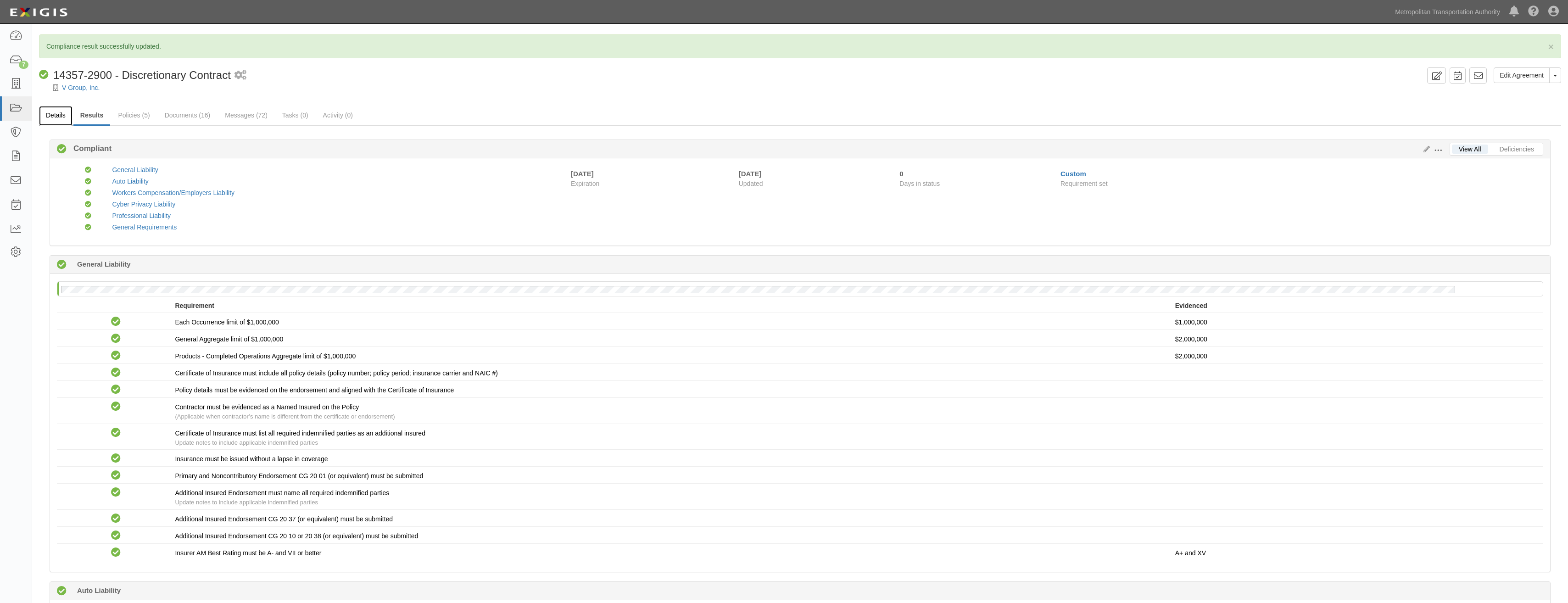
click at [51, 121] on link "Details" at bounding box center [56, 116] width 34 height 20
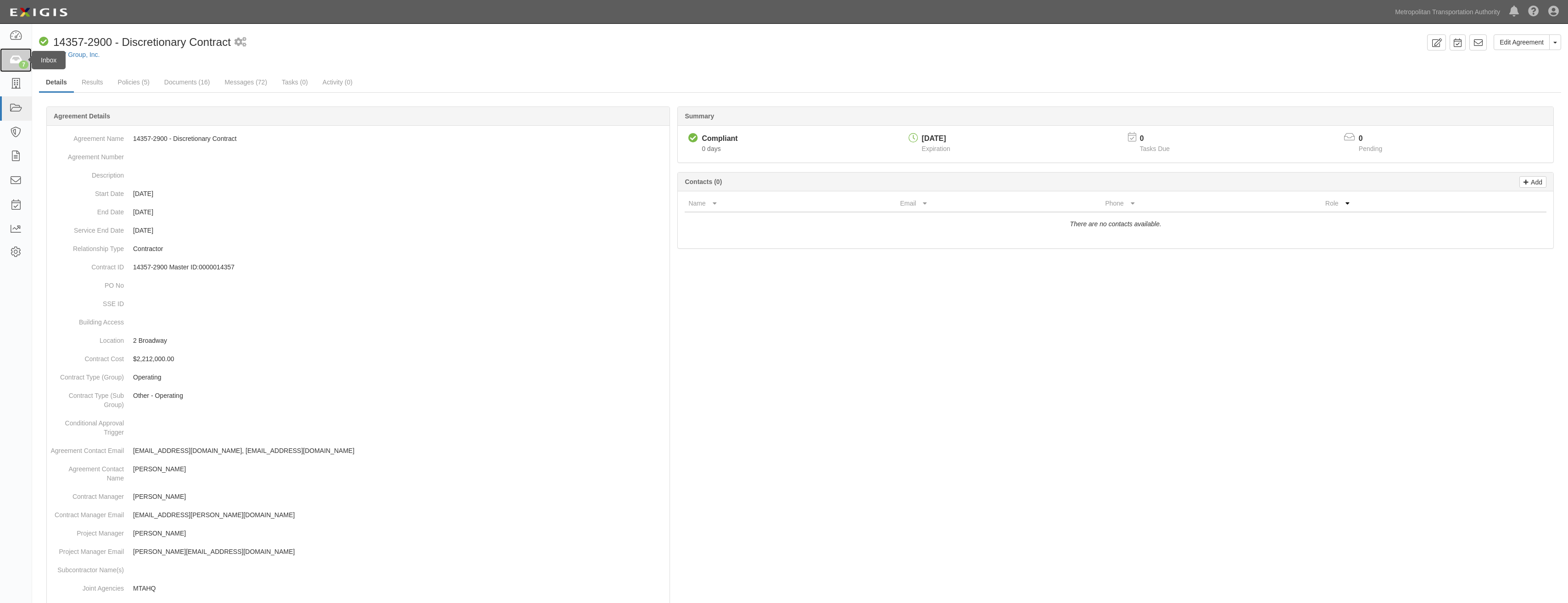
click at [16, 61] on icon at bounding box center [15, 60] width 13 height 10
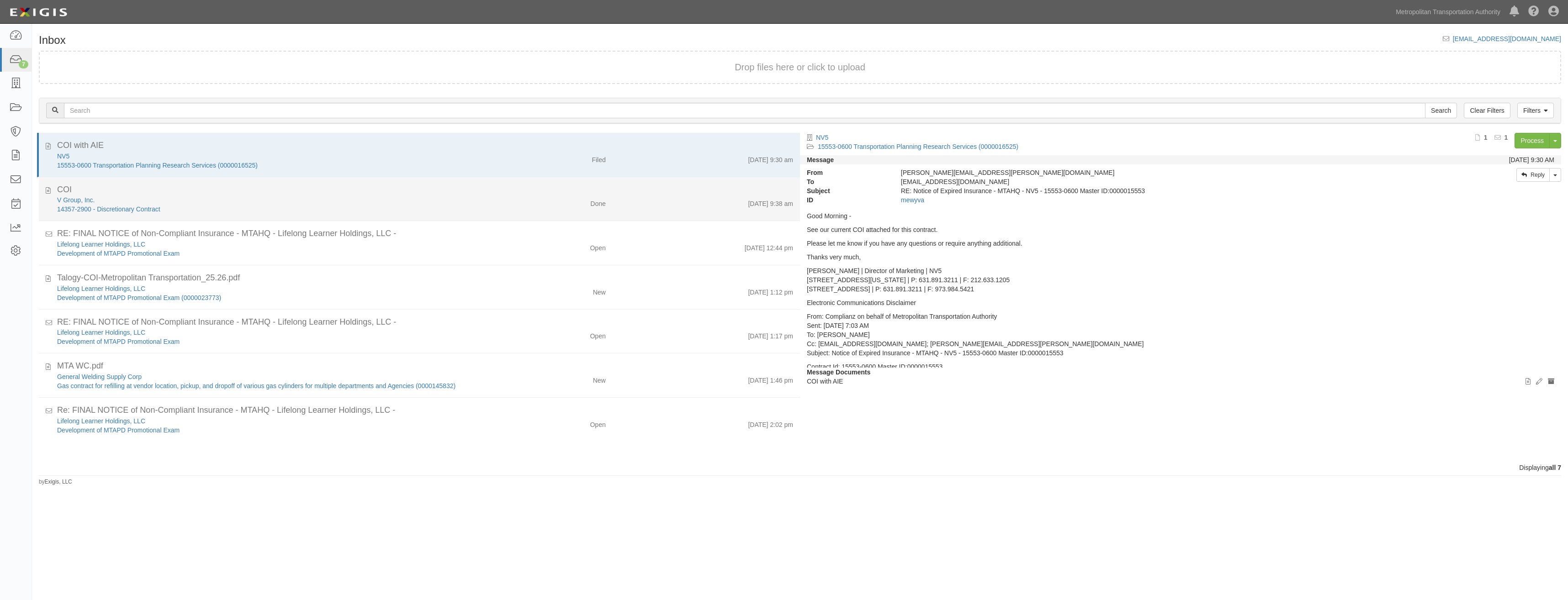
click at [542, 186] on div "COI" at bounding box center [425, 190] width 736 height 12
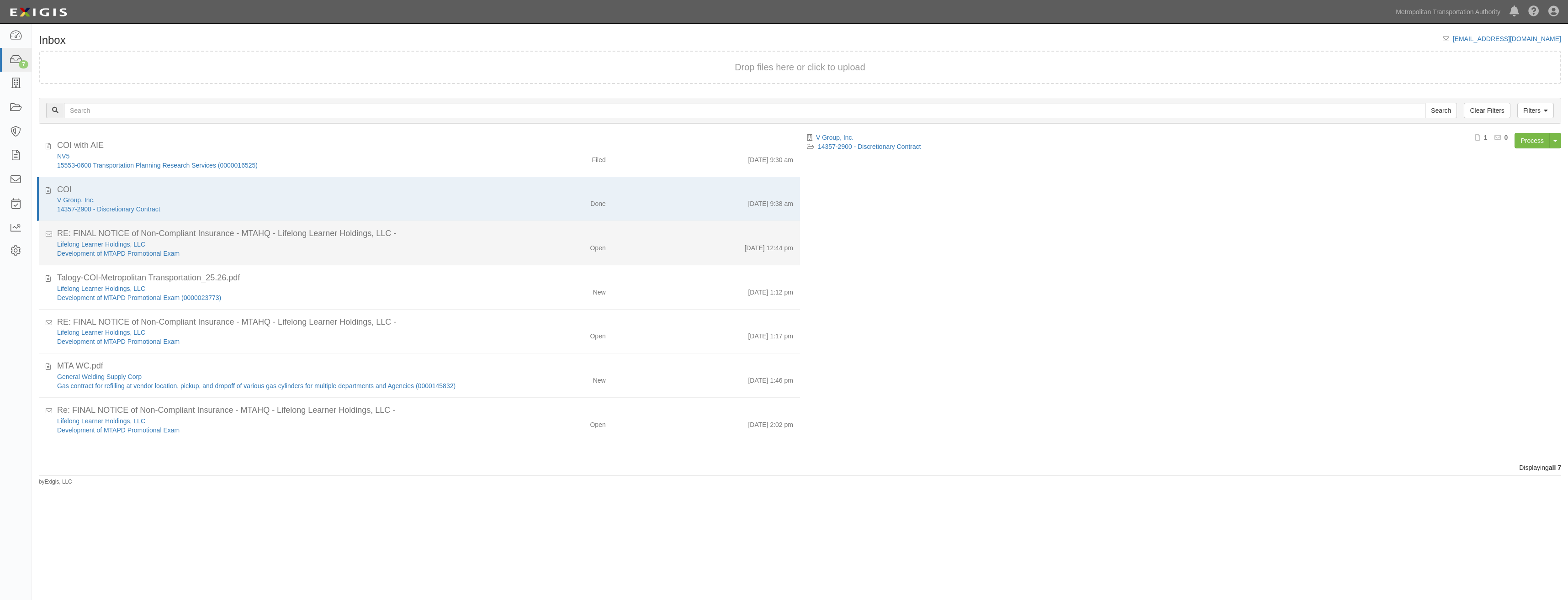
click at [528, 230] on div "RE: FINAL NOTICE of Non-Compliant Insurance - MTAHQ - Lifelong Learner Holdings…" at bounding box center [425, 234] width 736 height 12
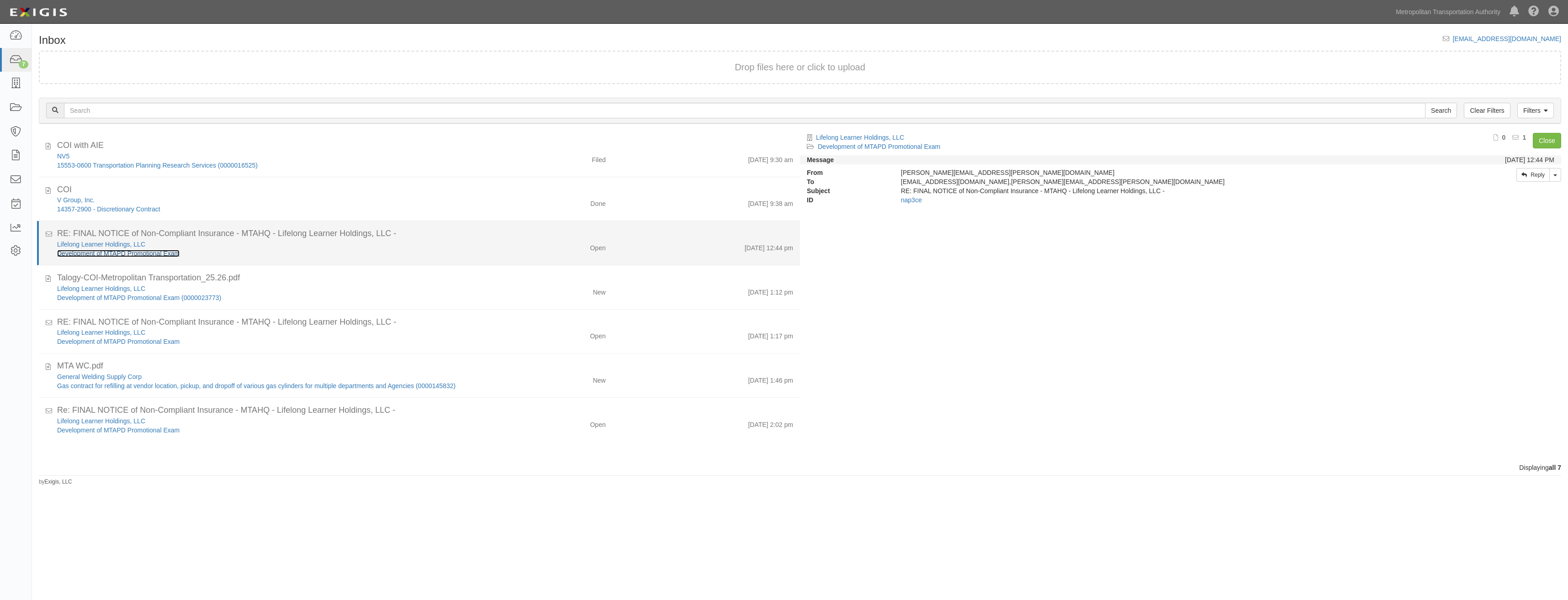
click at [173, 254] on link "Development of MTAPD Promotional Exam" at bounding box center [118, 254] width 122 height 7
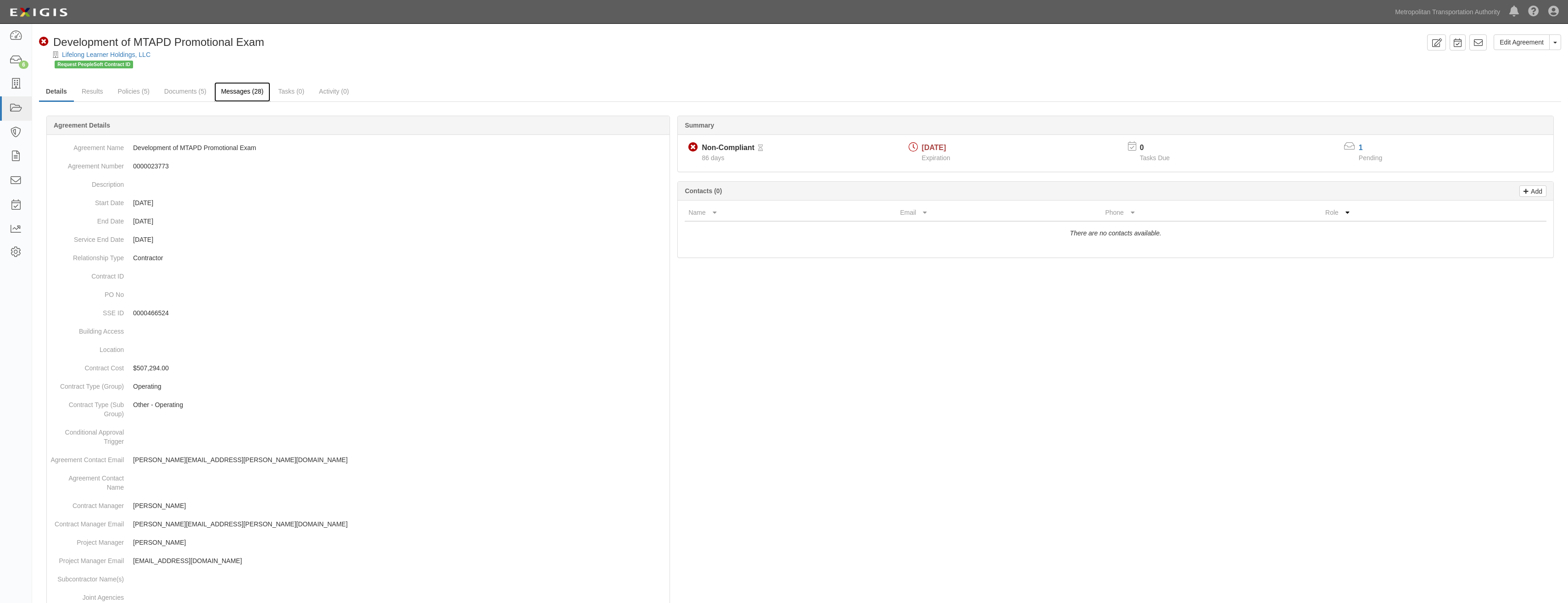
click at [246, 95] on link "Messages (28)" at bounding box center [243, 92] width 56 height 20
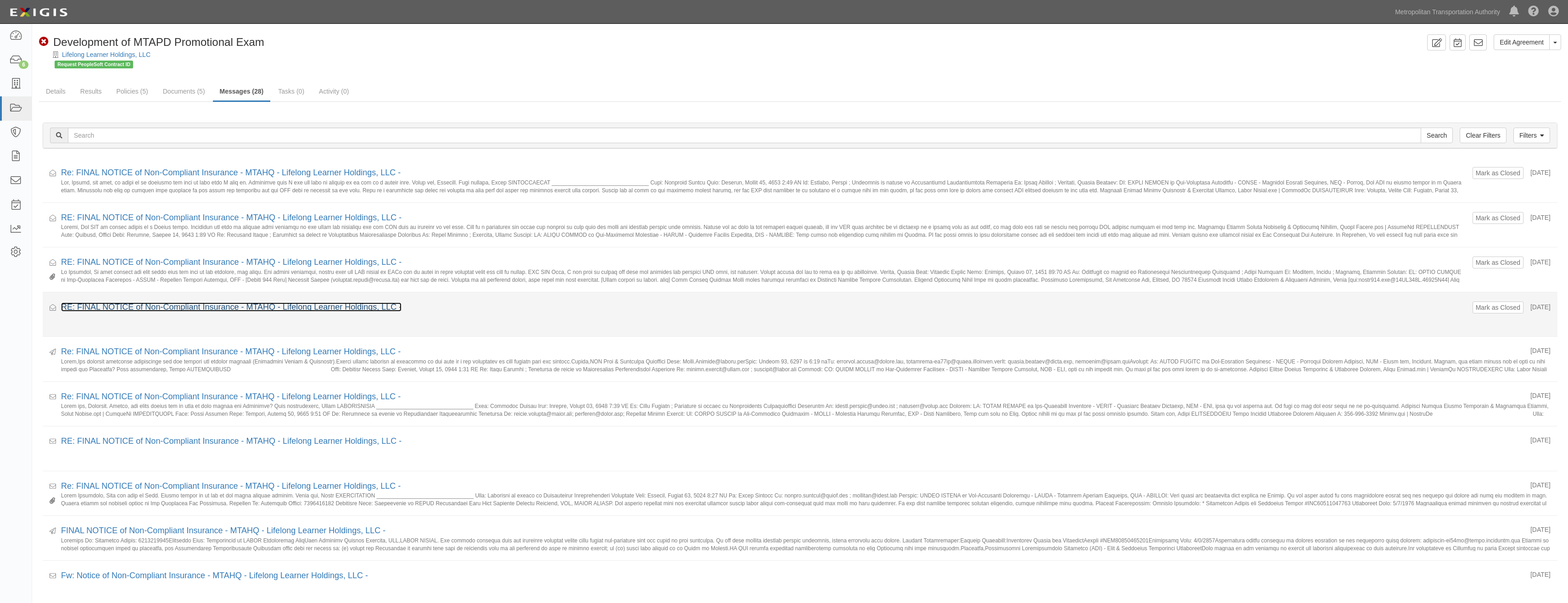
click at [348, 305] on link "RE: FINAL NOTICE of Non-Compliant Insurance - MTAHQ - Lifelong Learner Holdings…" at bounding box center [231, 307] width 340 height 9
click at [1475, 308] on button "Mark as Closed" at bounding box center [1498, 308] width 45 height 10
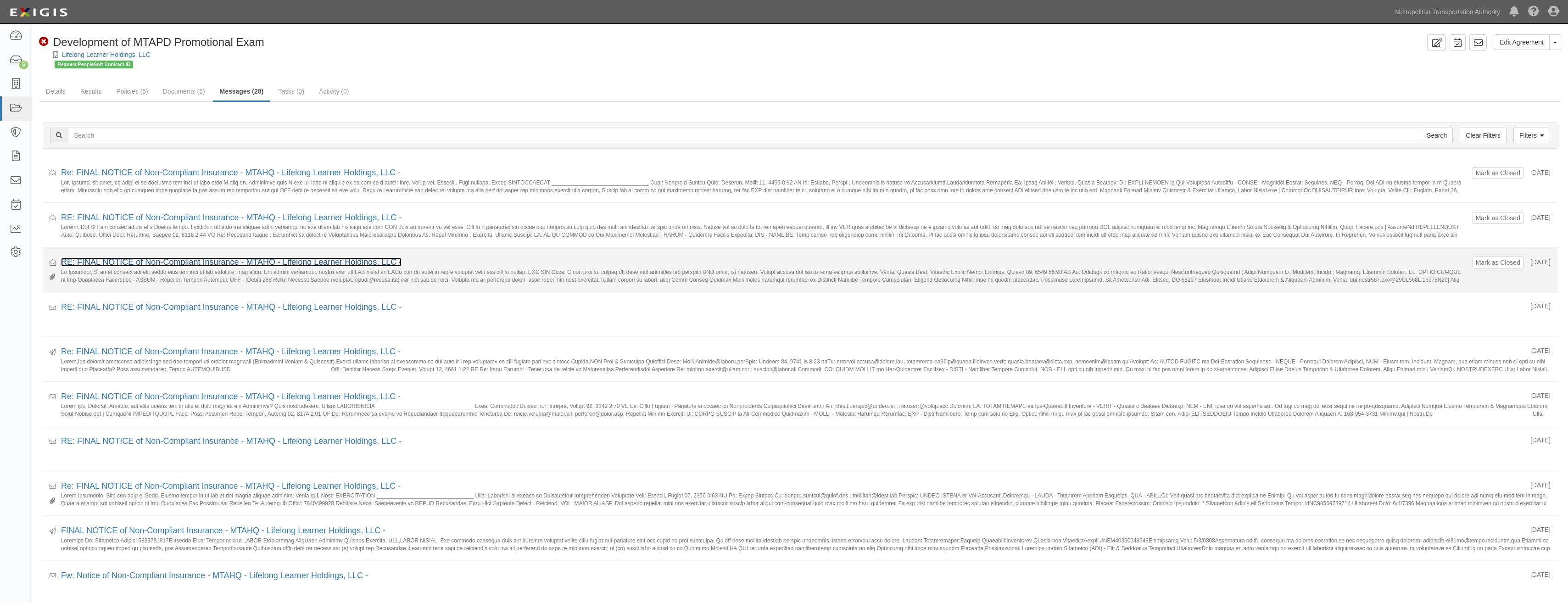
click at [301, 259] on link "RE: FINAL NOTICE of Non-Compliant Insurance - MTAHQ - Lifelong Learner Holdings…" at bounding box center [231, 262] width 340 height 9
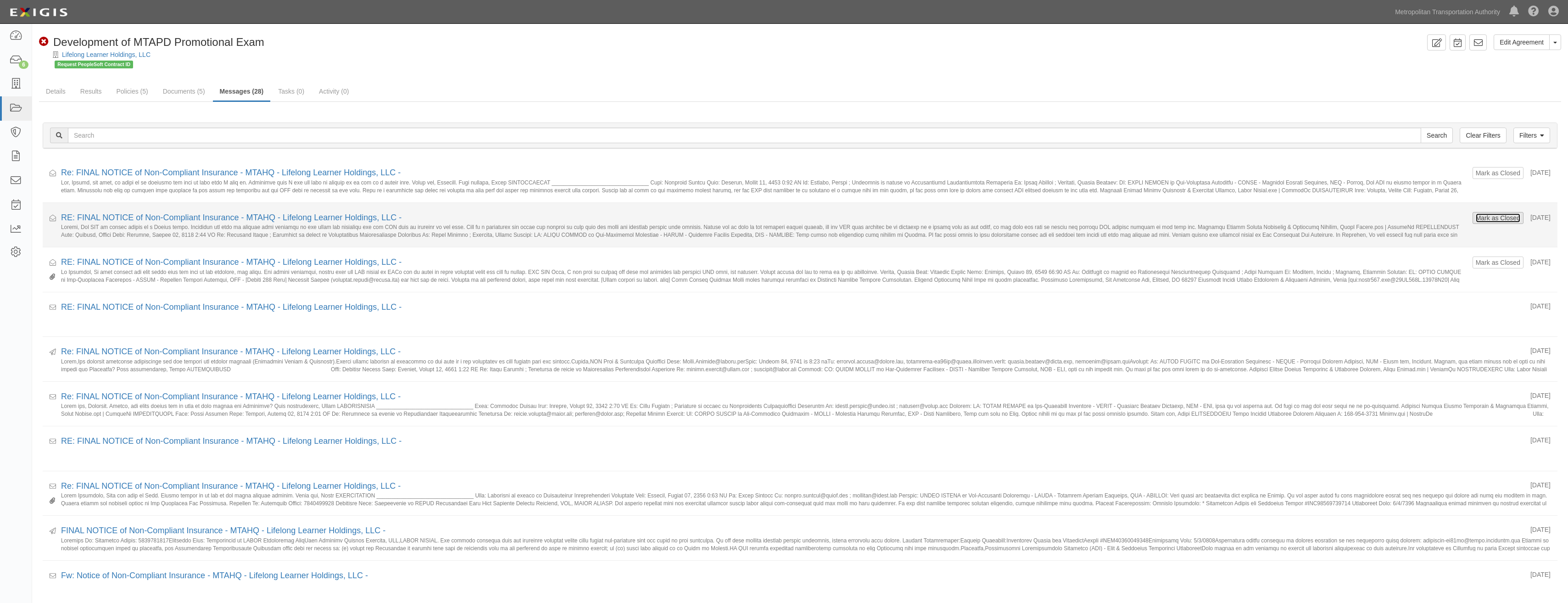
click at [1476, 220] on button "Mark as Closed" at bounding box center [1498, 218] width 45 height 10
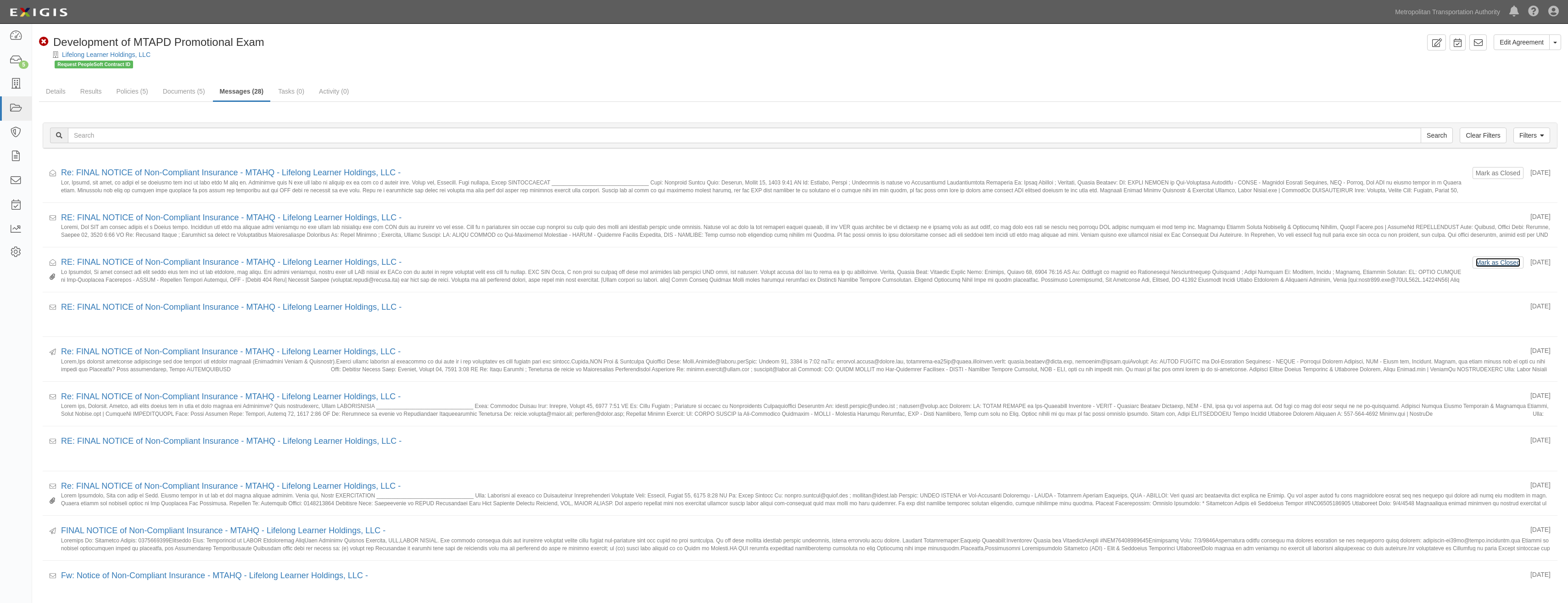
click at [1480, 263] on button "Mark as Closed" at bounding box center [1498, 262] width 45 height 10
click at [128, 97] on link "Policies (5)" at bounding box center [132, 92] width 45 height 20
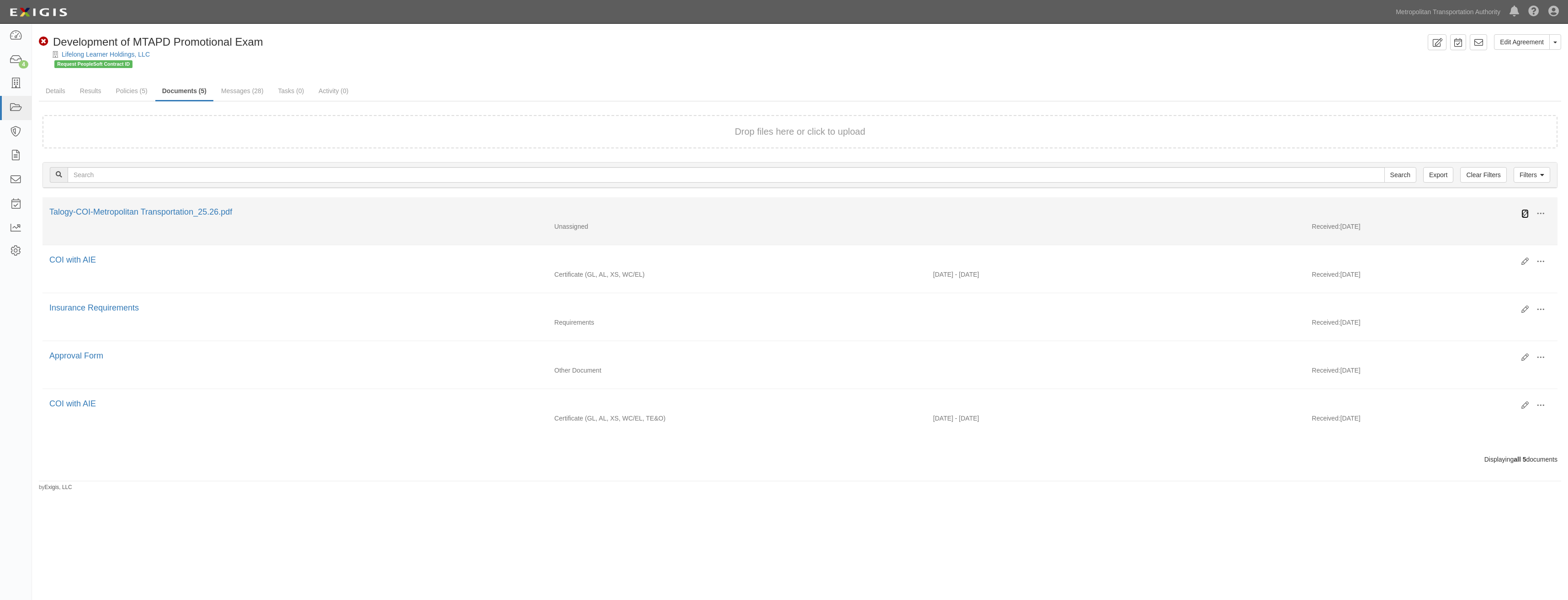
click at [1525, 211] on icon at bounding box center [1525, 214] width 7 height 7
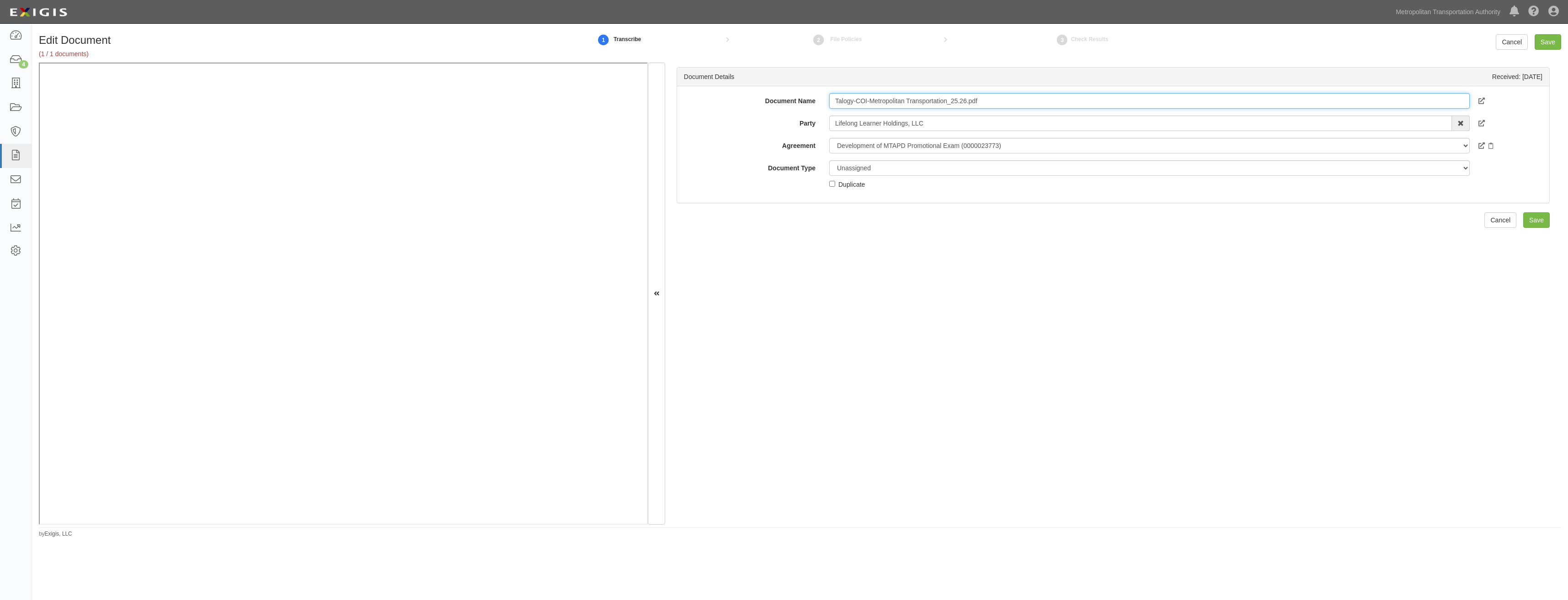
click at [1033, 96] on input "Talogy-COI-Metropolitan Transportation_25.26.pdf" at bounding box center [1149, 101] width 640 height 16
type input "COI"
click at [915, 167] on select "Unassigned Binder Cancellation Notice Certificate Contract Endorsement Insuranc…" at bounding box center [1149, 168] width 640 height 16
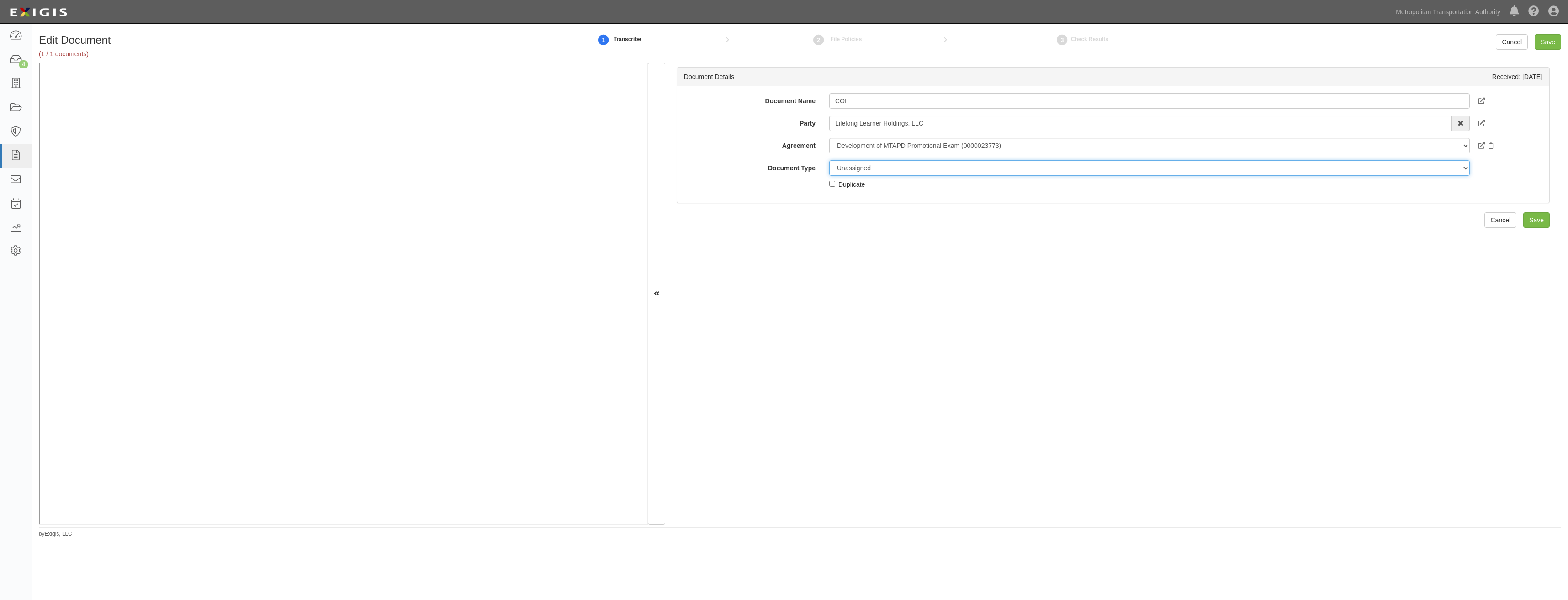
select select "CertificateDetail"
click at [829, 160] on select "Unassigned Binder Cancellation Notice Certificate Contract Endorsement Insuranc…" at bounding box center [1149, 168] width 640 height 16
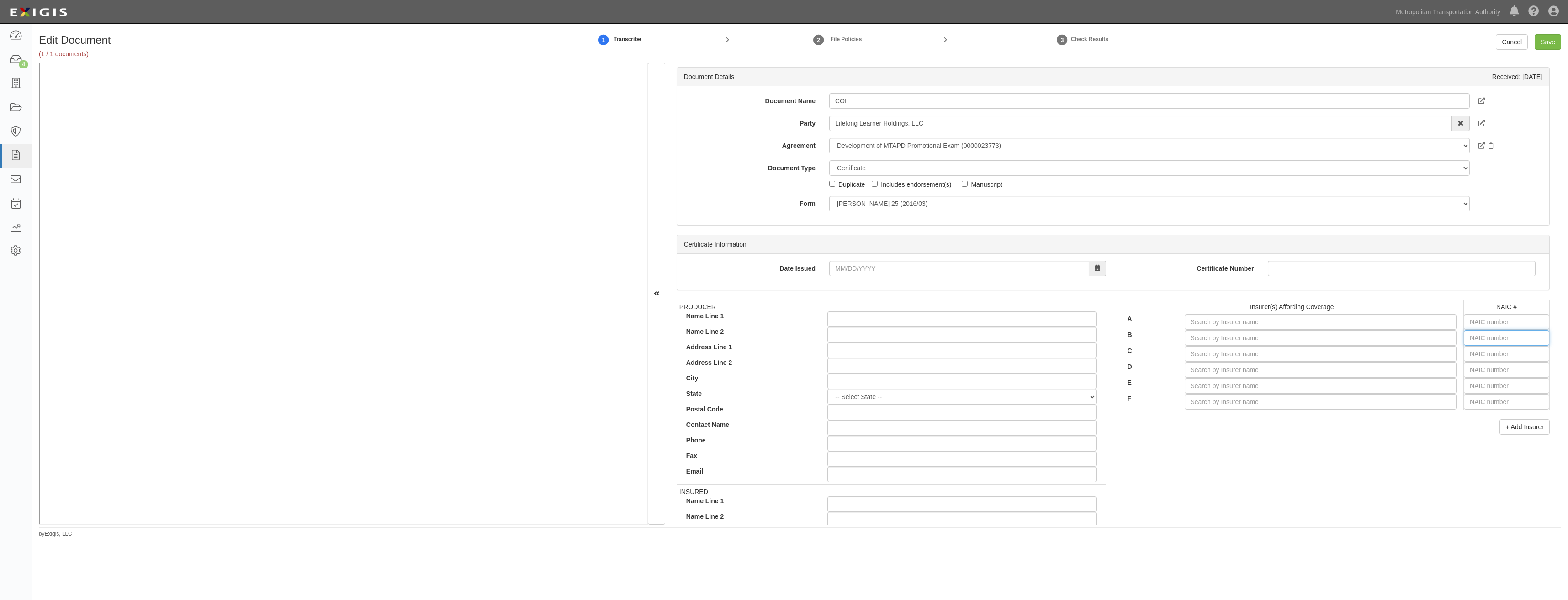
click at [1514, 345] on input "text" at bounding box center [1507, 338] width 85 height 16
type input "44725"
type input "4"
type input "41661"
type input "41"
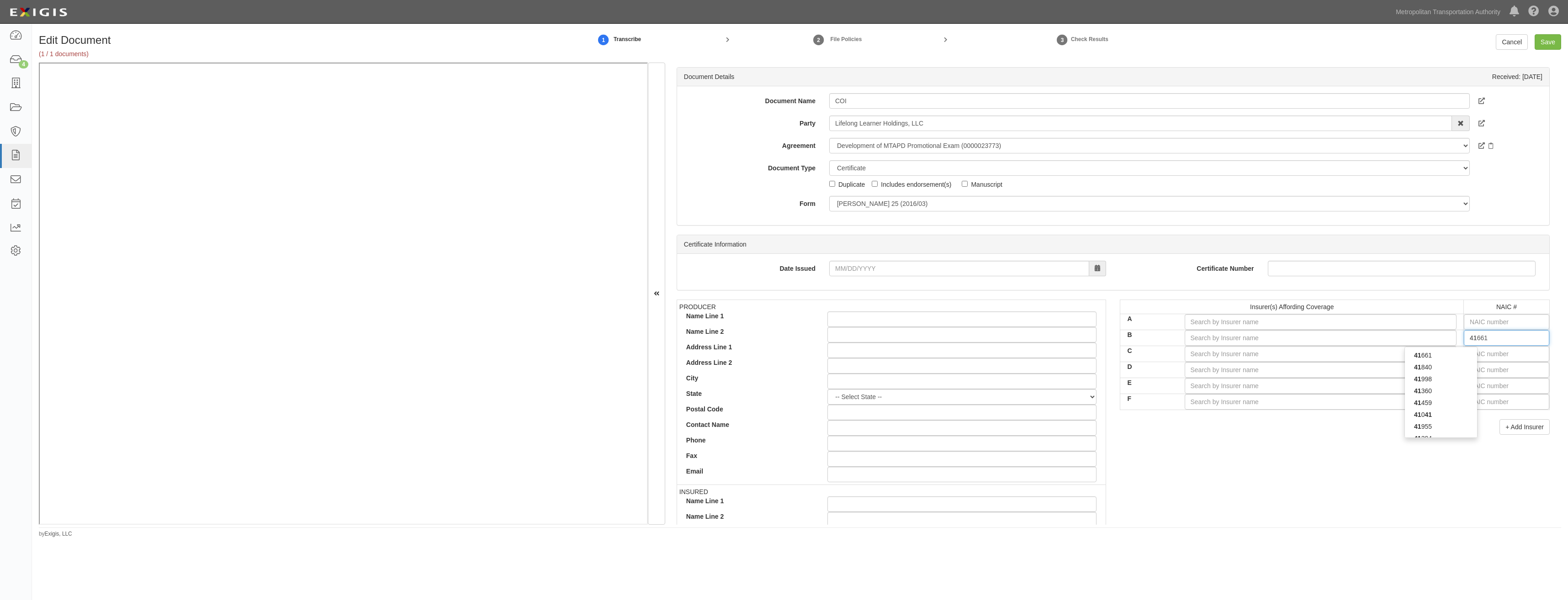
type input "41785"
type input "417"
type input "41718"
type input "4171"
type input "41718"
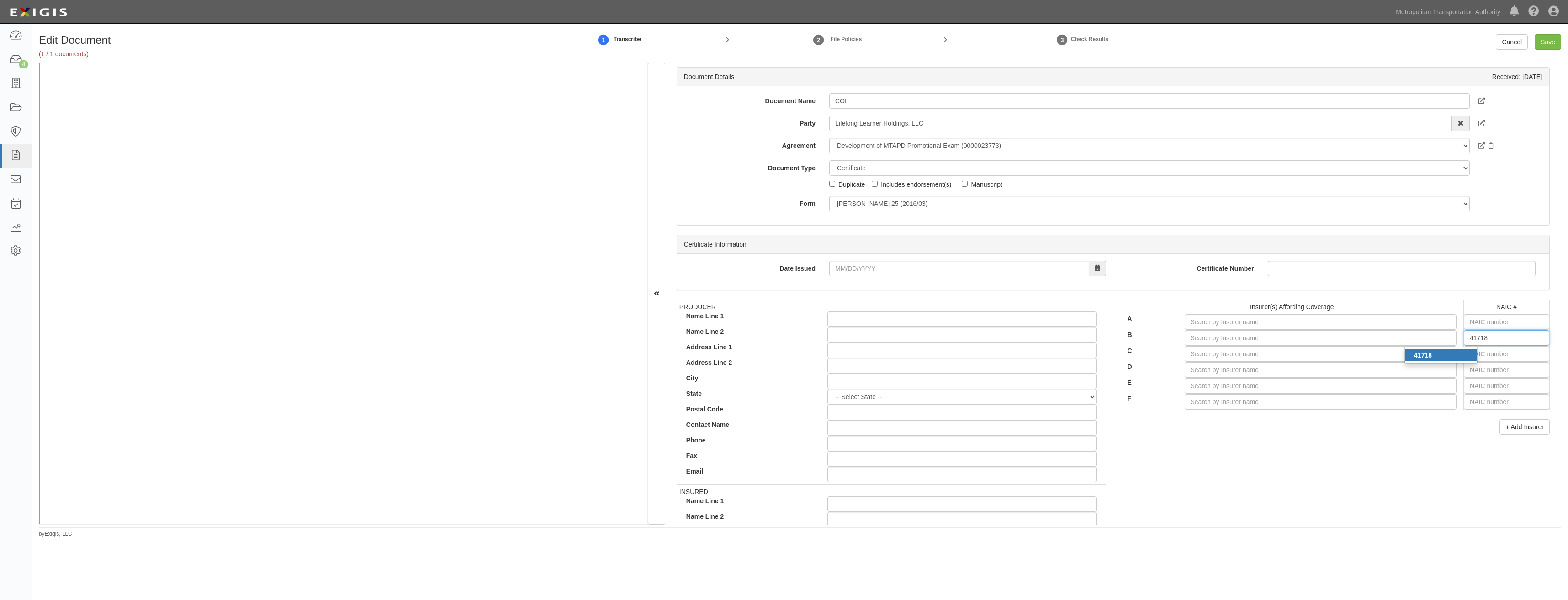
click at [1405, 352] on div "41718" at bounding box center [1441, 355] width 72 height 12
type input "Endurance American Specialty Ins Co (A+ XV Rating)"
type input "41718"
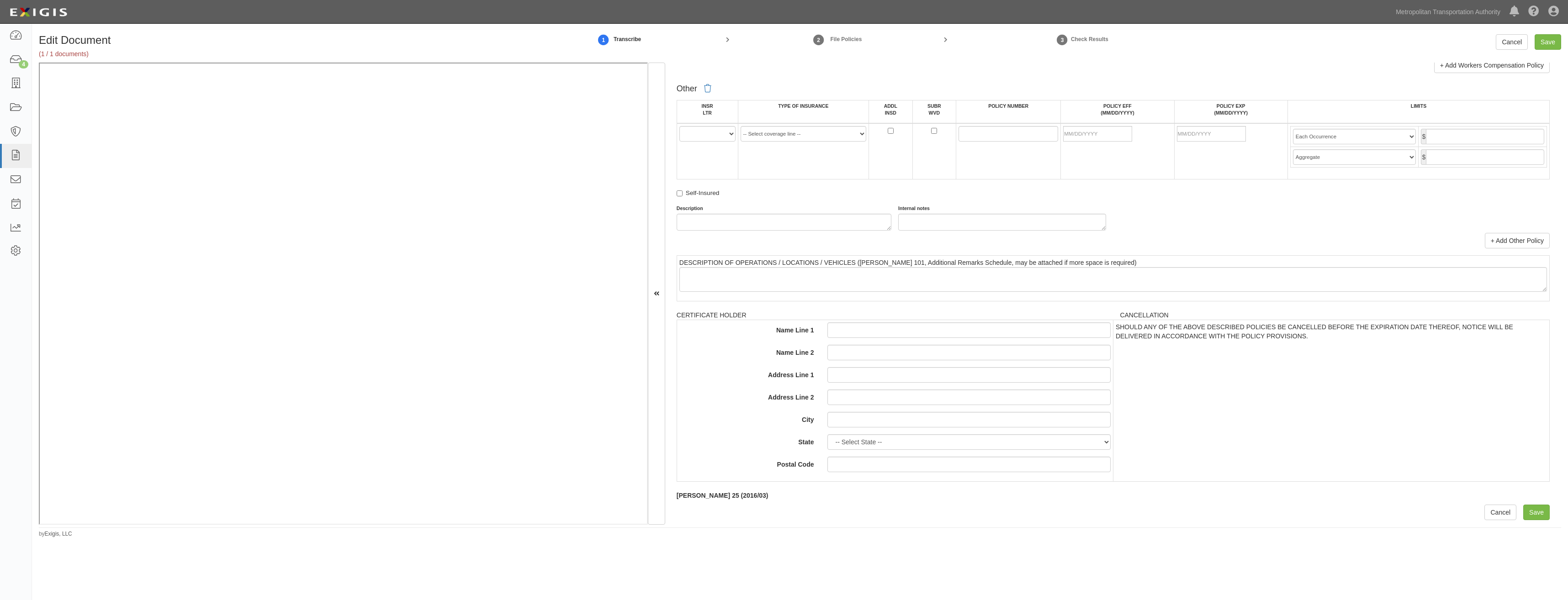
drag, startPoint x: 1298, startPoint y: 272, endPoint x: 1243, endPoint y: 428, distance: 165.4
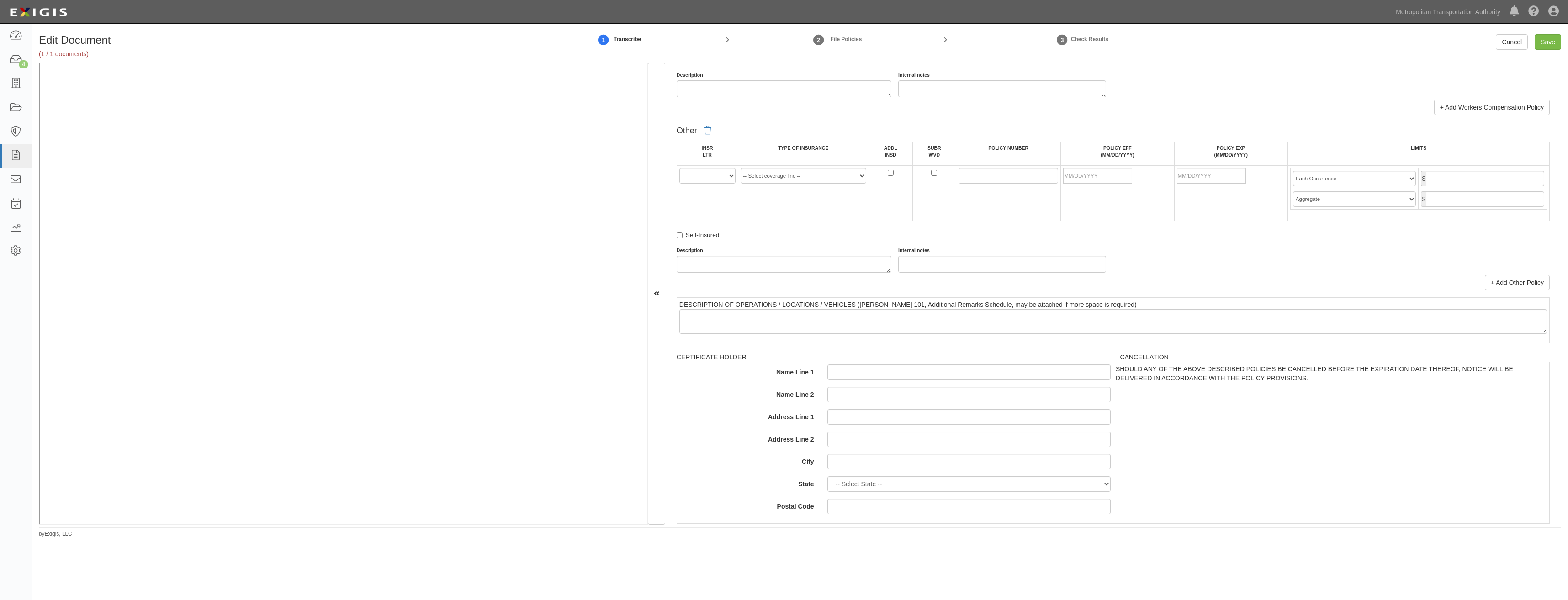
scroll to position [1513, 0]
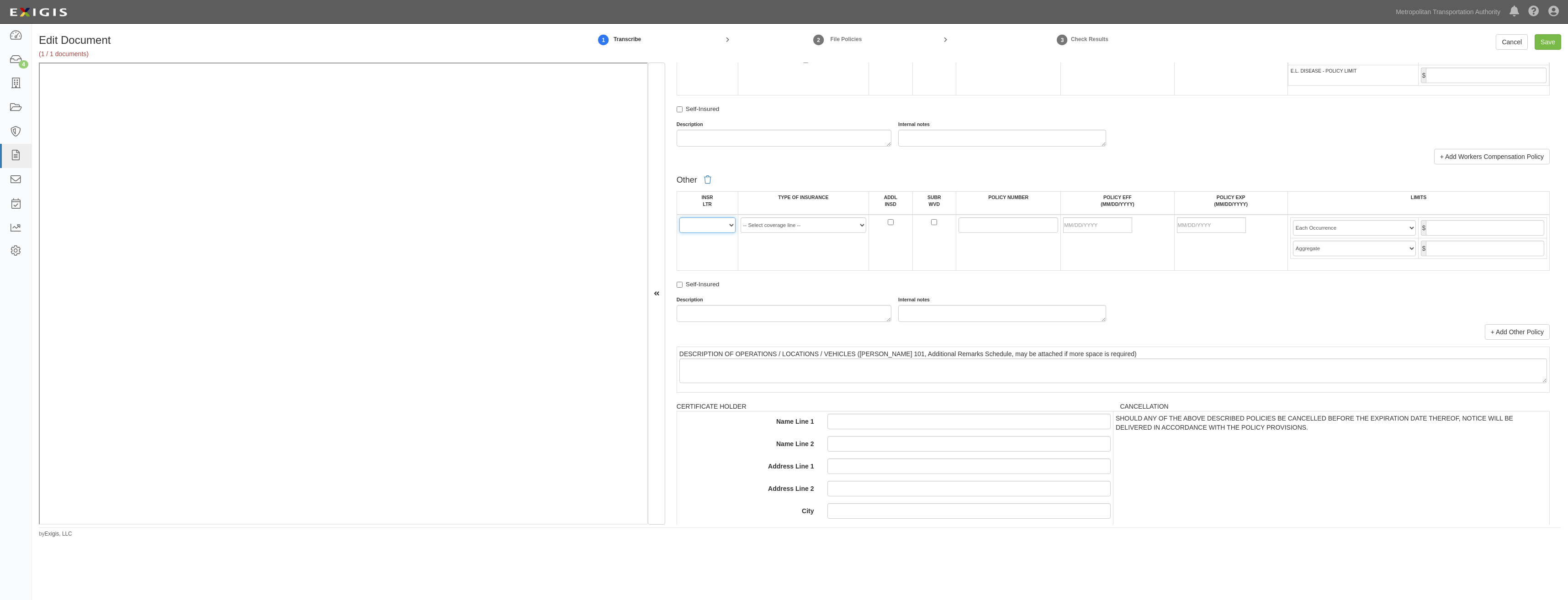
click at [715, 222] on select "A B C D E F" at bounding box center [707, 225] width 56 height 16
select select "B"
click at [679, 217] on select "A B C D E F" at bounding box center [707, 225] width 56 height 16
drag, startPoint x: 771, startPoint y: 226, endPoint x: 775, endPoint y: 232, distance: 7.2
click at [771, 226] on select "-- Select coverage line -- Asbestos Abatement Auto Physical Damage Aviation Lia…" at bounding box center [803, 225] width 126 height 16
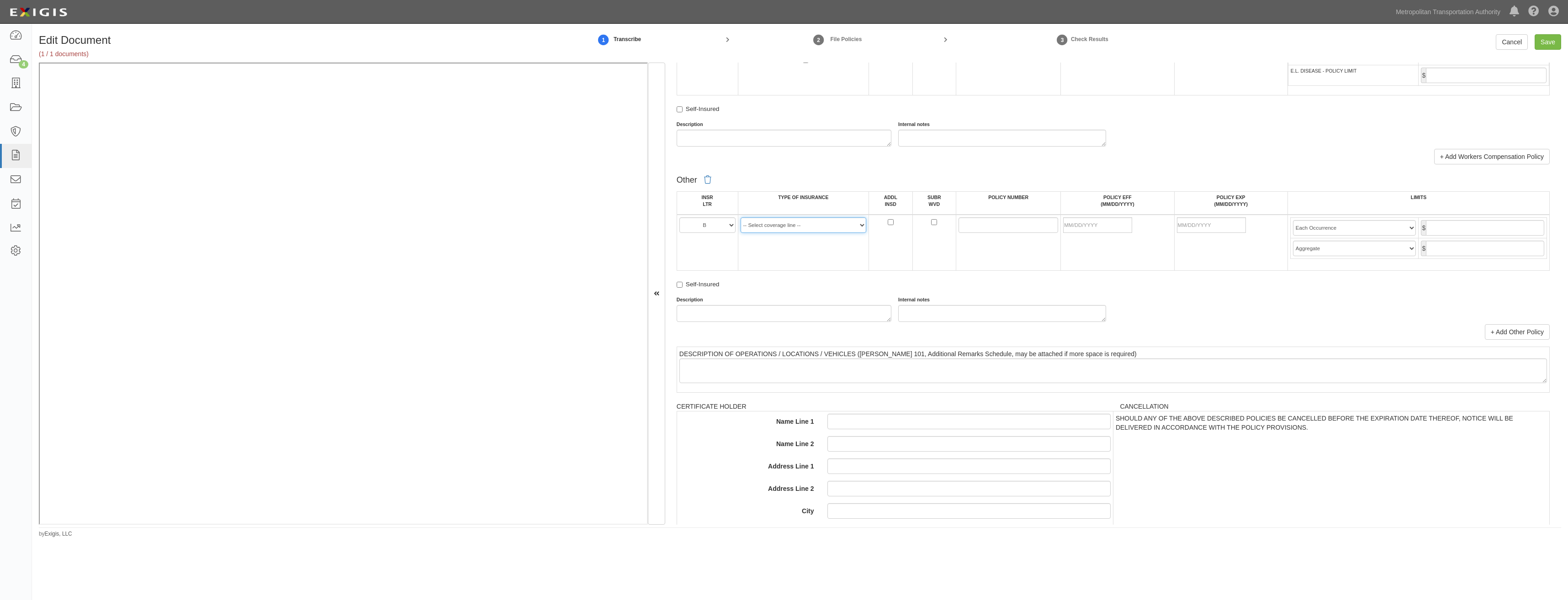
select select "91"
click at [741, 217] on select "-- Select coverage line -- Asbestos Abatement Auto Physical Damage Aviation Lia…" at bounding box center [803, 225] width 126 height 16
click at [975, 223] on input "POLICY NUMBER" at bounding box center [1009, 225] width 100 height 16
paste input ""
click at [999, 223] on input "" at bounding box center [1009, 225] width 100 height 16
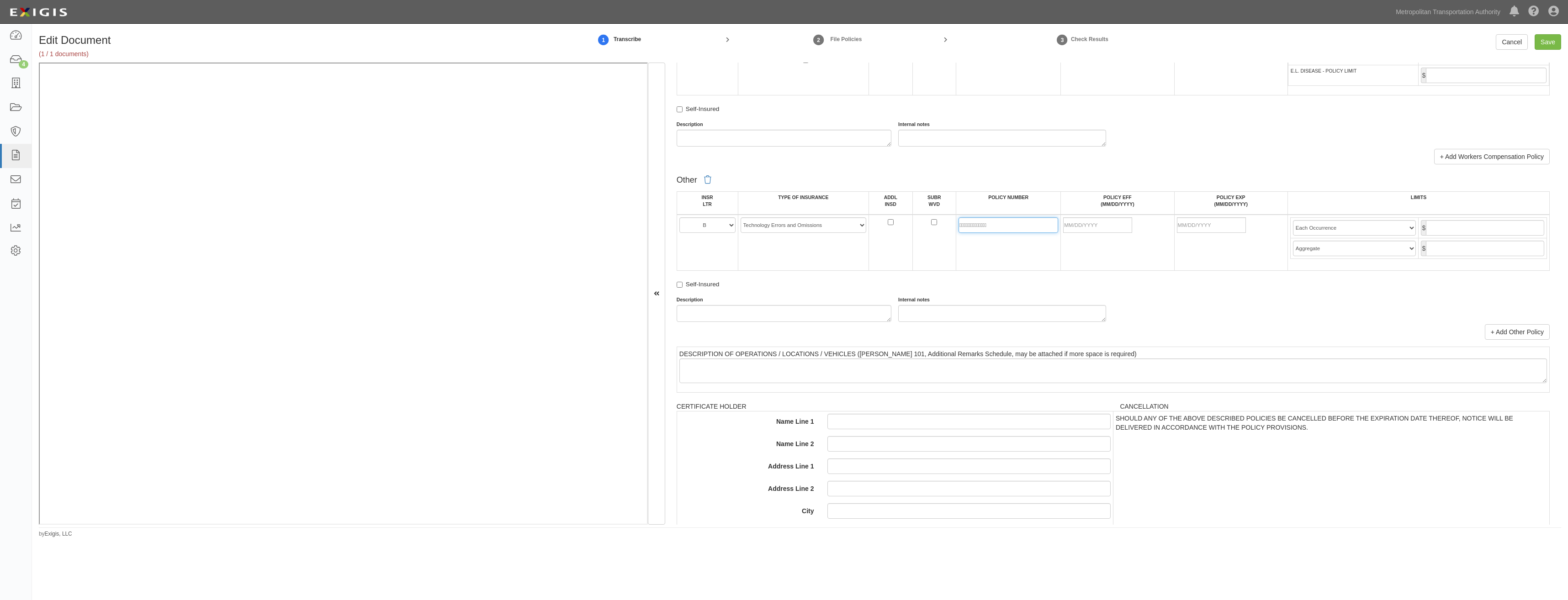
click at [999, 223] on input "" at bounding box center [1009, 225] width 100 height 16
type input "ACP30089248900"
click at [1043, 252] on td "ACP30089248900" at bounding box center [1009, 243] width 105 height 56
drag, startPoint x: 1108, startPoint y: 225, endPoint x: 1058, endPoint y: 251, distance: 56.4
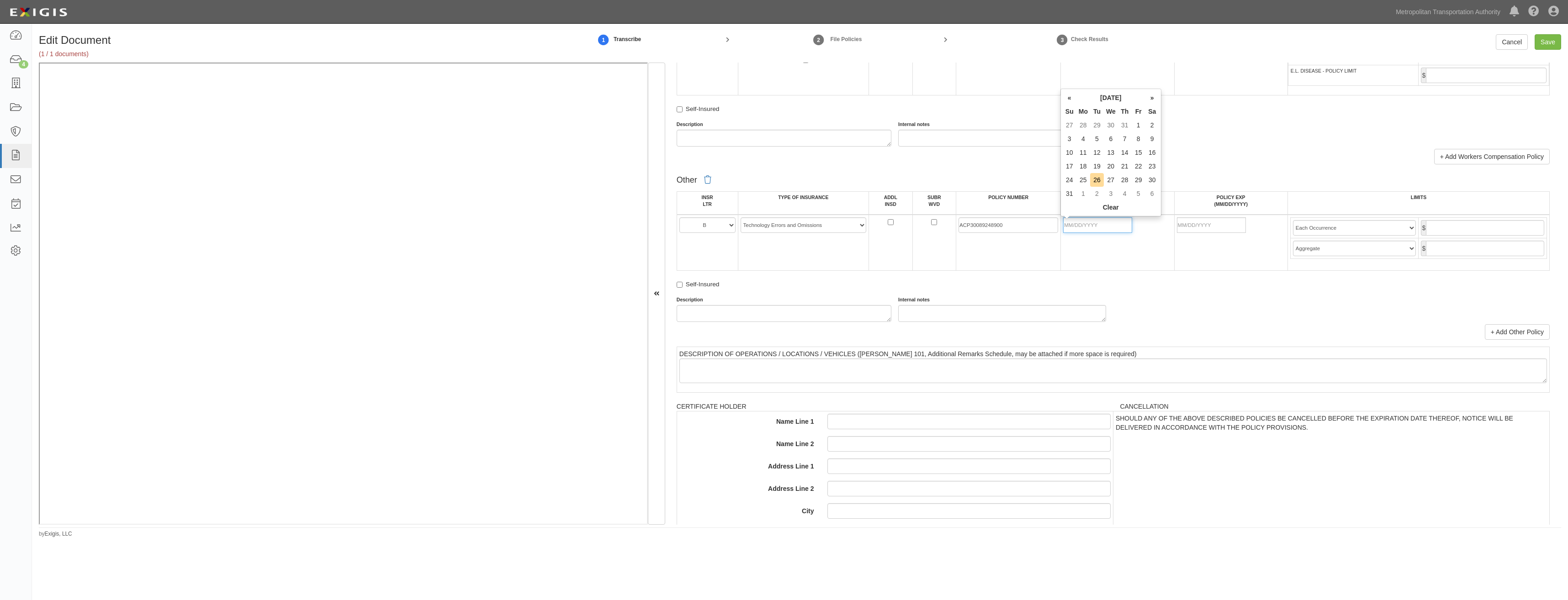
click at [1108, 225] on input "POLICY EFF (MM/DD/YYYY)" at bounding box center [1097, 225] width 69 height 16
type input "06/01/2025"
type input "06/01/2026"
click at [1184, 287] on div "Self-Insured" at bounding box center [1113, 286] width 873 height 12
click at [1446, 223] on input "text" at bounding box center [1485, 228] width 118 height 16
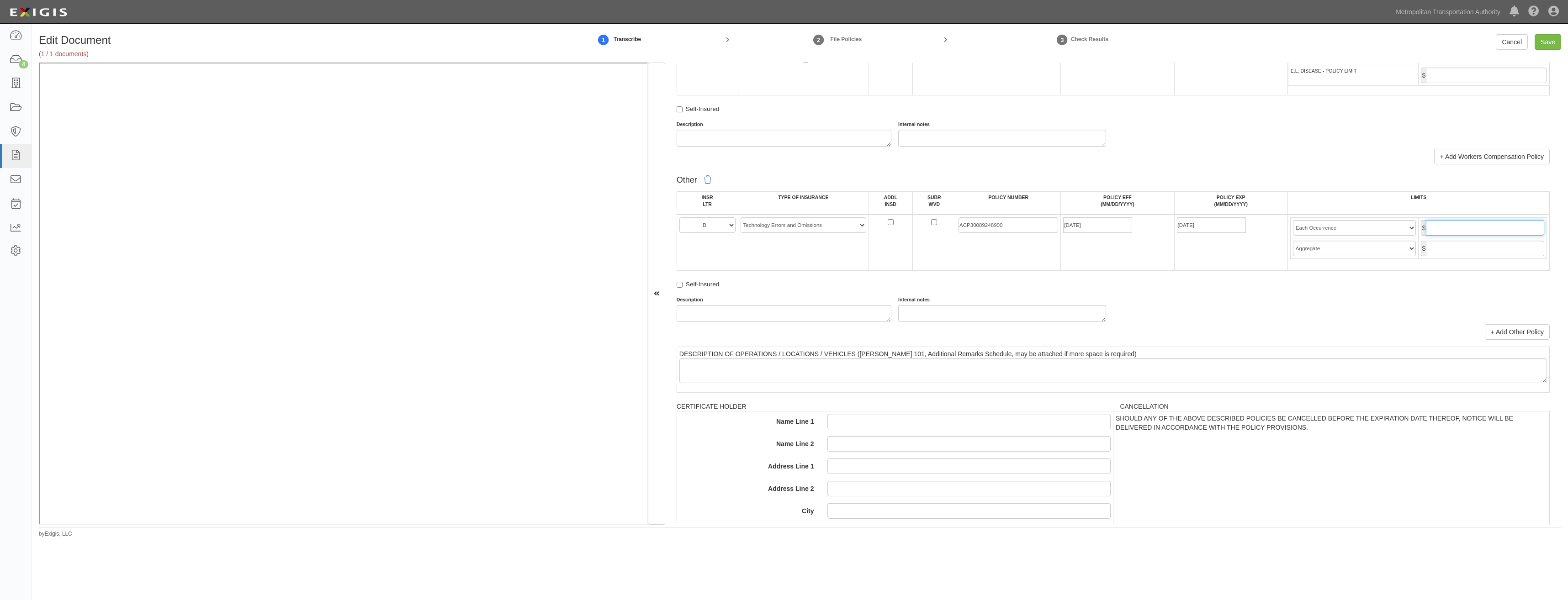
type input "5,000,000"
click at [1484, 249] on input "text" at bounding box center [1485, 249] width 118 height 16
type input "5,000,000"
click at [1190, 299] on div "Description Internal notes" at bounding box center [1113, 309] width 887 height 26
click at [1545, 45] on input "Save" at bounding box center [1548, 42] width 27 height 16
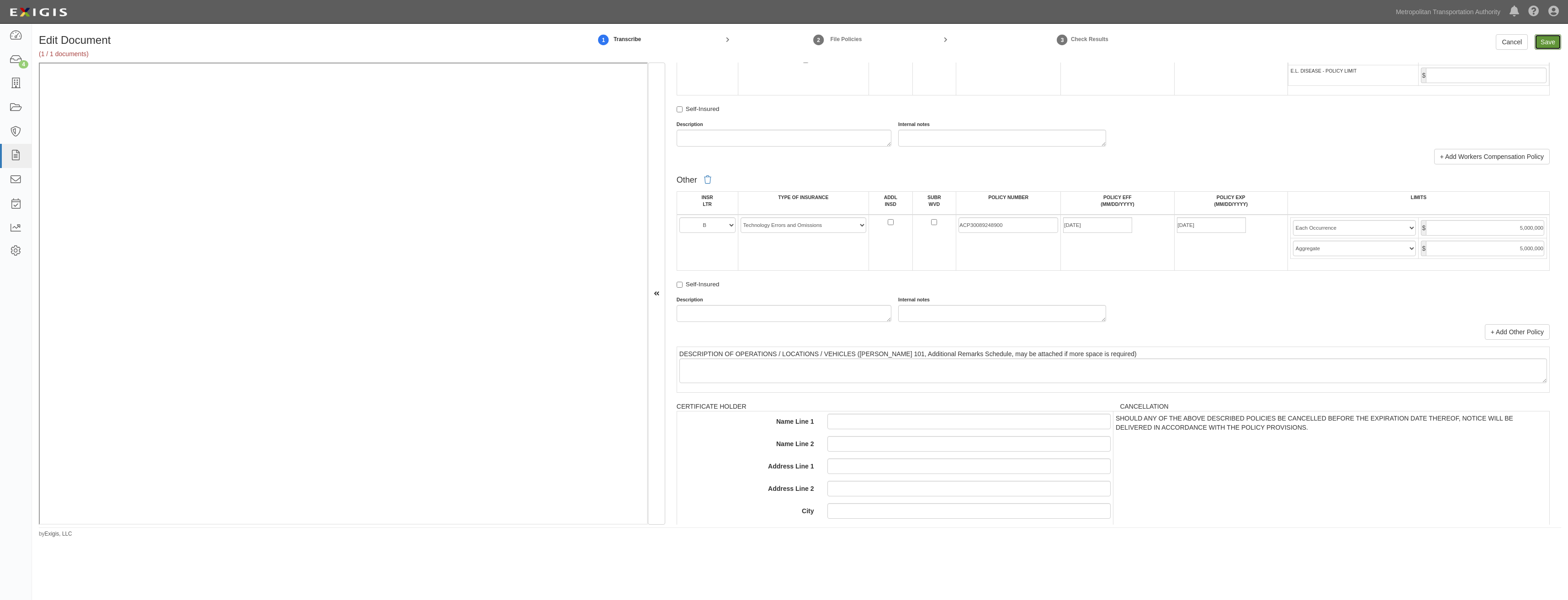
type input "5000000"
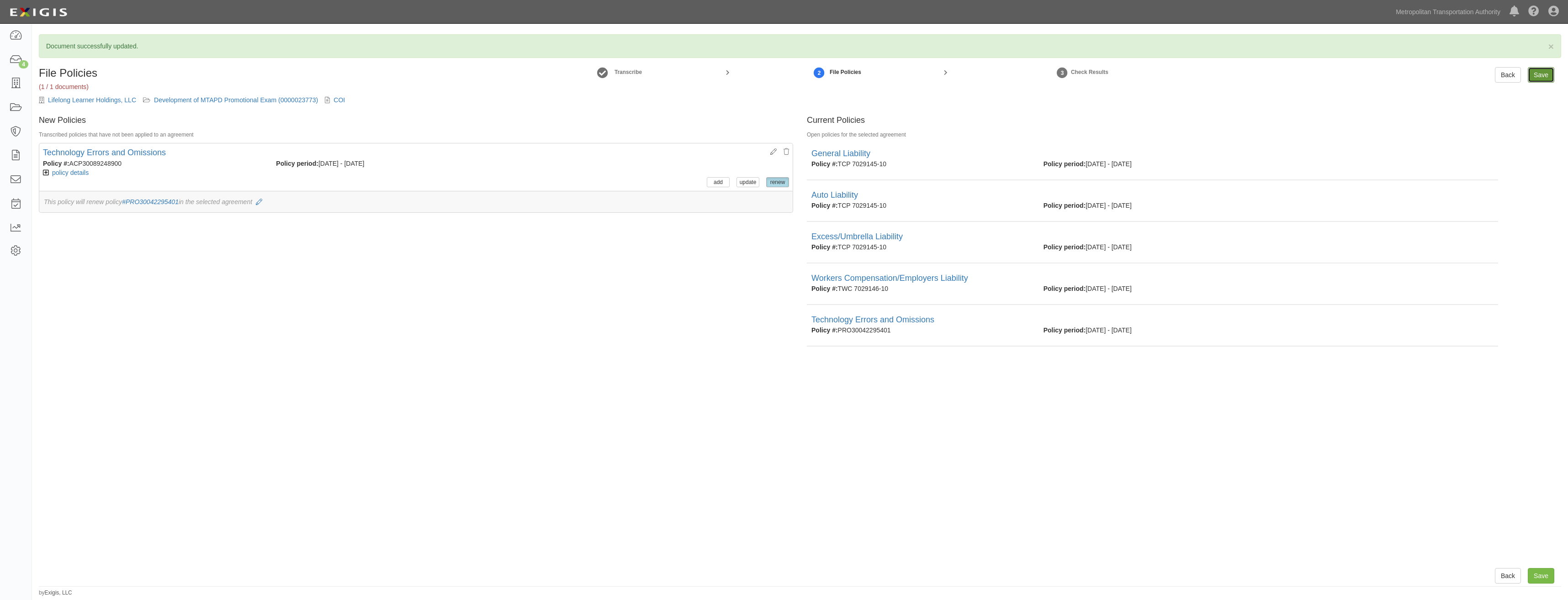
click at [1543, 77] on input "Save" at bounding box center [1541, 75] width 27 height 16
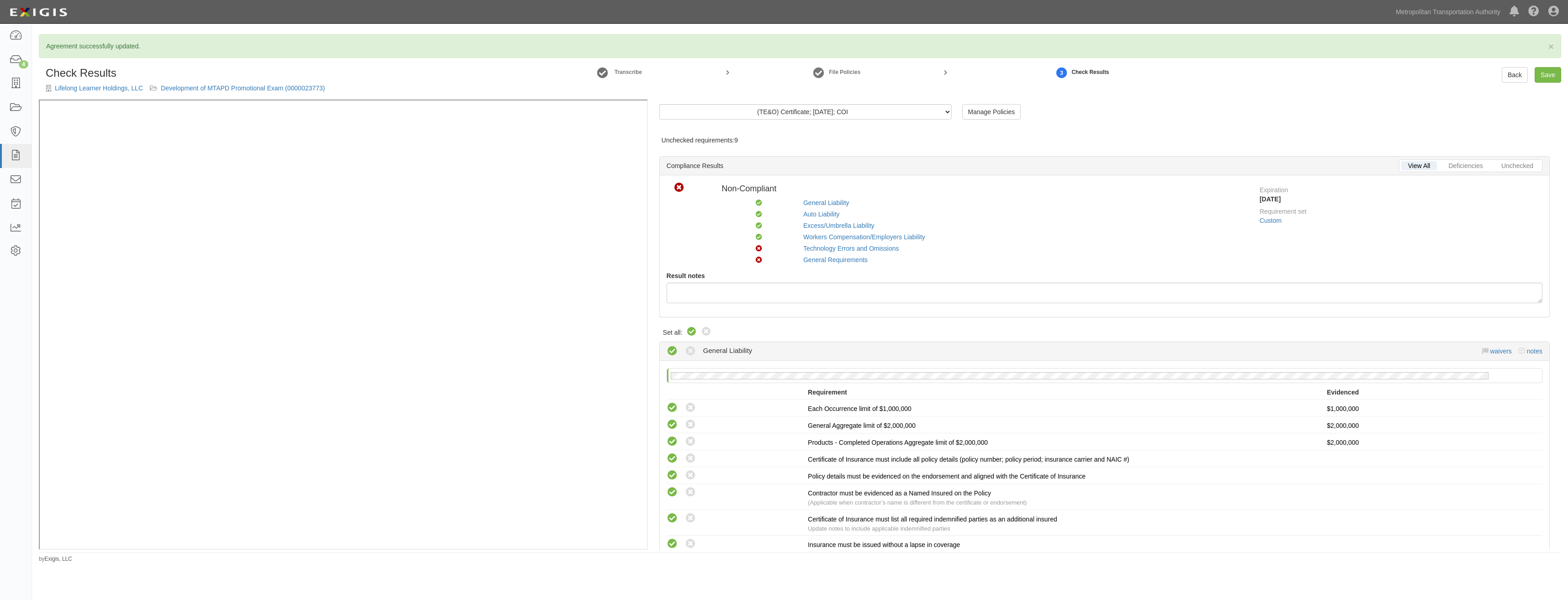
click at [688, 335] on icon at bounding box center [691, 332] width 11 height 11
radio input "true"
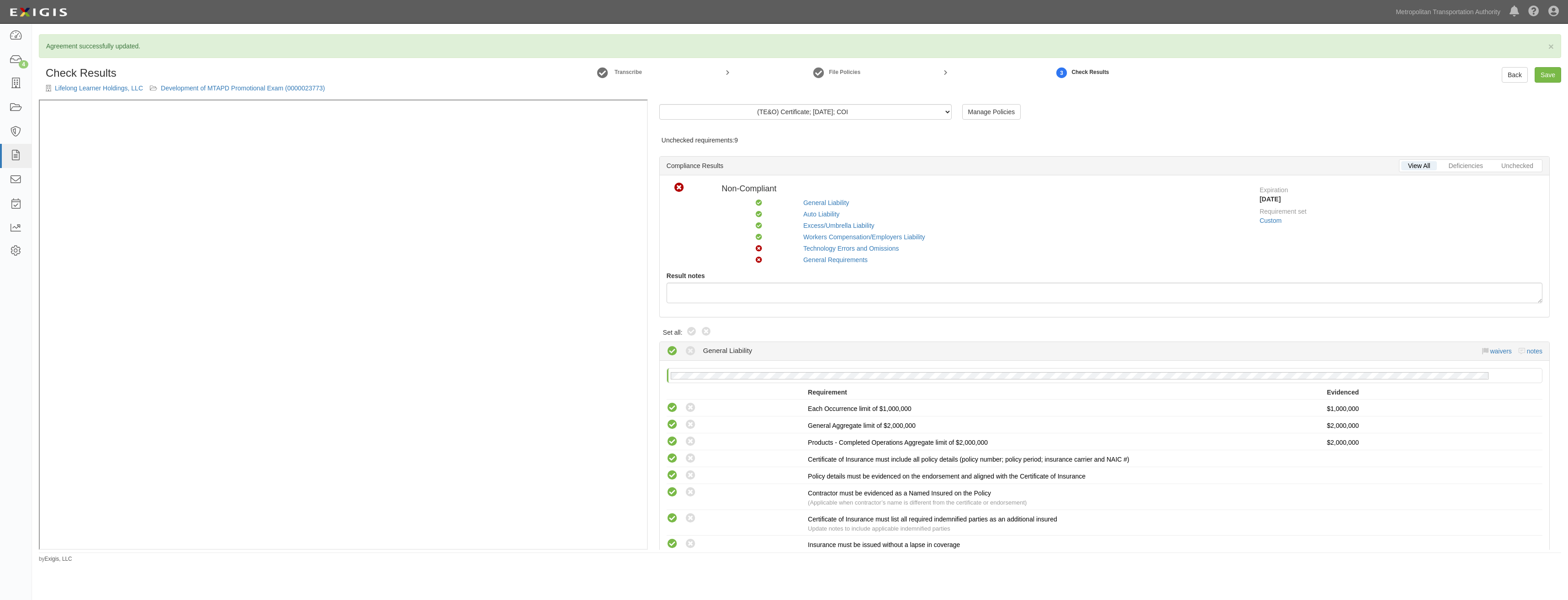
radio input "true"
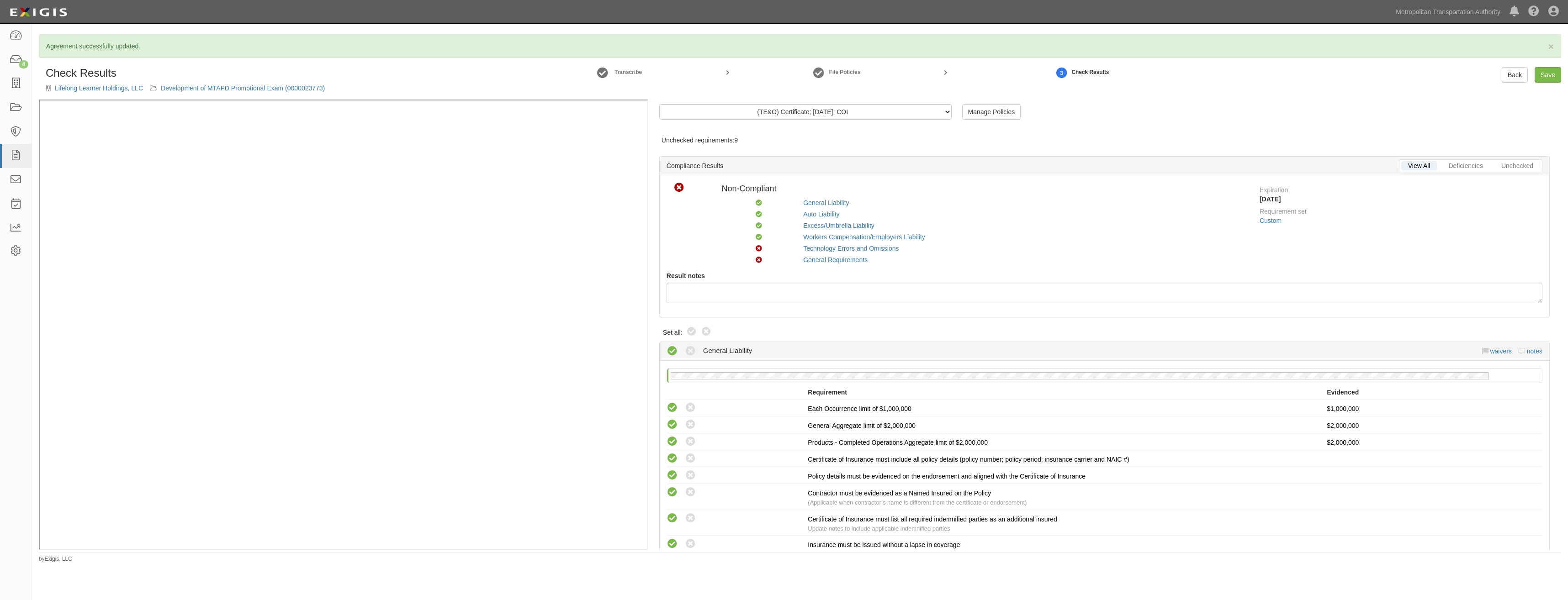
radio input "true"
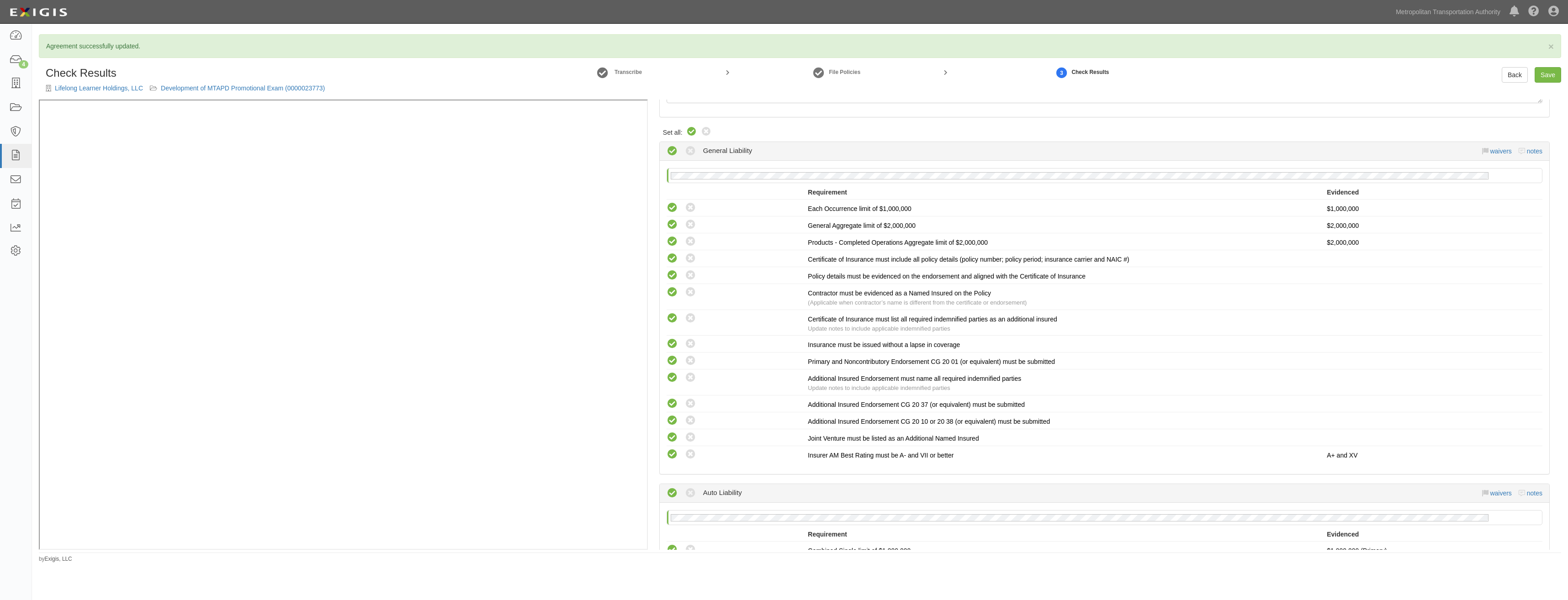
scroll to position [1512, 0]
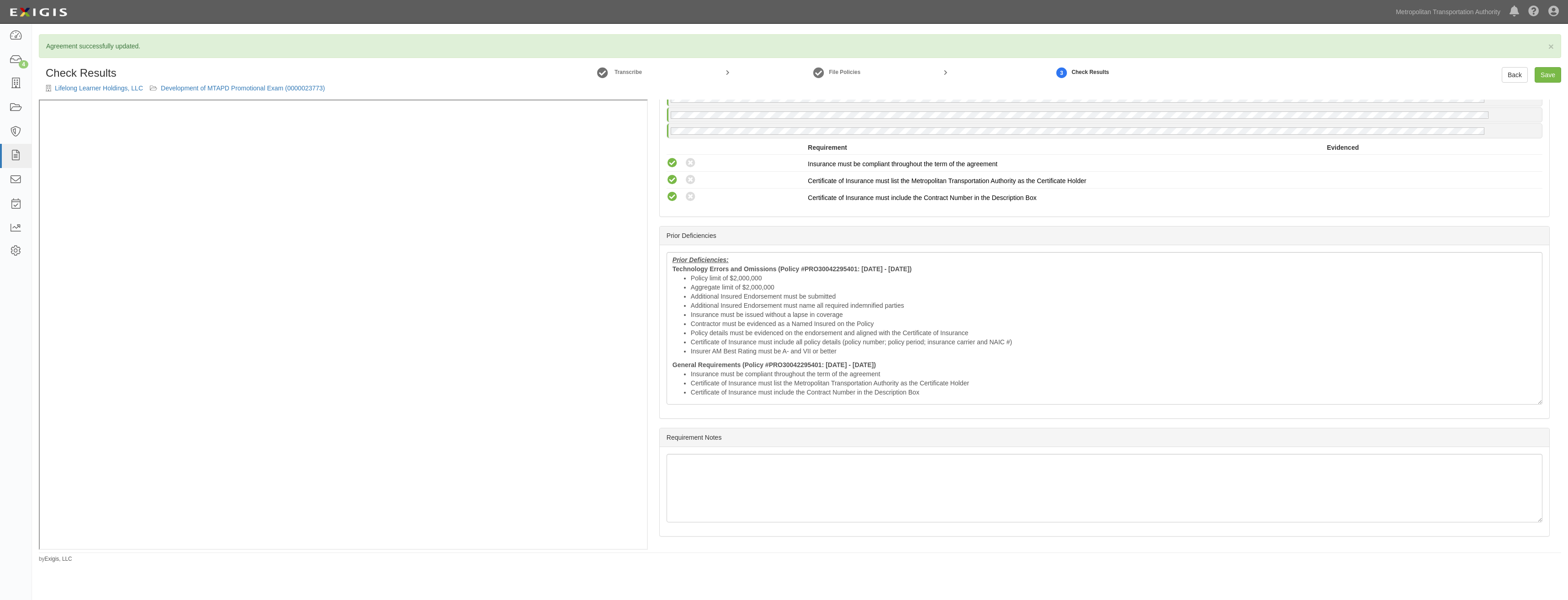
drag, startPoint x: 1087, startPoint y: 186, endPoint x: 1058, endPoint y: 432, distance: 247.7
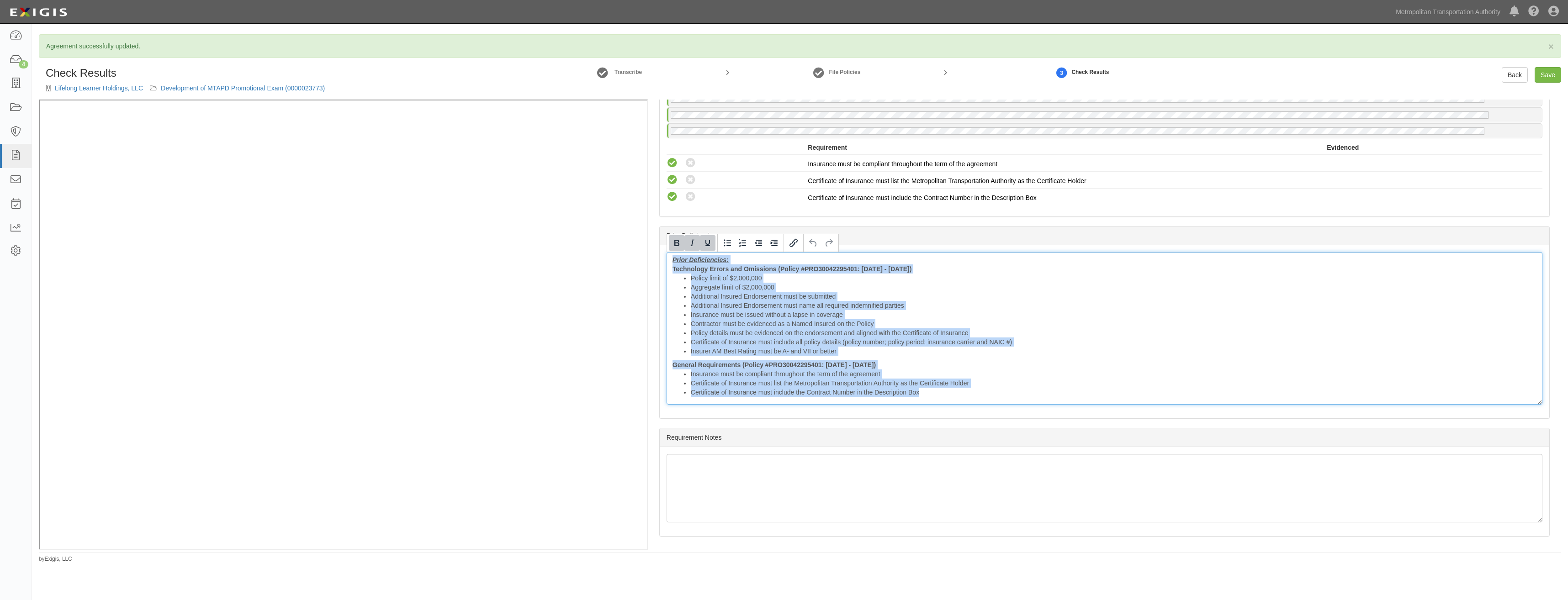
drag, startPoint x: 933, startPoint y: 395, endPoint x: 645, endPoint y: 257, distance: 319.4
click at [570, 142] on div "(TE&O) Certificate; [DATE]; COI (GL, AL, XS, WC/EL) Certificate; [DATE]; COI wi…" at bounding box center [800, 325] width 1522 height 450
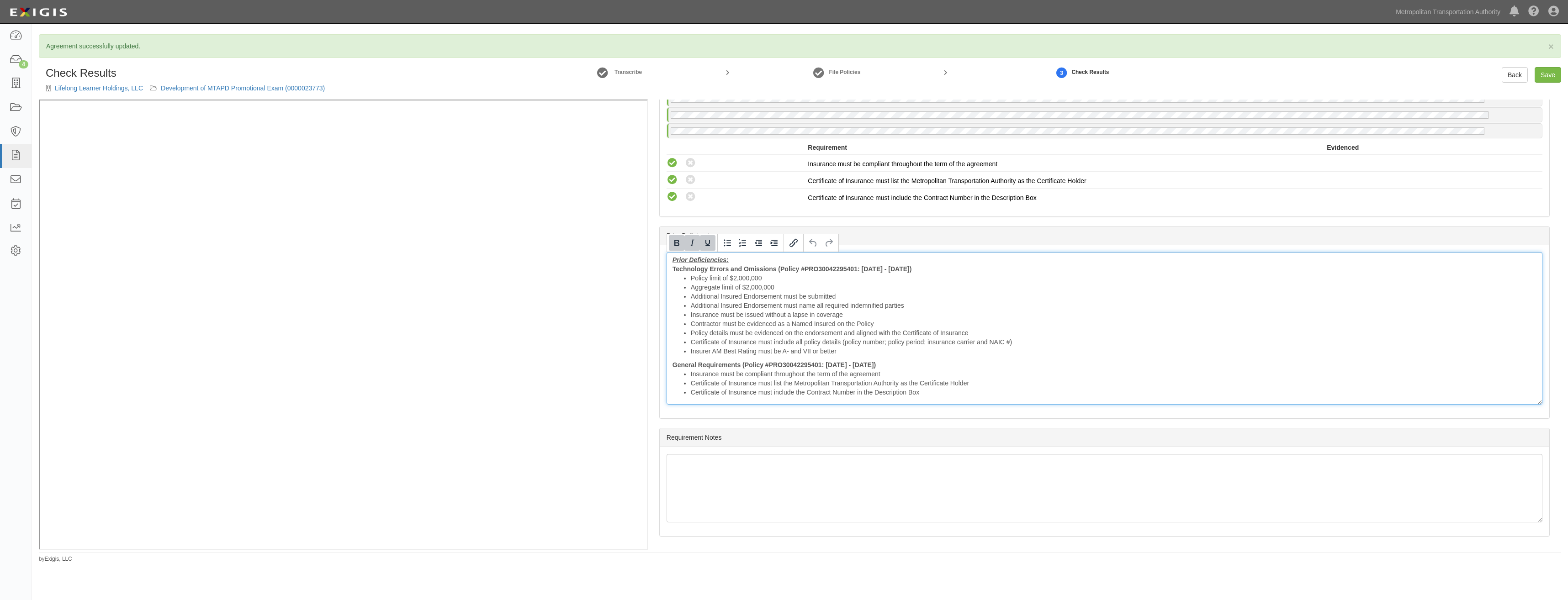
scroll to position [1428, 0]
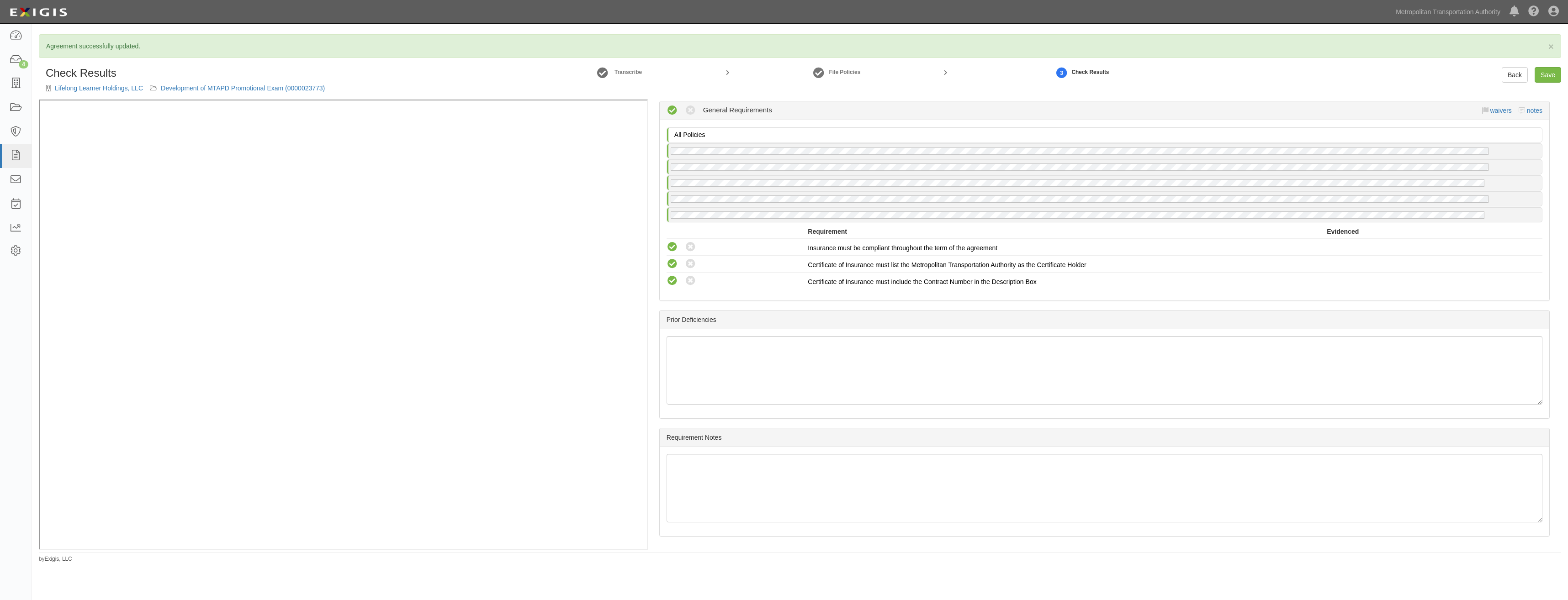
click at [1290, 316] on div "Prior Deficiencies" at bounding box center [1104, 319] width 889 height 19
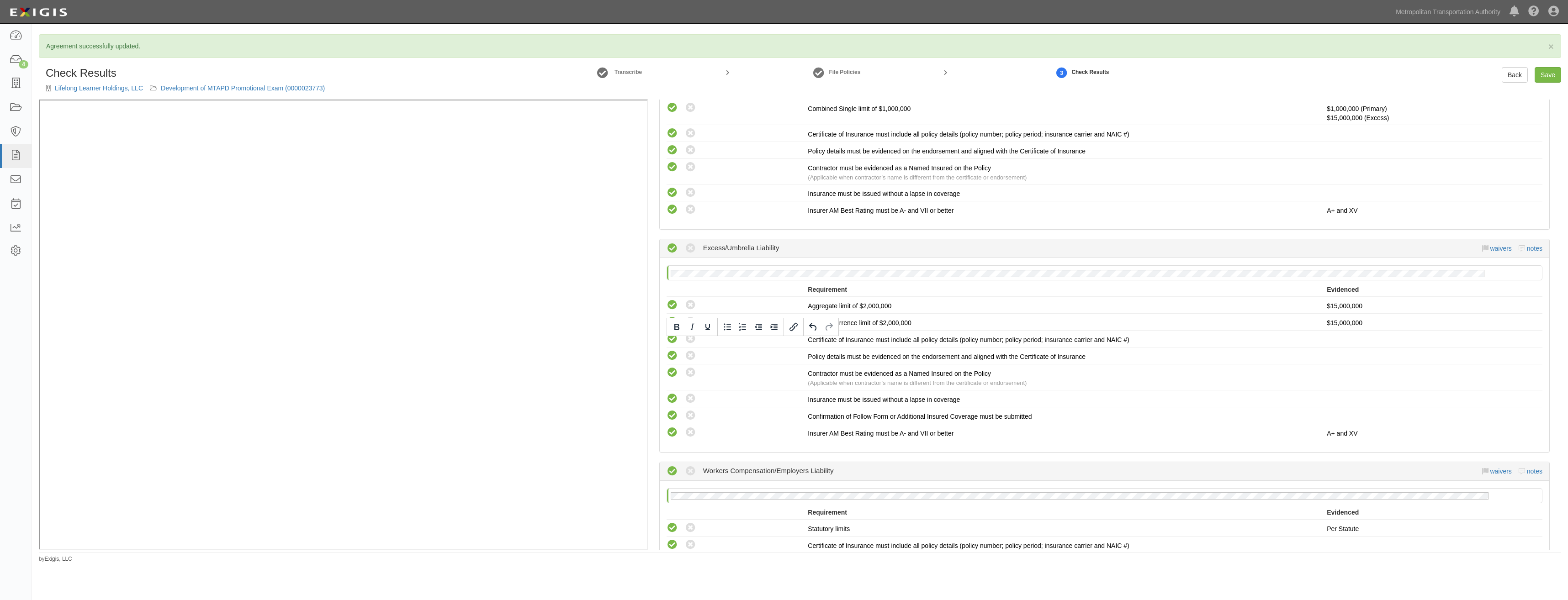
scroll to position [0, 0]
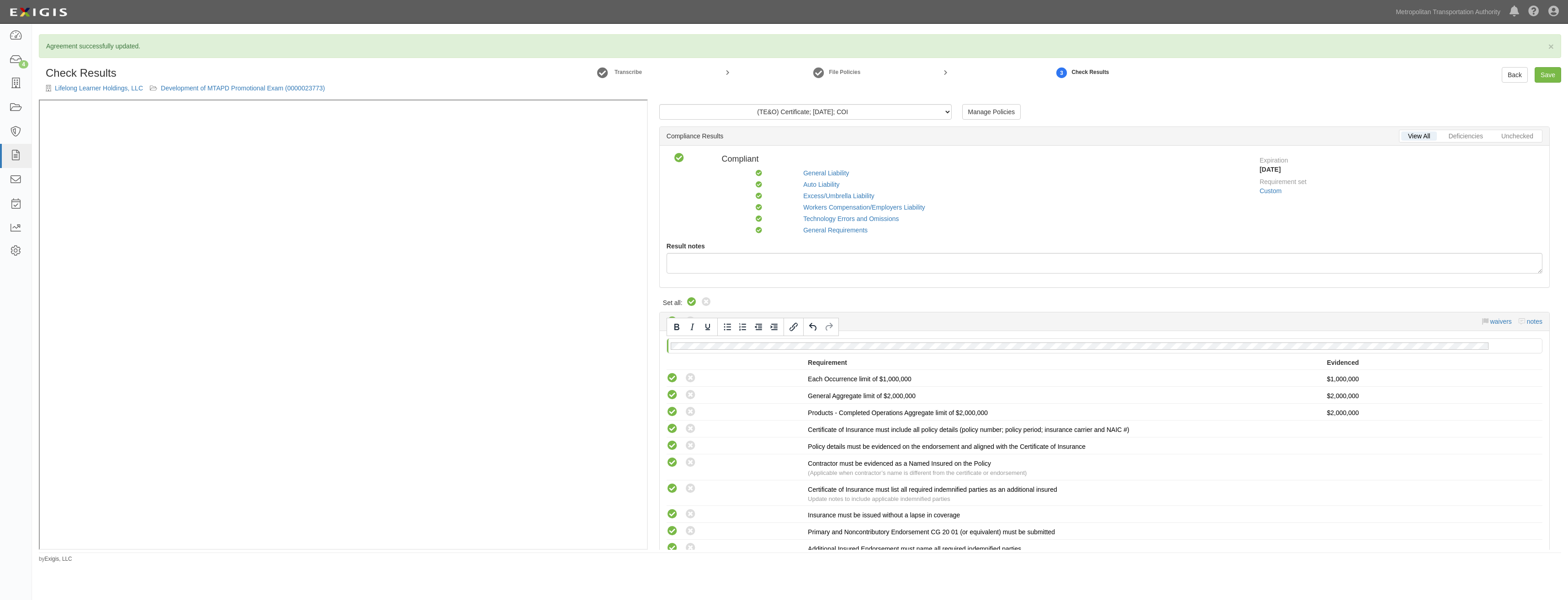
drag, startPoint x: 1373, startPoint y: 309, endPoint x: 1474, endPoint y: 88, distance: 243.0
click at [1559, 75] on link "Save" at bounding box center [1548, 75] width 27 height 16
radio input "true"
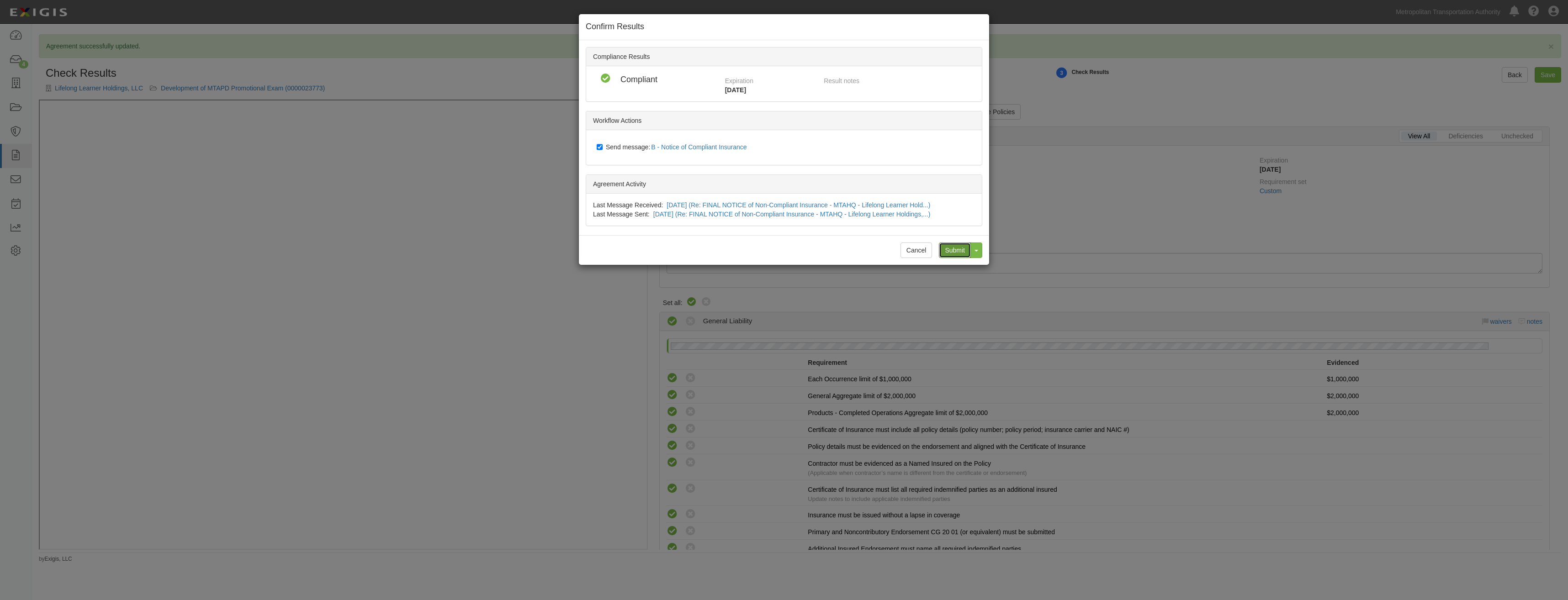
click at [957, 249] on input "Submit" at bounding box center [954, 251] width 32 height 16
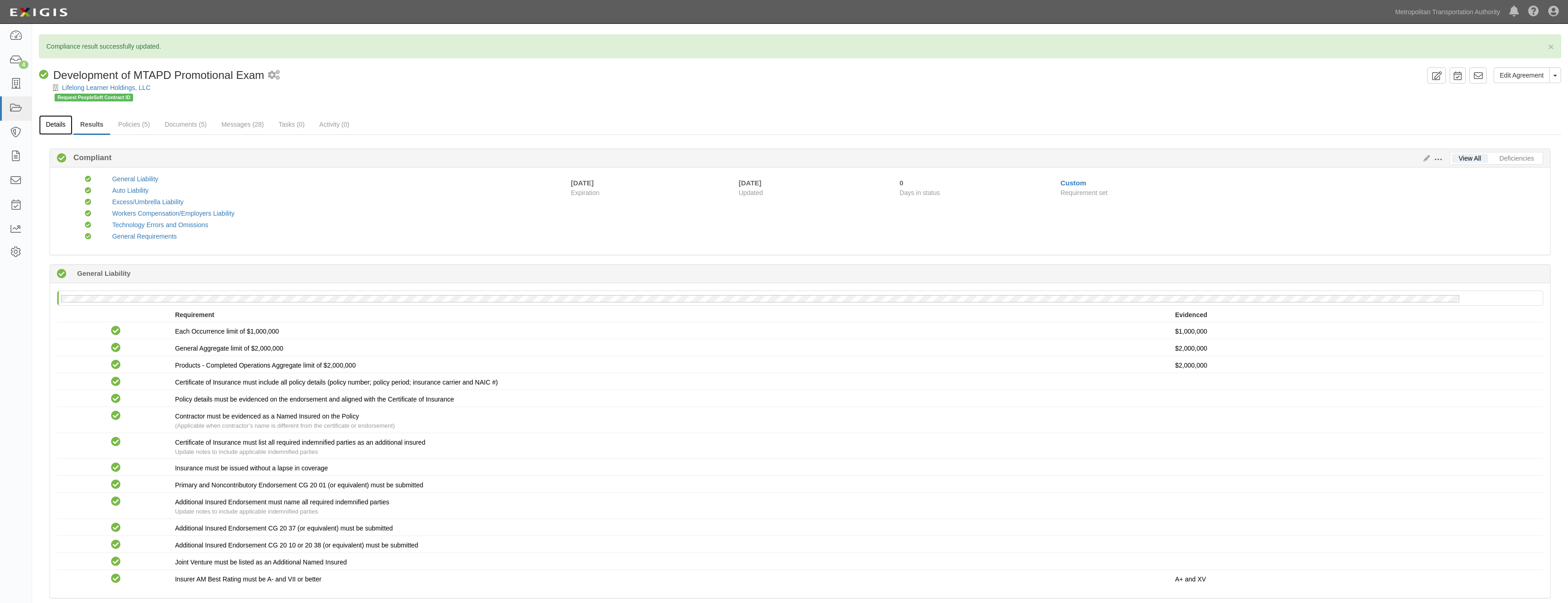
click at [62, 133] on link "Details" at bounding box center [56, 125] width 34 height 20
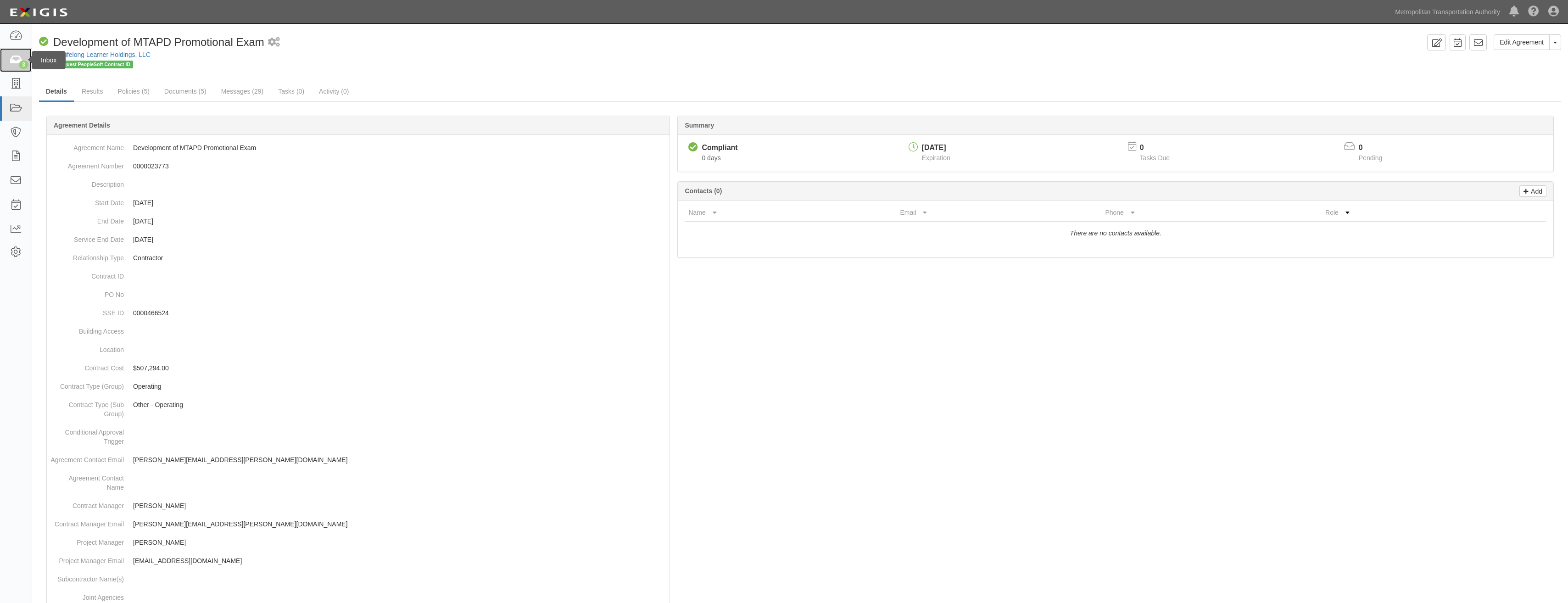
click at [18, 62] on icon at bounding box center [15, 60] width 13 height 10
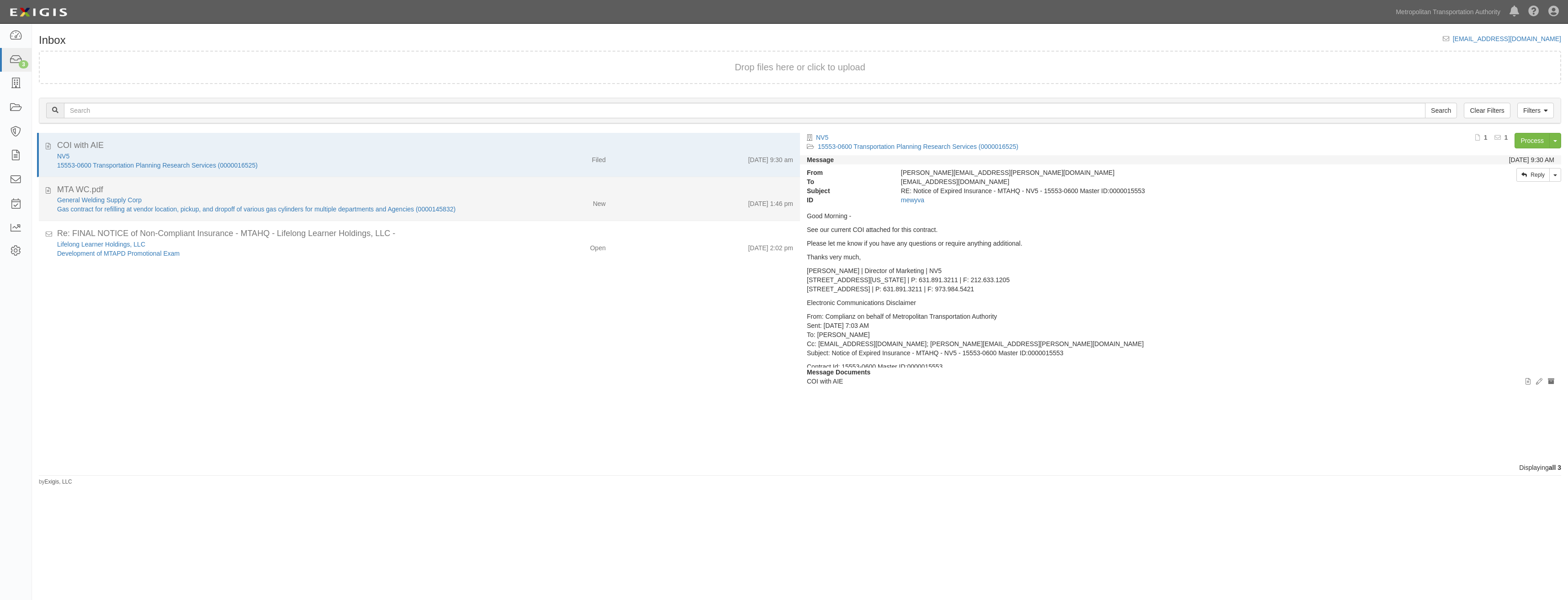
click at [544, 211] on div "General Welding Supply Corp Gas contract for refilling at vendor location, pick…" at bounding box center [425, 204] width 750 height 18
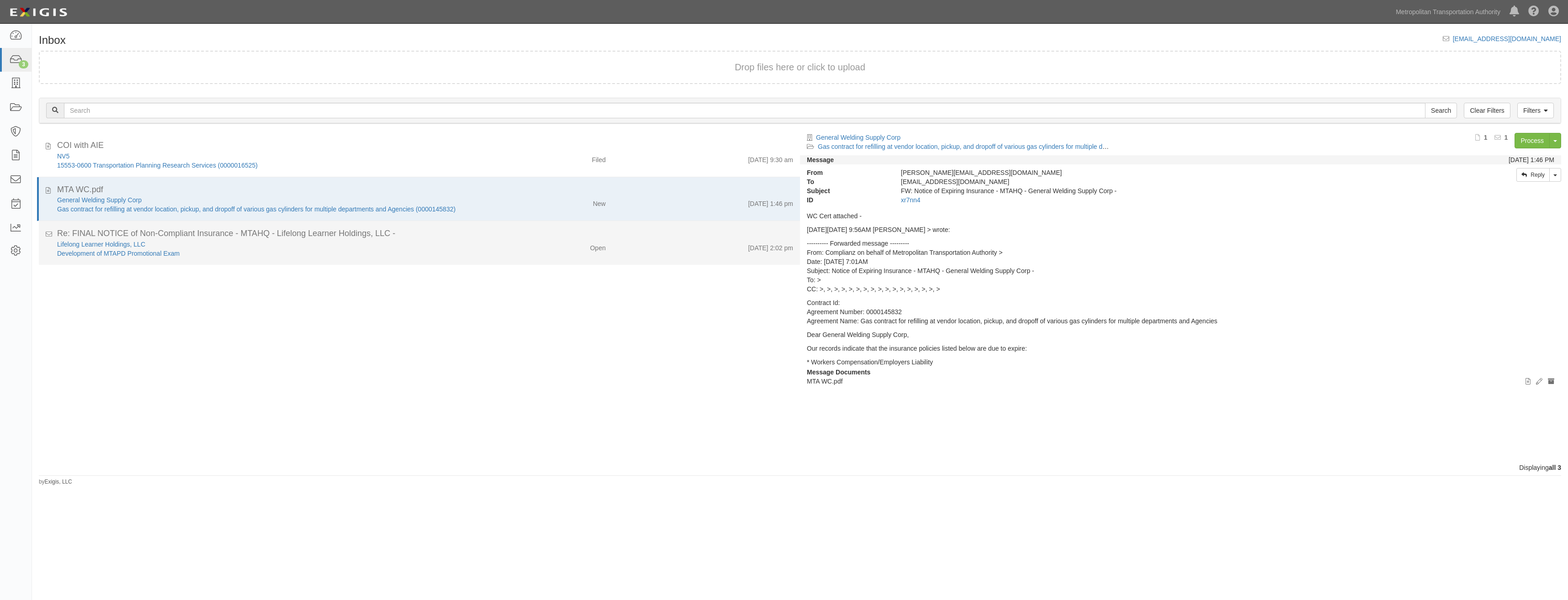
click at [536, 242] on div "Open" at bounding box center [550, 246] width 125 height 13
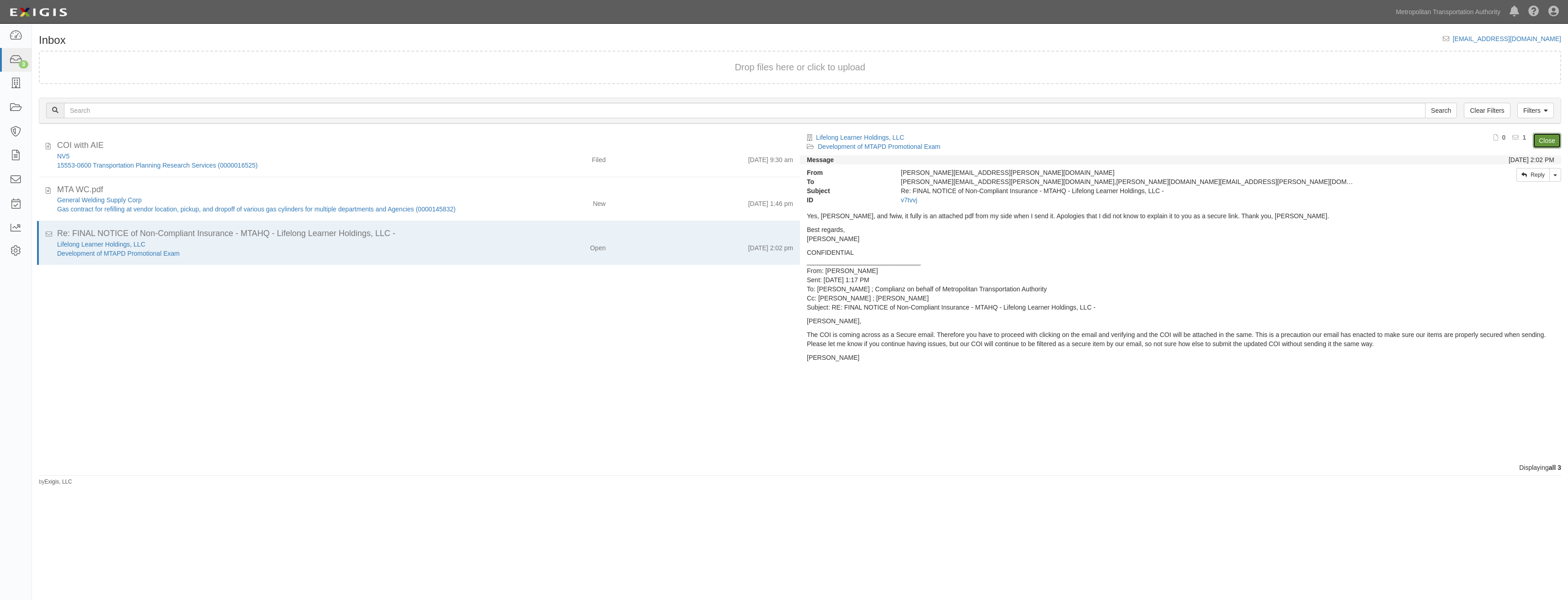
click at [1544, 136] on link "Close" at bounding box center [1547, 141] width 29 height 16
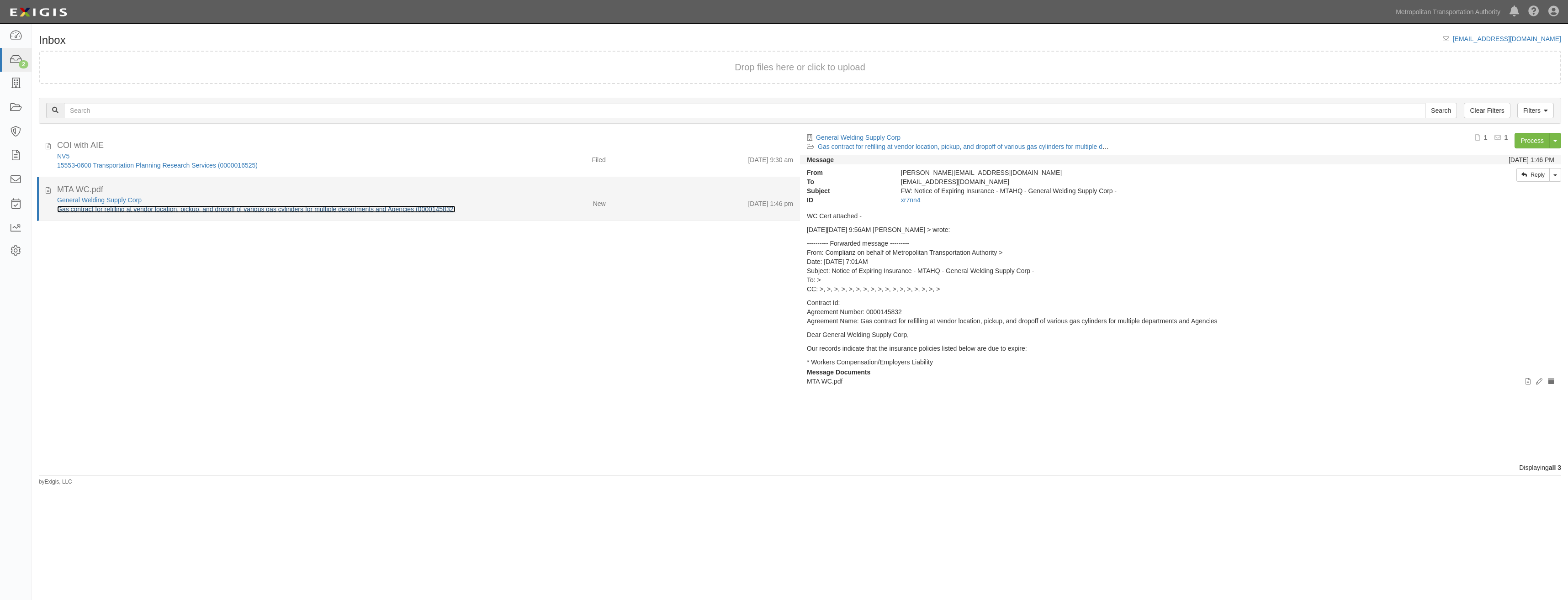
click at [443, 212] on link "Gas contract for refilling at vendor location, pickup, and dropoff of various g…" at bounding box center [256, 209] width 399 height 7
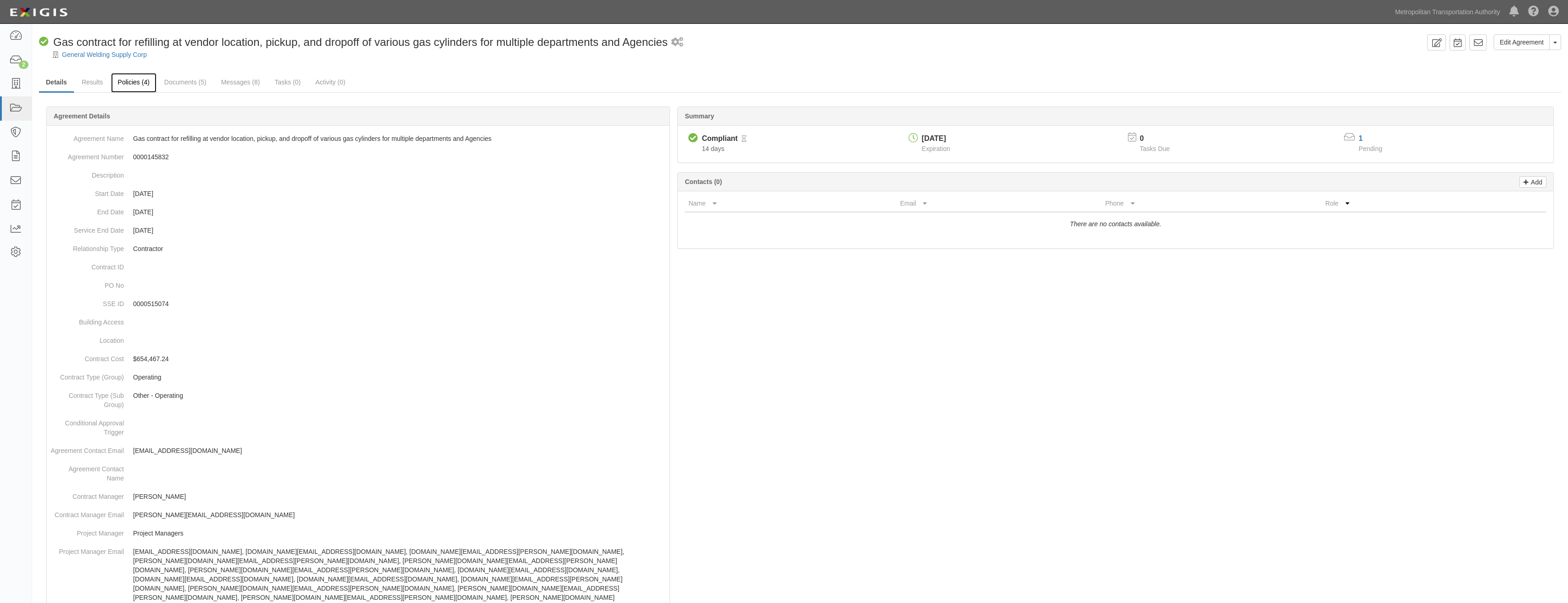
click at [122, 80] on link "Policies (4)" at bounding box center [134, 83] width 45 height 20
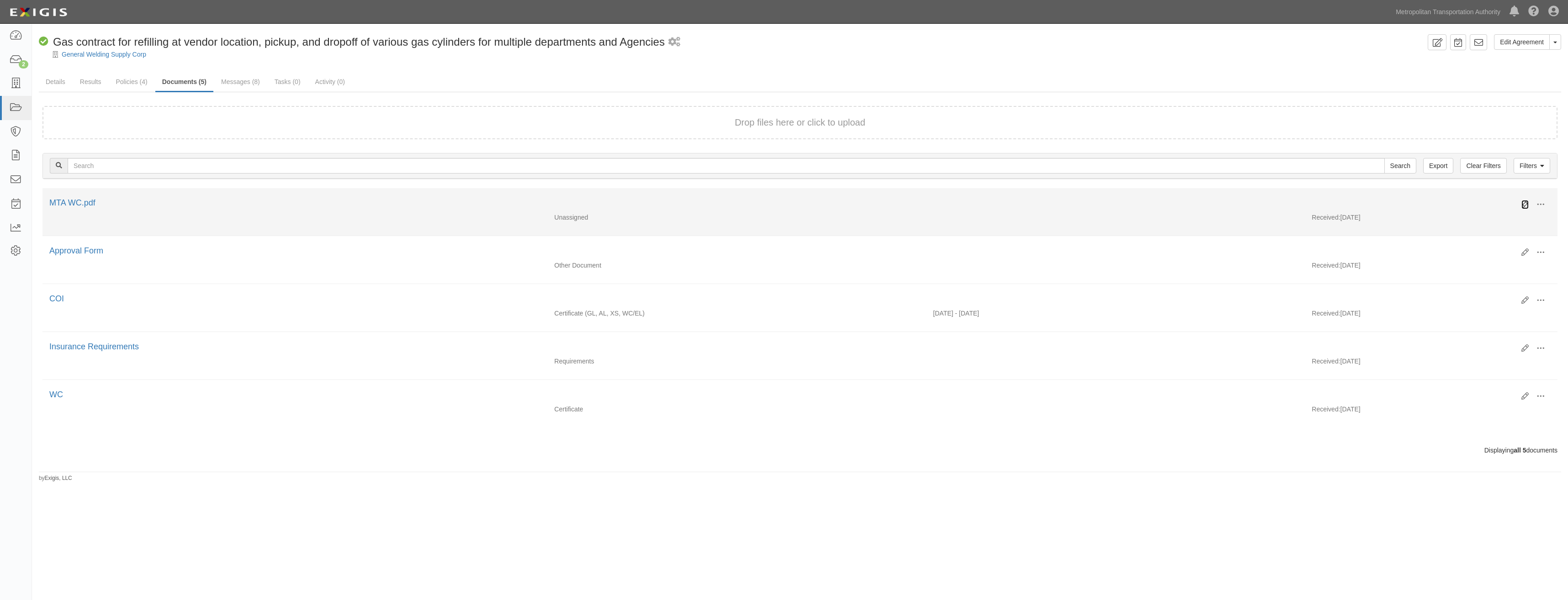
click at [1525, 205] on icon at bounding box center [1525, 204] width 7 height 7
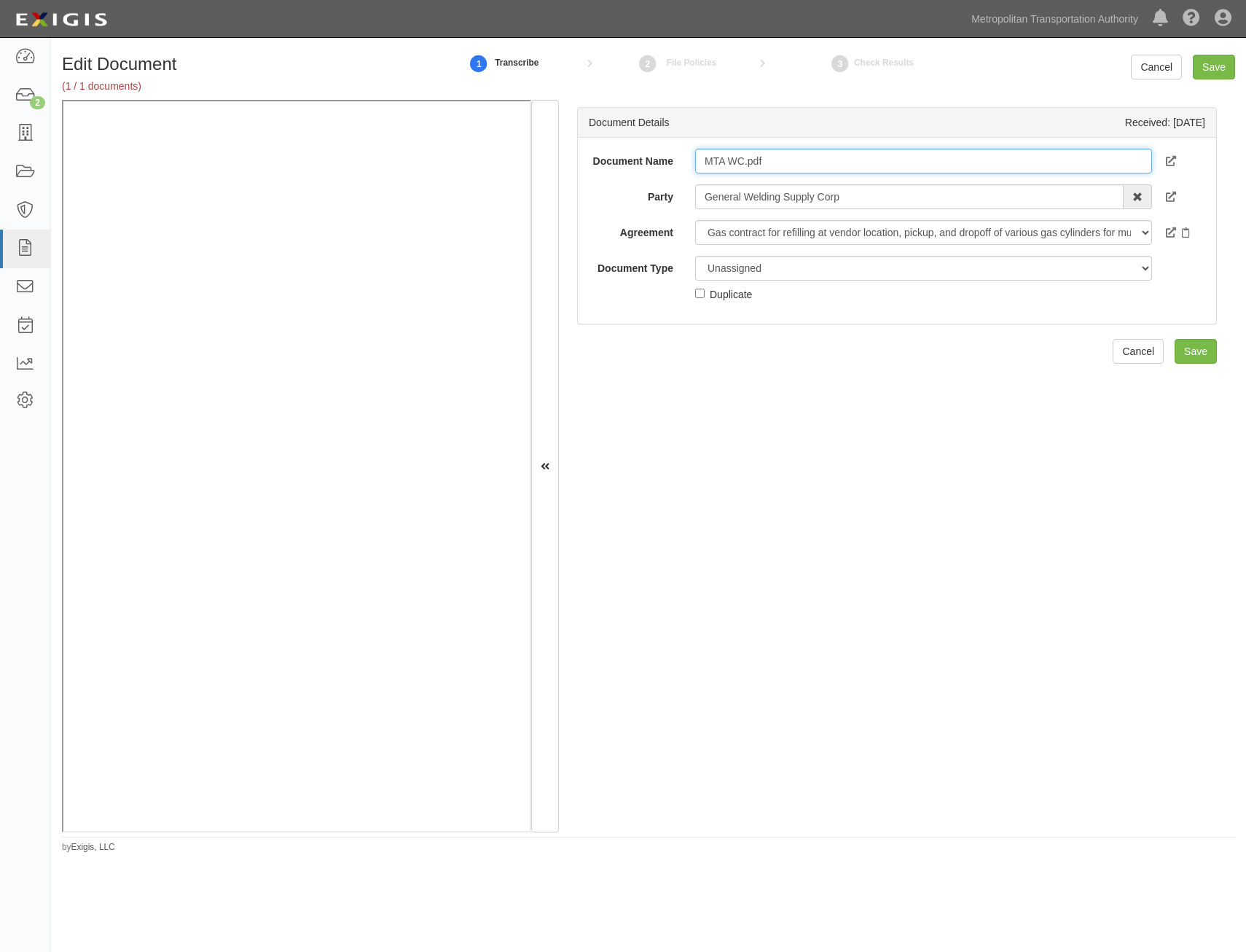
click at [979, 165] on input "MTA WC.pdf" at bounding box center [924, 161] width 457 height 25
type input "COI"
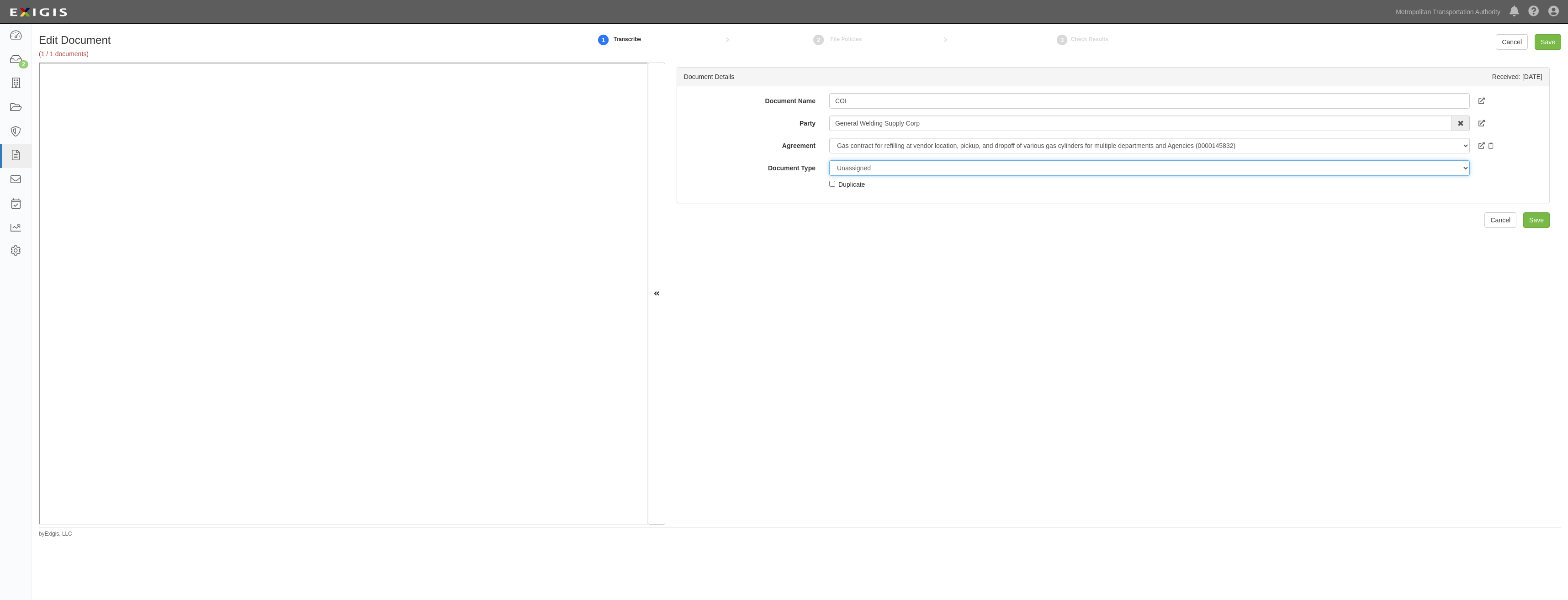
click at [781, 170] on select "Unassigned Binder Cancellation Notice Certificate Contract Endorsement Insuranc…" at bounding box center [1149, 168] width 640 height 16
select select "CertificateDetail"
click at [781, 160] on select "Unassigned Binder Cancellation Notice Certificate Contract Endorsement Insuranc…" at bounding box center [1149, 168] width 640 height 16
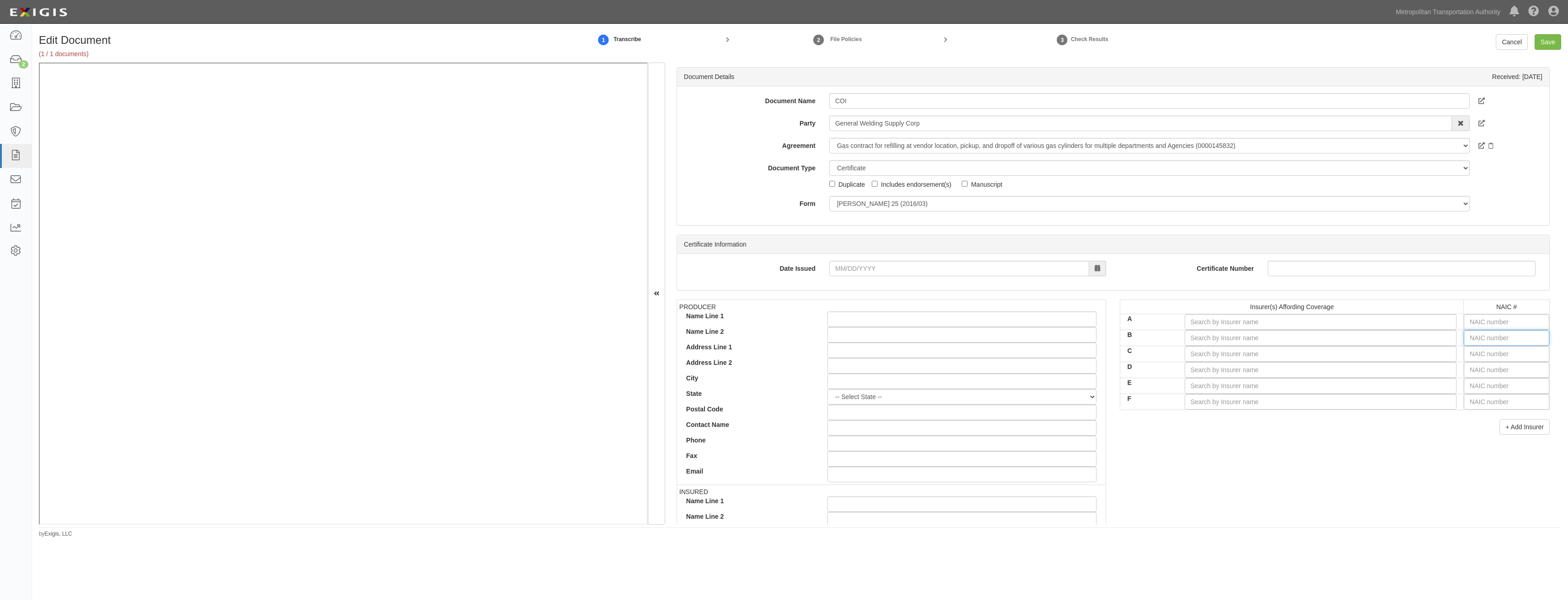
click at [781, 332] on input "text" at bounding box center [1507, 338] width 85 height 16
click at [781, 326] on input "text" at bounding box center [1507, 322] width 85 height 16
type input "0"
click at [781, 342] on input "text" at bounding box center [1507, 338] width 85 height 16
type input "0"
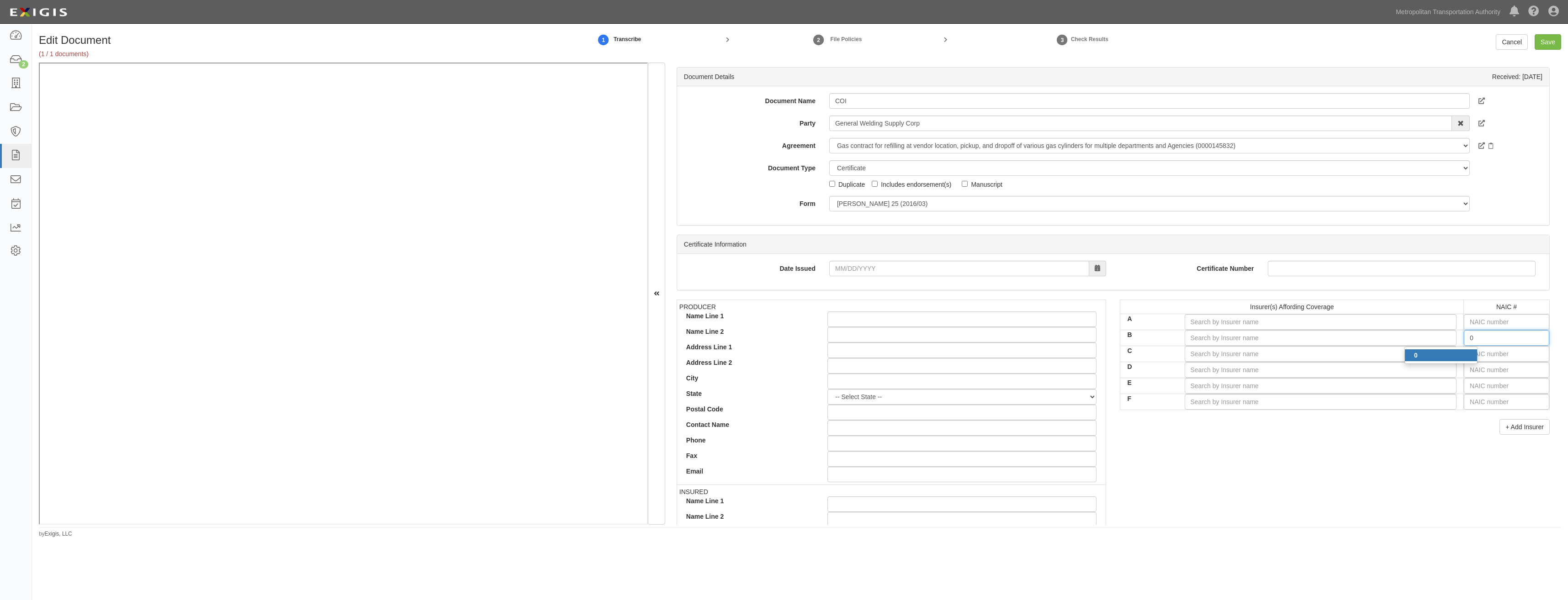
click at [781, 353] on div "0" at bounding box center [1441, 355] width 72 height 12
type input "State Compensation Insurance Fund (A++ XV Rating)"
click at [781, 458] on div "PRODUCER Name Line 1 Name Line 2 Address Line 1 Address Line 2 City State -- Se…" at bounding box center [1113, 458] width 887 height 318
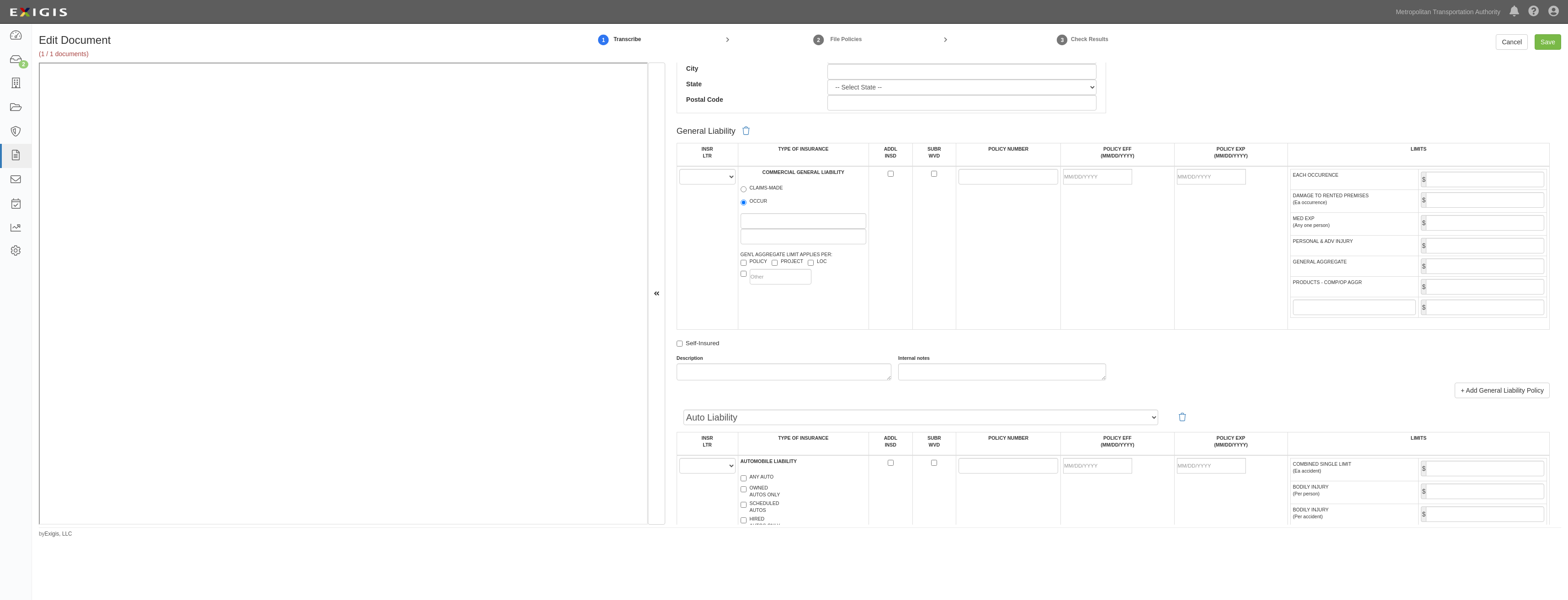
drag, startPoint x: 1114, startPoint y: 243, endPoint x: 1054, endPoint y: 433, distance: 199.2
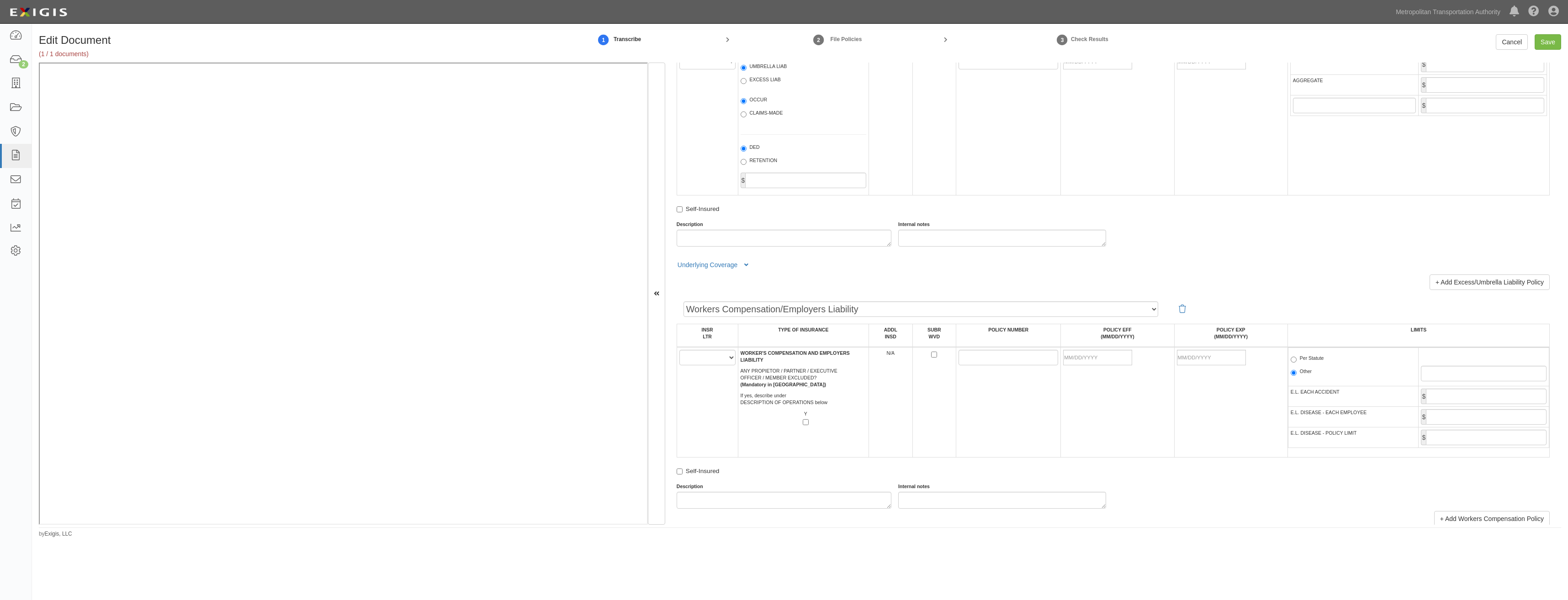
scroll to position [1150, 0]
click at [713, 359] on select "A B C D E F" at bounding box center [707, 359] width 56 height 16
select select "A"
click at [679, 351] on select "A B C D E F" at bounding box center [707, 359] width 56 height 16
drag, startPoint x: 956, startPoint y: 360, endPoint x: 961, endPoint y: 360, distance: 5.0
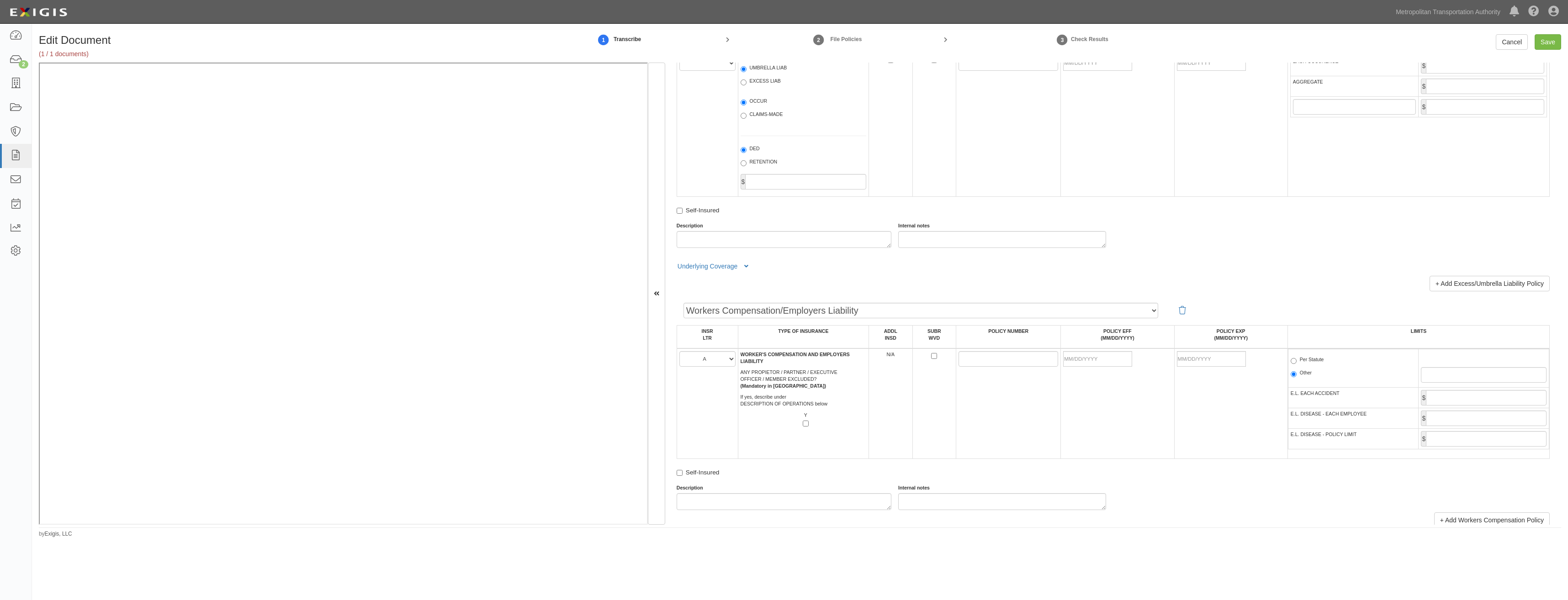
click at [781, 360] on td at bounding box center [1009, 404] width 105 height 111
click at [781, 359] on input "POLICY NUMBER" at bounding box center [1009, 359] width 100 height 16
paste input "K2168 504-5"
type input "K2168 504-5"
click at [781, 406] on td "K2168 504-5" at bounding box center [1009, 404] width 105 height 111
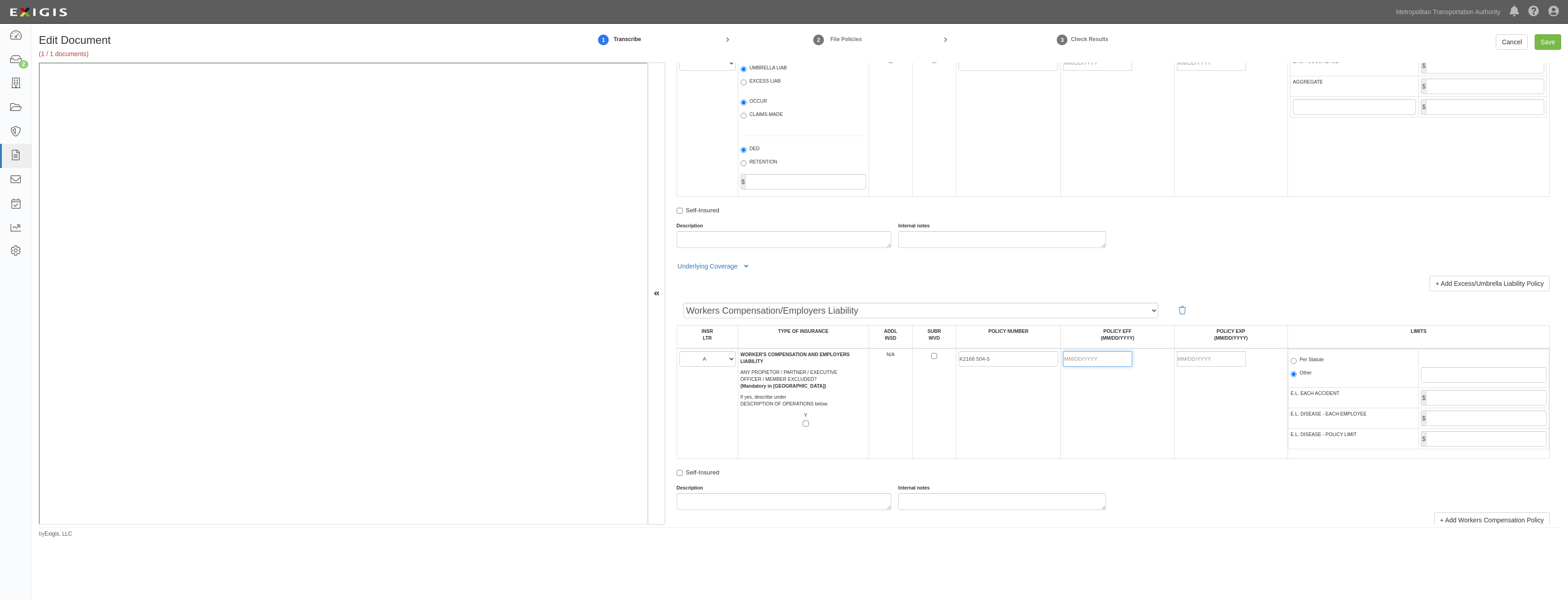
drag, startPoint x: 1093, startPoint y: 358, endPoint x: 1063, endPoint y: 382, distance: 38.4
click at [781, 358] on input "POLICY EFF (MM/DD/YYYY)" at bounding box center [1097, 359] width 69 height 16
type input "[DATE]"
click at [781, 410] on td "K2168 504-5" at bounding box center [1009, 404] width 105 height 111
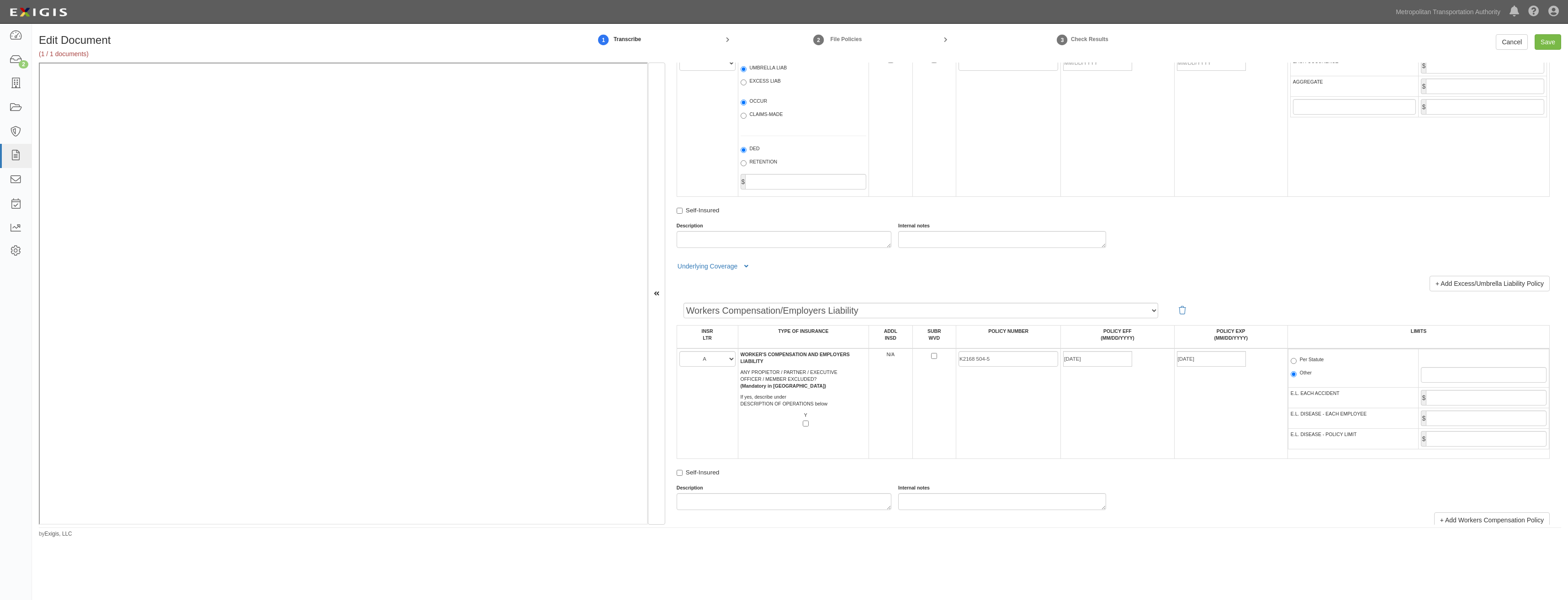
click at [781, 363] on label "Per Statute" at bounding box center [1307, 360] width 33 height 9
click at [781, 363] on input "Per Statute" at bounding box center [1293, 361] width 6 height 6
radio input "true"
click at [781, 395] on input "E.L. EACH ACCIDENT" at bounding box center [1486, 398] width 121 height 16
type input "1,000,000"
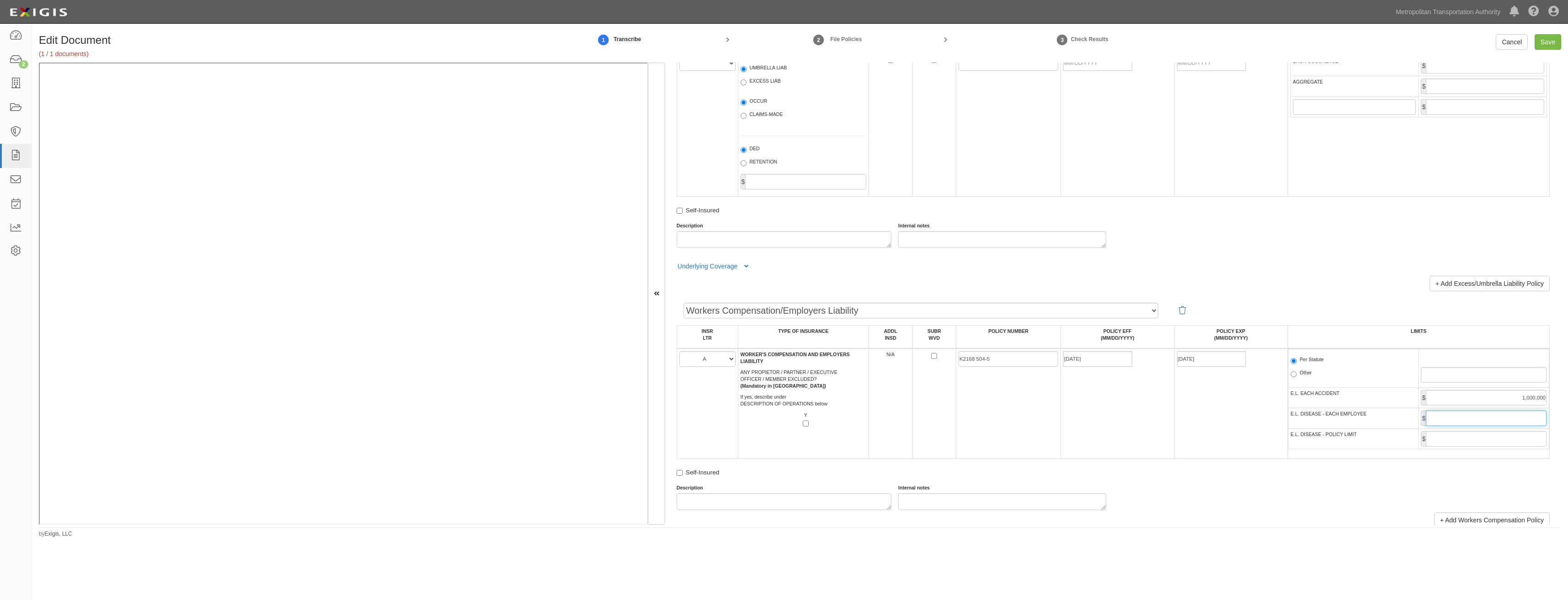
click at [781, 420] on input "E.L. DISEASE - EACH EMPLOYEE" at bounding box center [1486, 419] width 121 height 16
type input "1,000,000"
click at [781, 441] on input "E.L. DISEASE - POLICY LIMIT" at bounding box center [1486, 439] width 121 height 16
type input "1,000,000"
click at [781, 471] on div "Self-Insured" at bounding box center [1113, 474] width 873 height 12
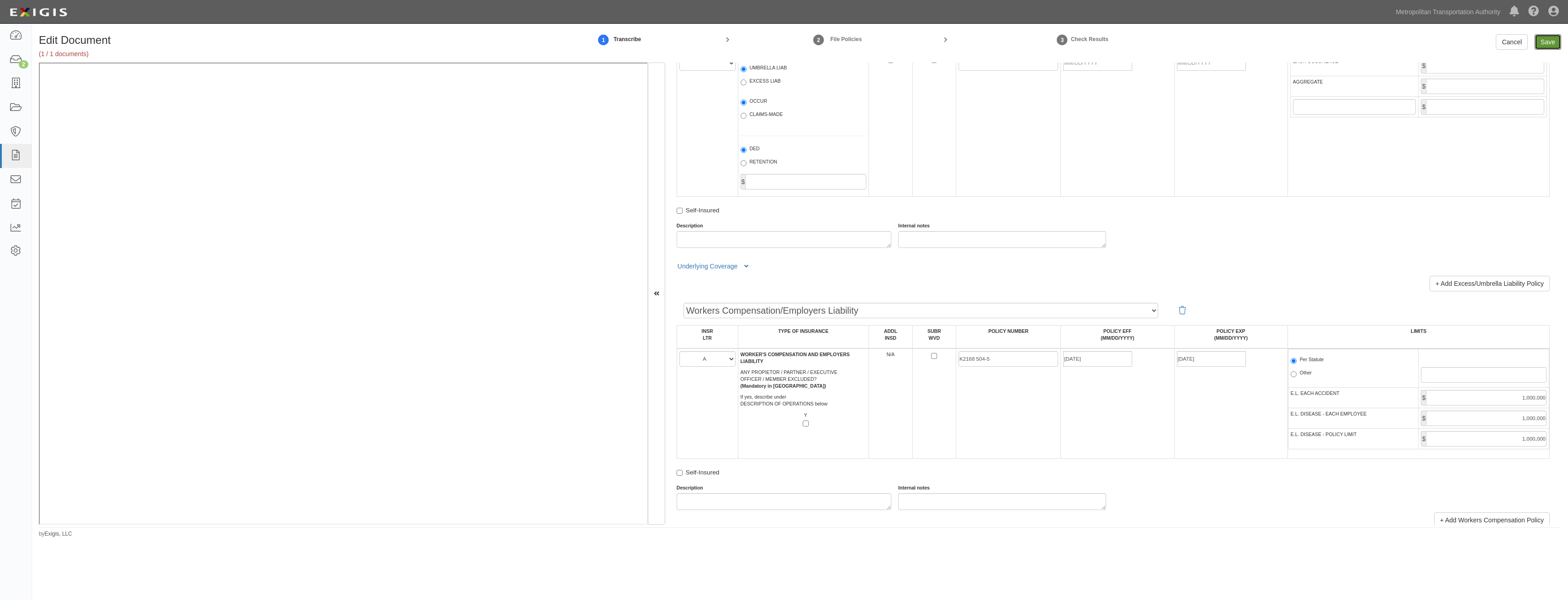
drag, startPoint x: 1550, startPoint y: 42, endPoint x: 878, endPoint y: 46, distance: 672.0
click at [781, 42] on input "Save" at bounding box center [1548, 42] width 27 height 16
type input "1000000"
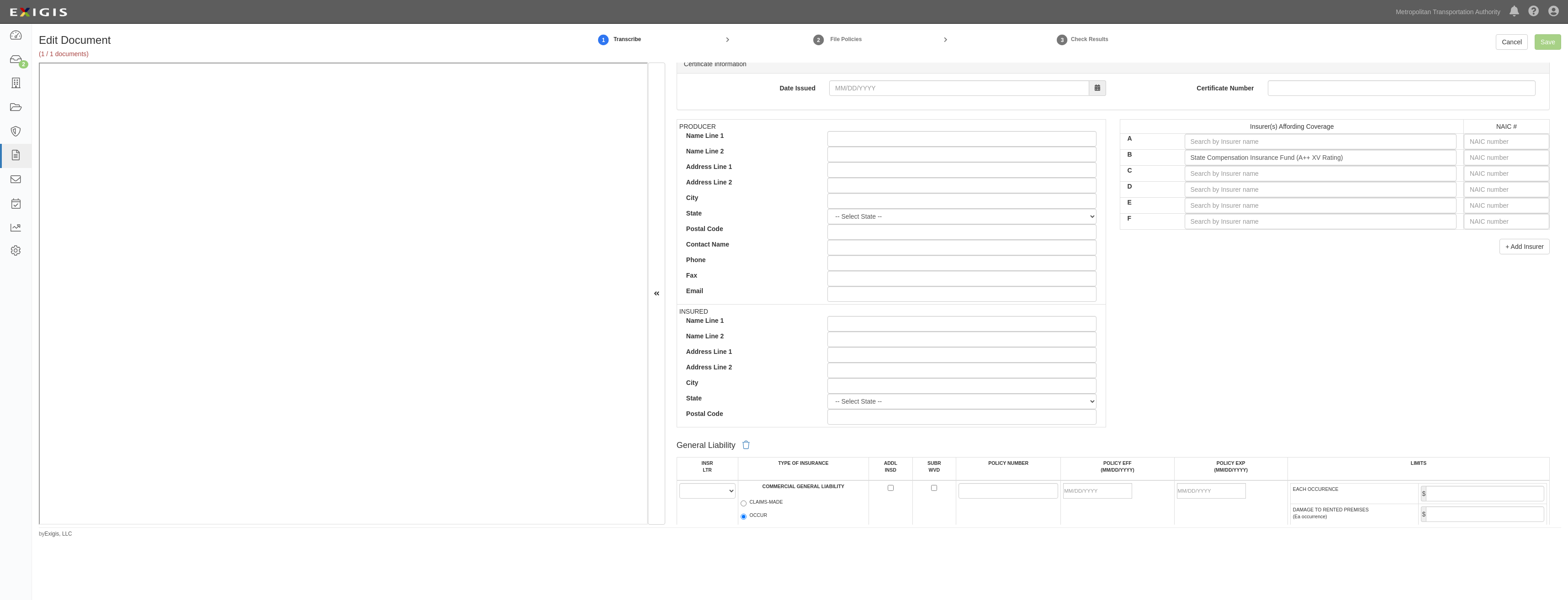
drag, startPoint x: 1401, startPoint y: 267, endPoint x: 1438, endPoint y: 153, distance: 119.9
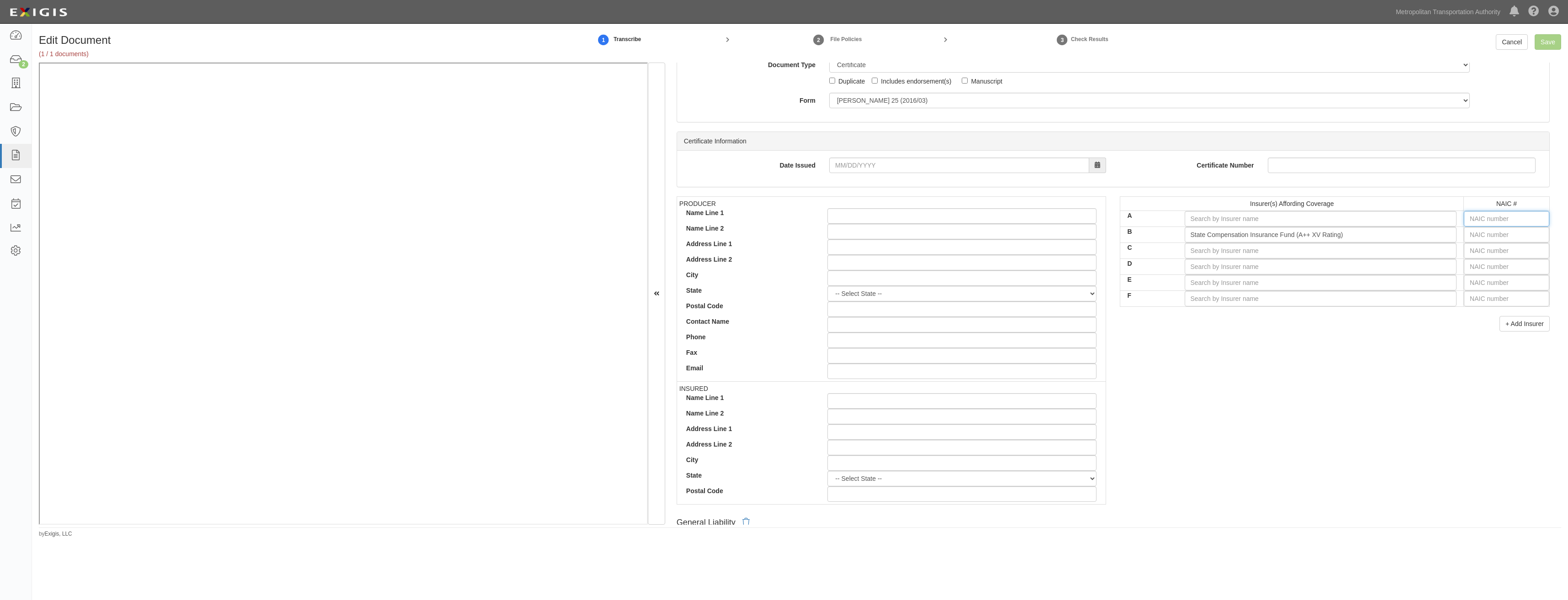
click at [781, 218] on input "text" at bounding box center [1507, 219] width 85 height 16
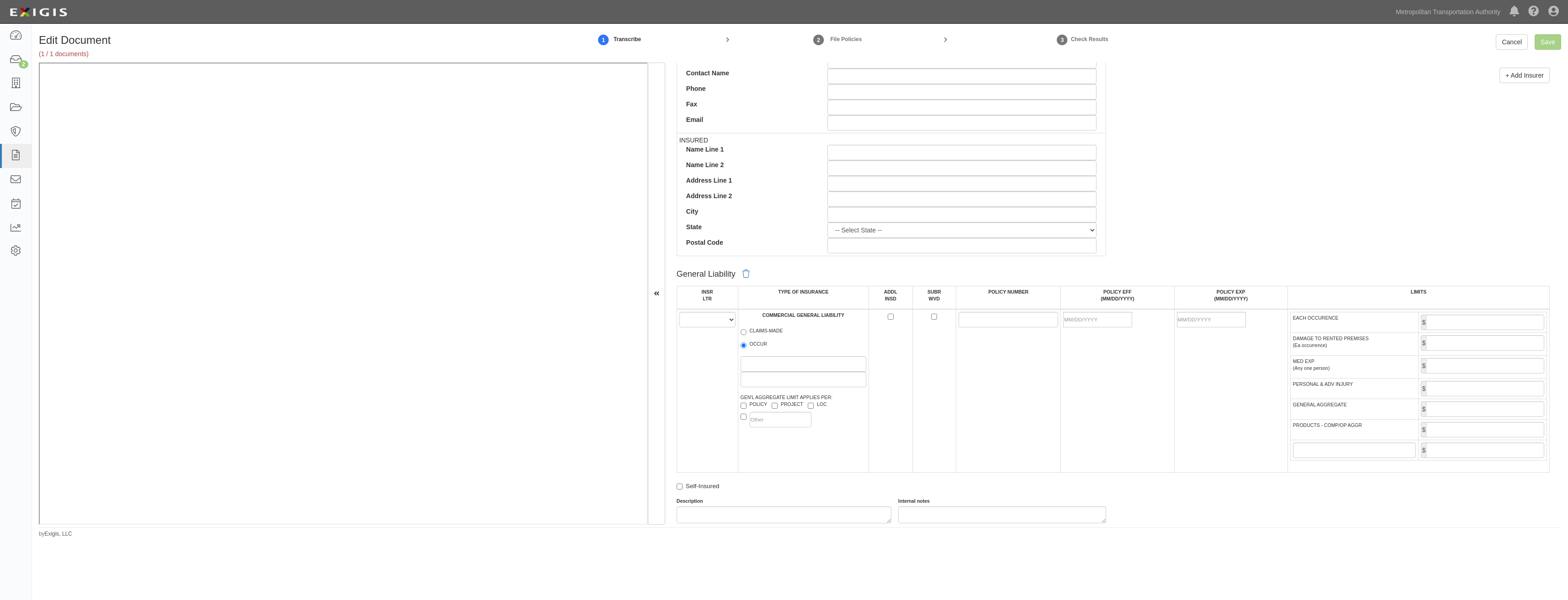
scroll to position [1605, 0]
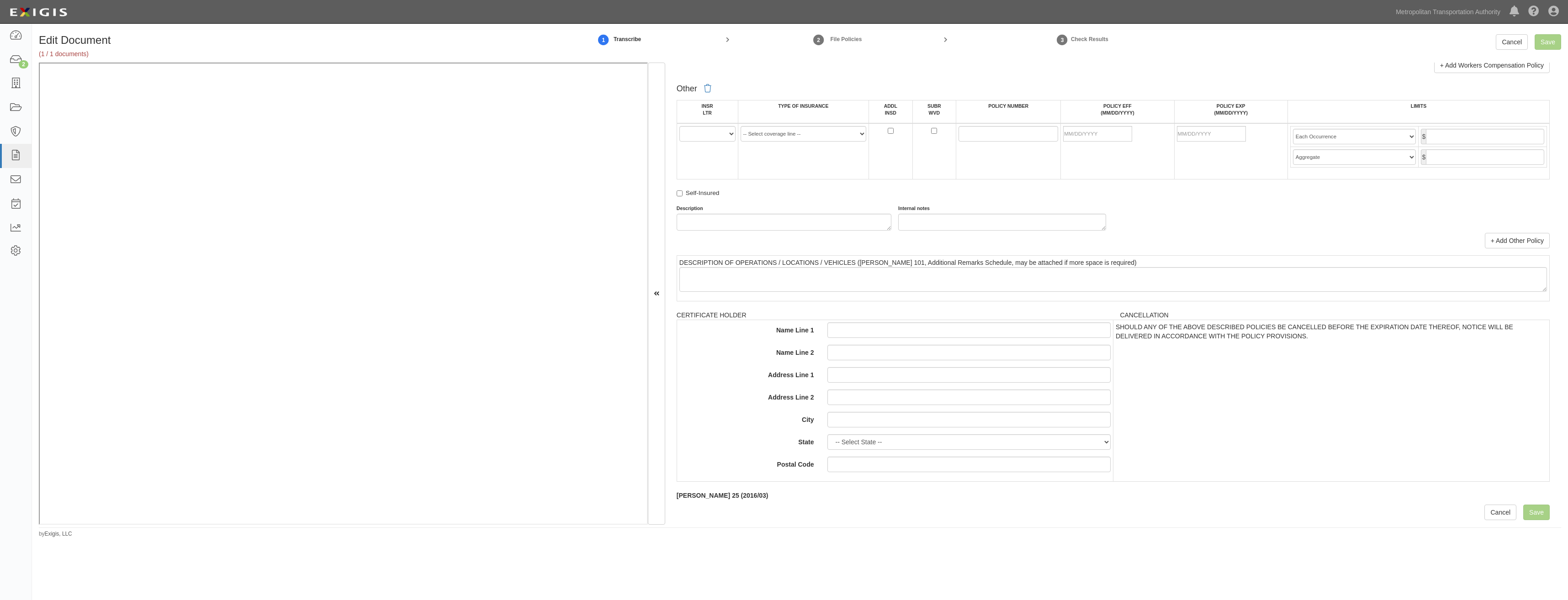
drag, startPoint x: 1181, startPoint y: 268, endPoint x: 1083, endPoint y: 618, distance: 363.5
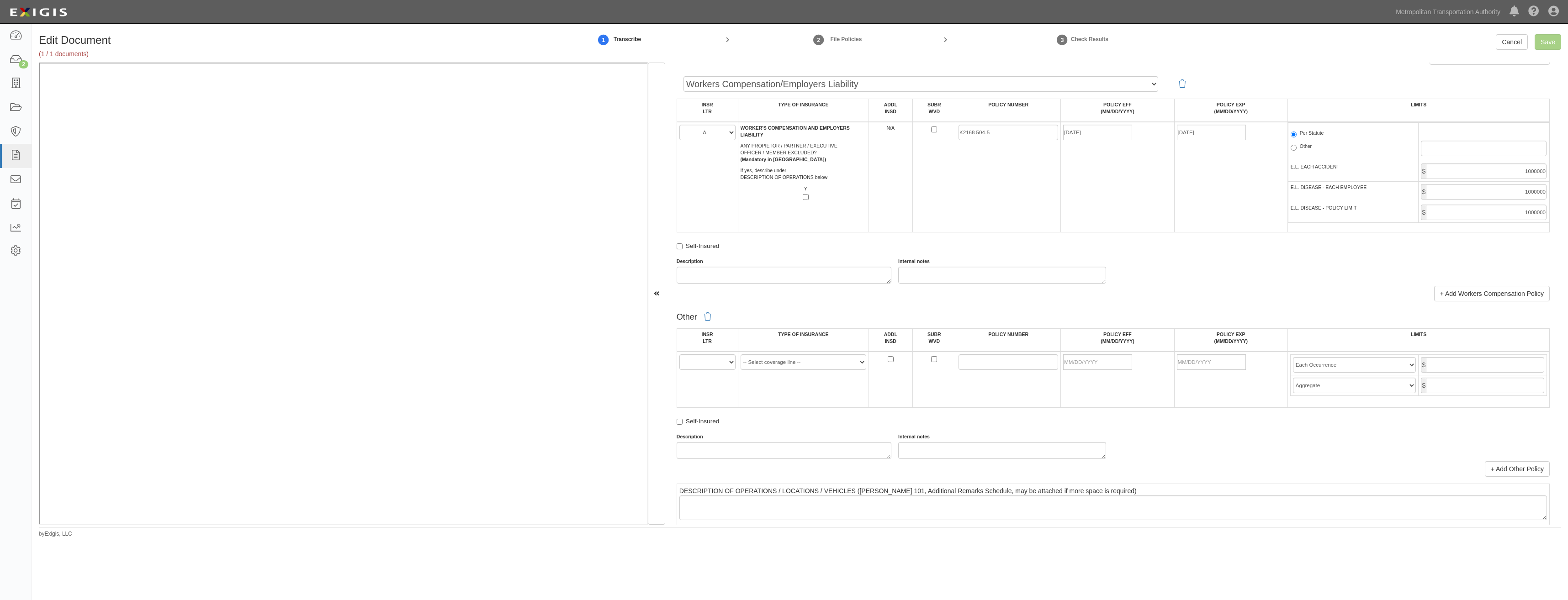
scroll to position [1240, 0]
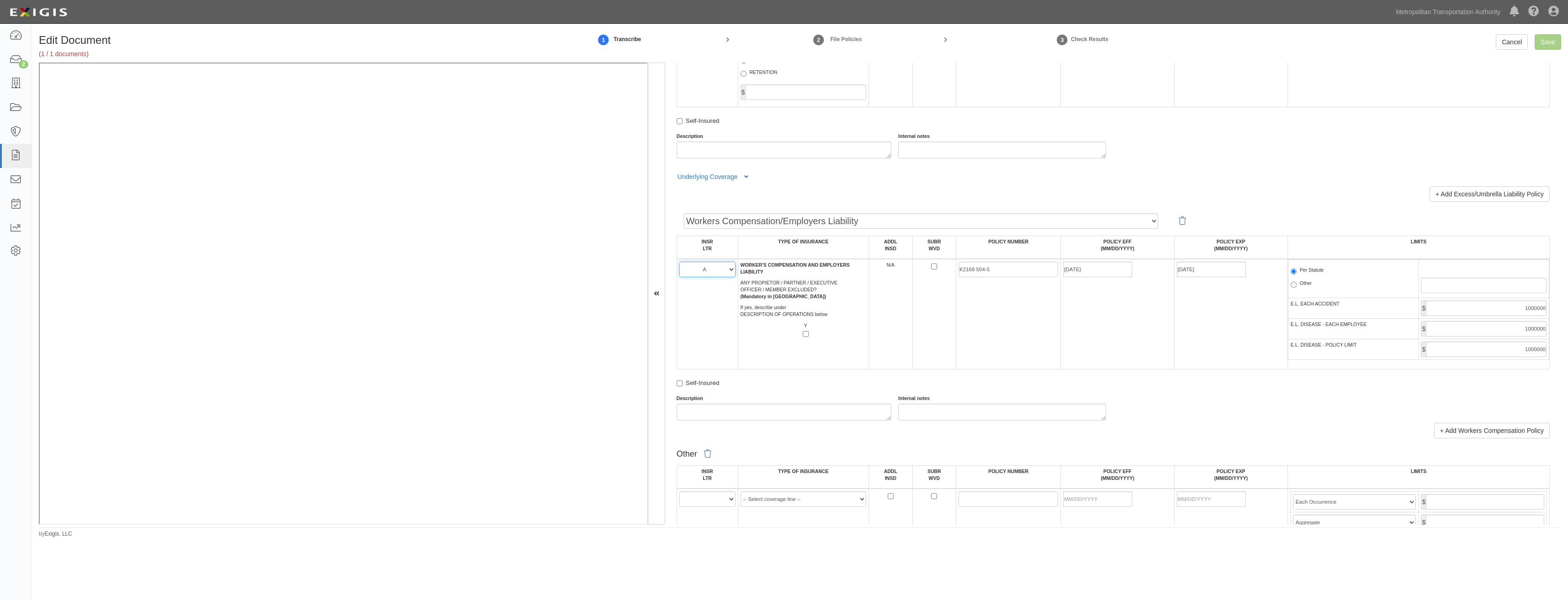
click at [728, 265] on select "A B C D E F" at bounding box center [707, 270] width 56 height 16
select select "B"
click at [679, 262] on select "A B C D E F" at bounding box center [707, 270] width 56 height 16
click at [781, 37] on input "Save" at bounding box center [1548, 42] width 27 height 16
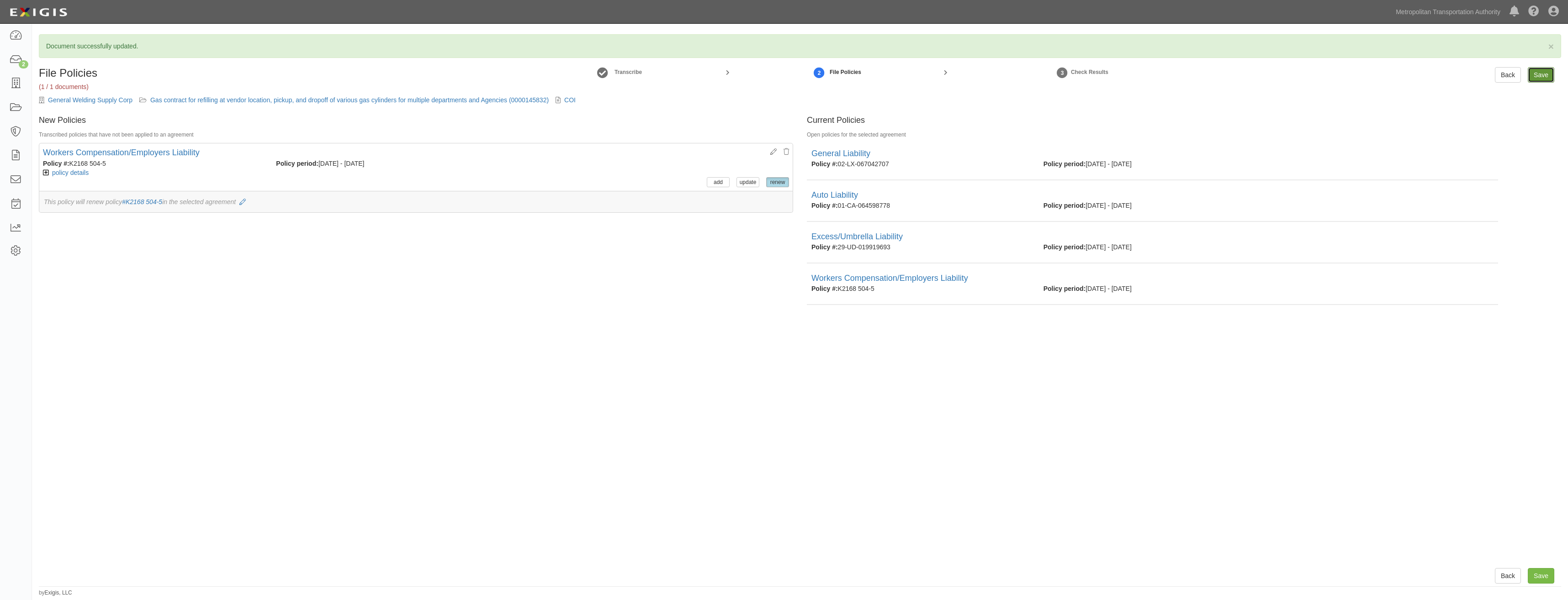
click at [1545, 77] on input "Save" at bounding box center [1541, 75] width 27 height 16
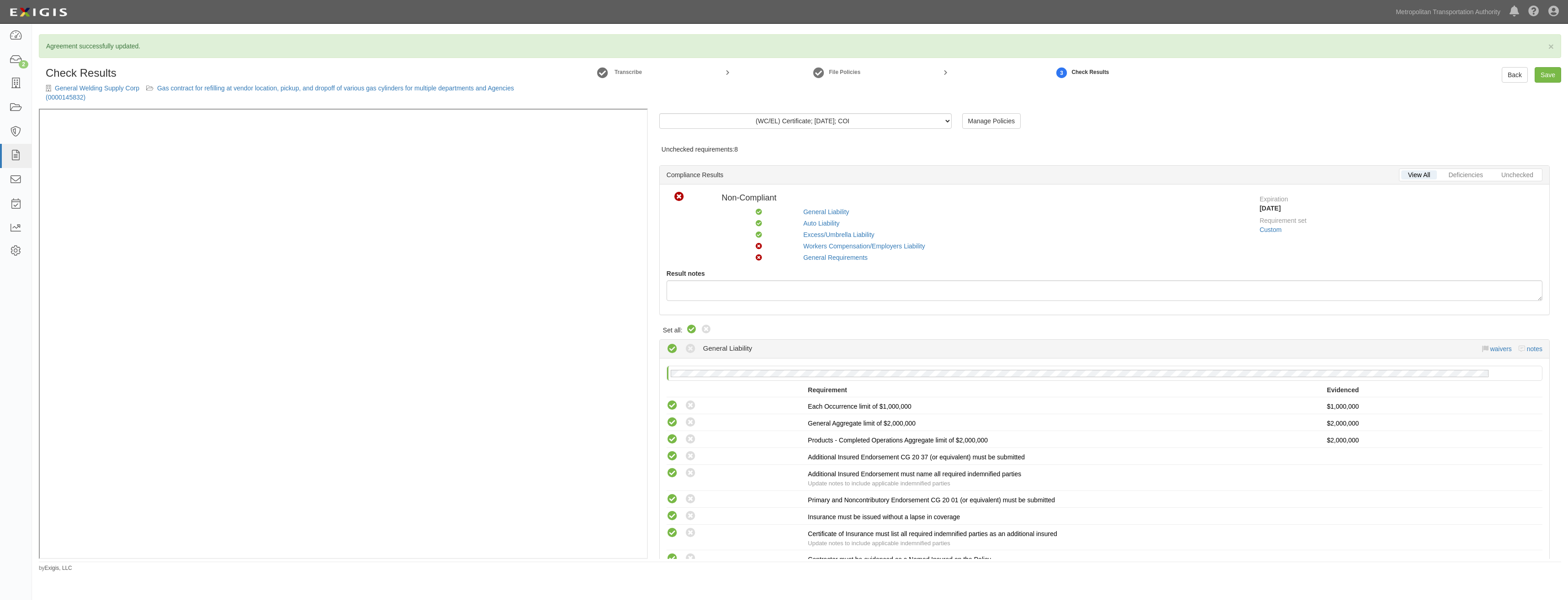
click at [693, 330] on icon at bounding box center [691, 330] width 11 height 11
radio input "true"
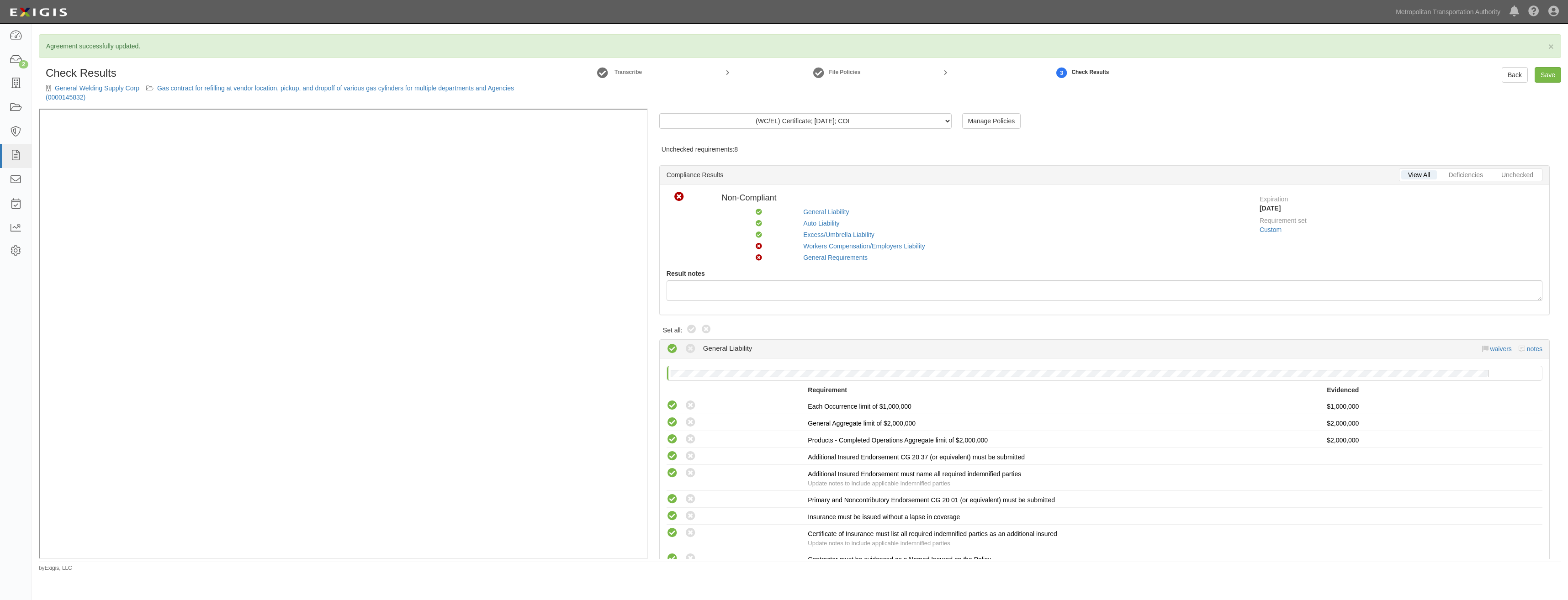
radio input "true"
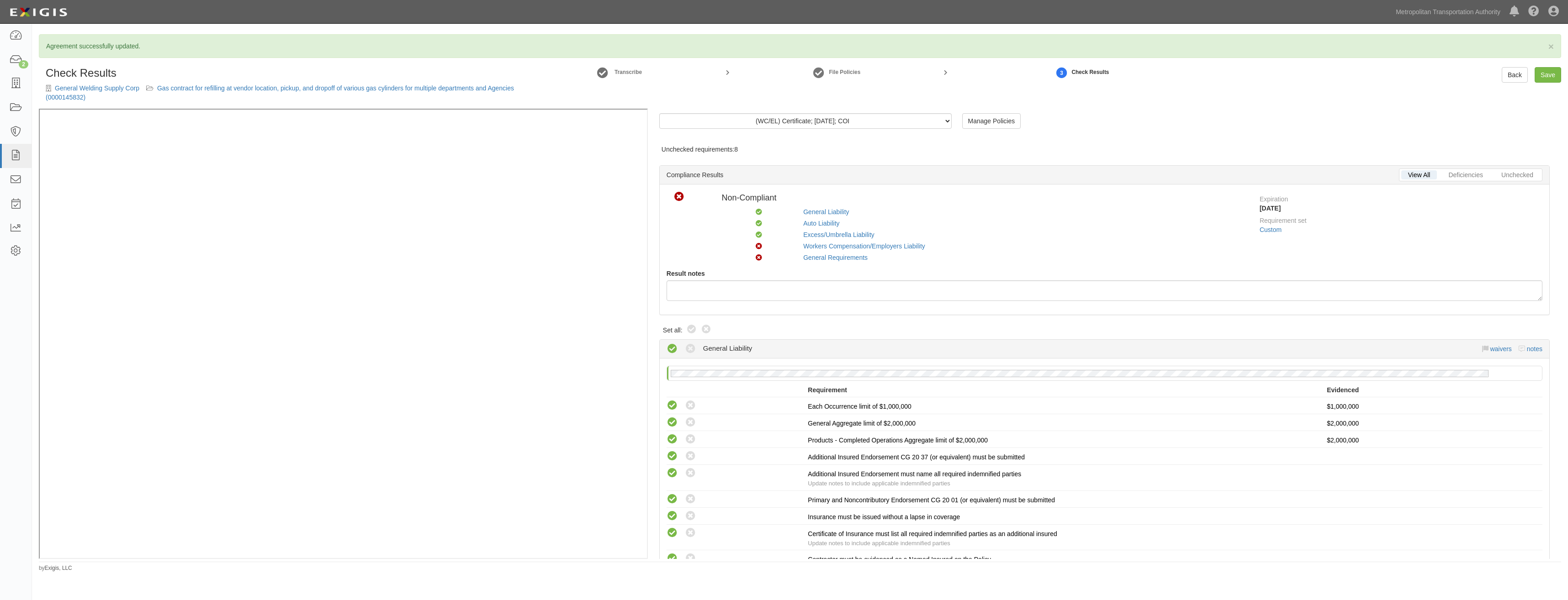
radio input "true"
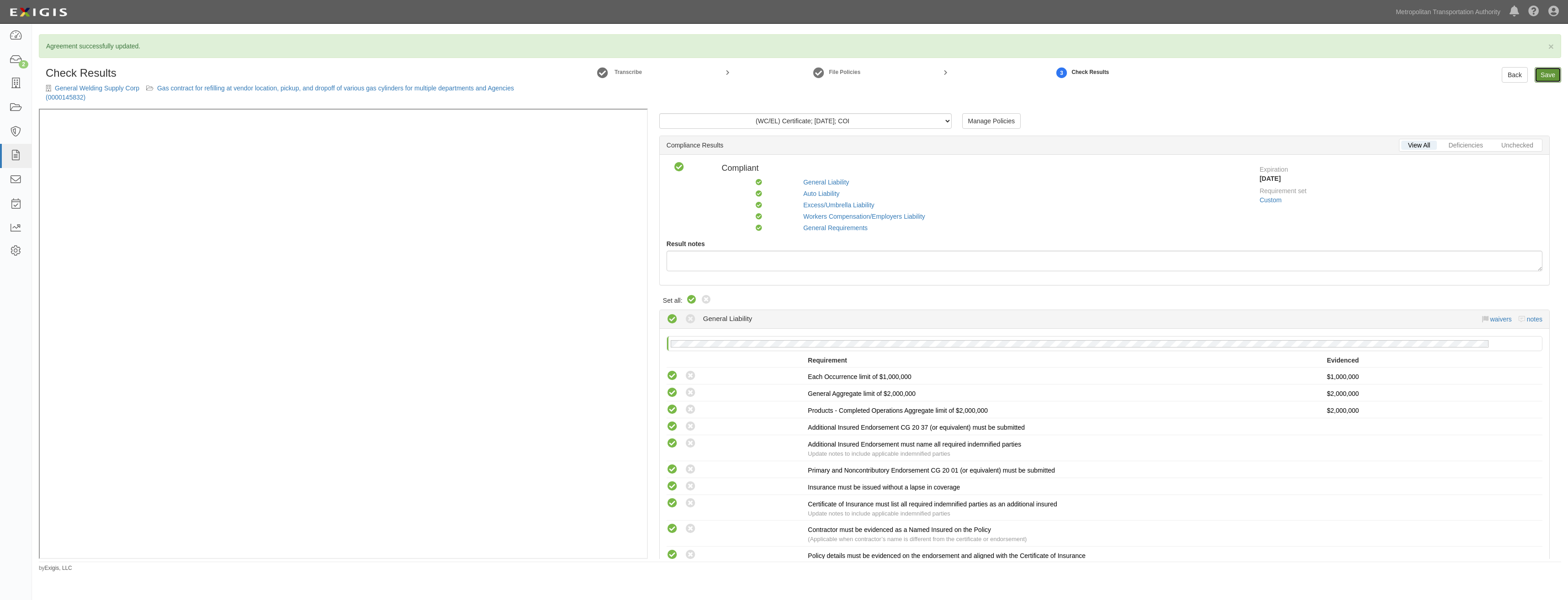
click at [1554, 76] on link "Save" at bounding box center [1548, 75] width 27 height 16
radio input "true"
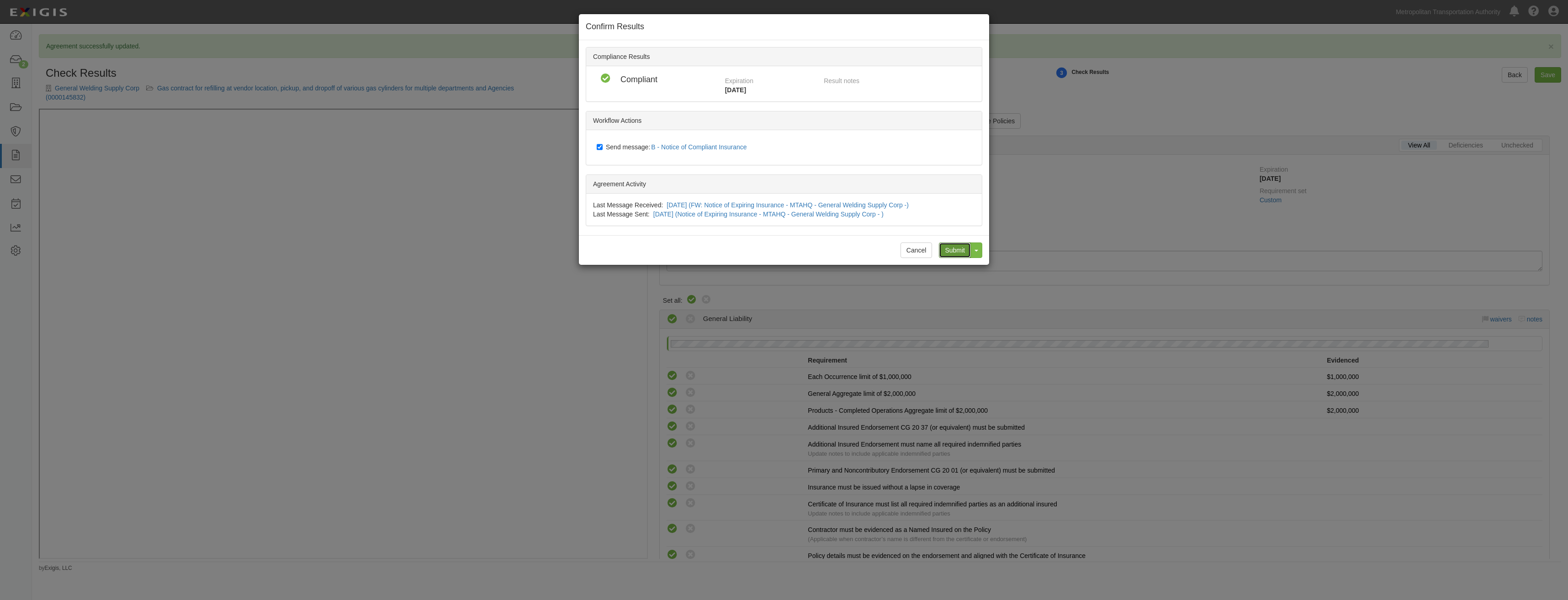
click at [956, 250] on input "Submit" at bounding box center [954, 251] width 32 height 16
